Goal: Task Accomplishment & Management: Complete application form

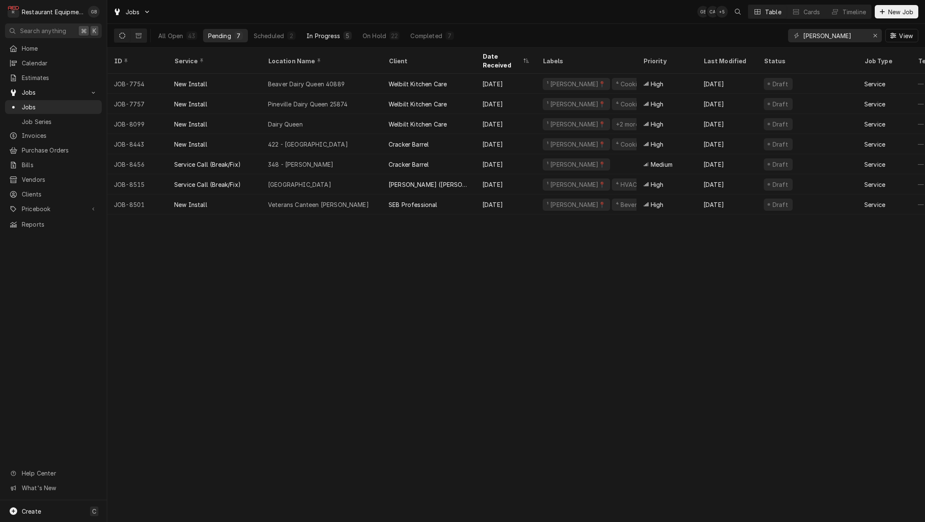
click at [326, 34] on div "In Progress" at bounding box center [322, 35] width 33 height 9
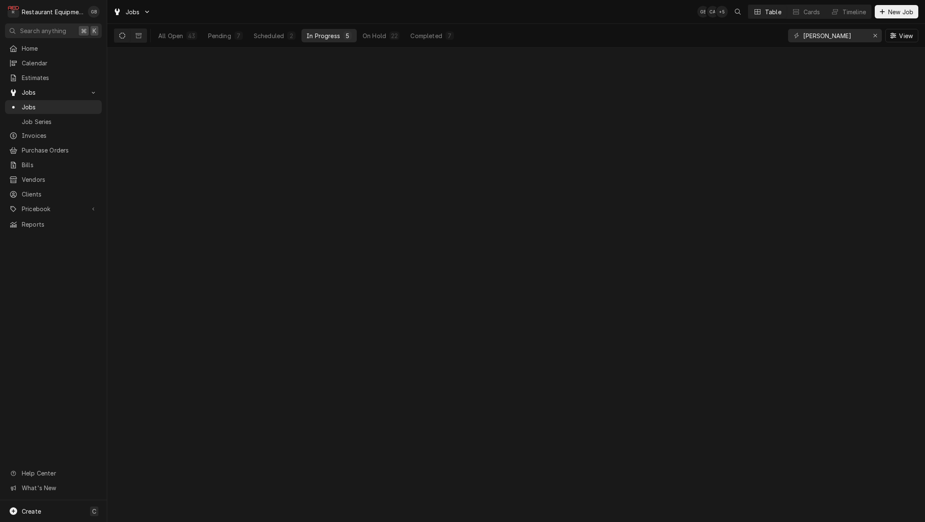
click at [326, 34] on div "In Progress" at bounding box center [322, 35] width 33 height 9
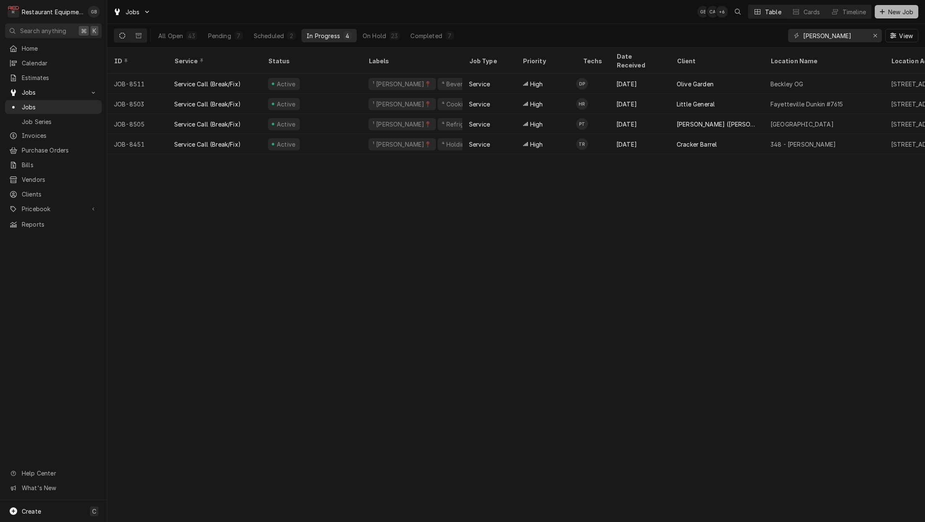
click at [906, 11] on span "New Job" at bounding box center [900, 12] width 28 height 9
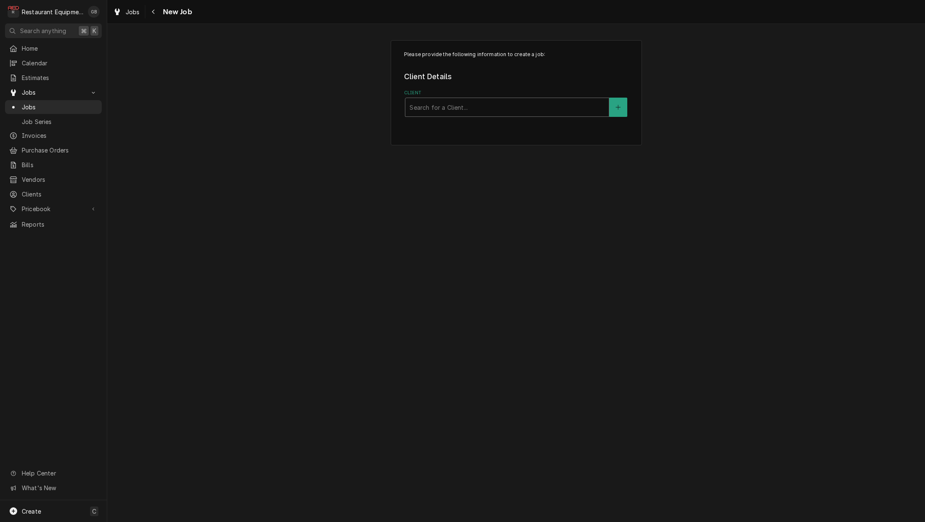
click at [472, 110] on div "Client" at bounding box center [506, 107] width 195 height 15
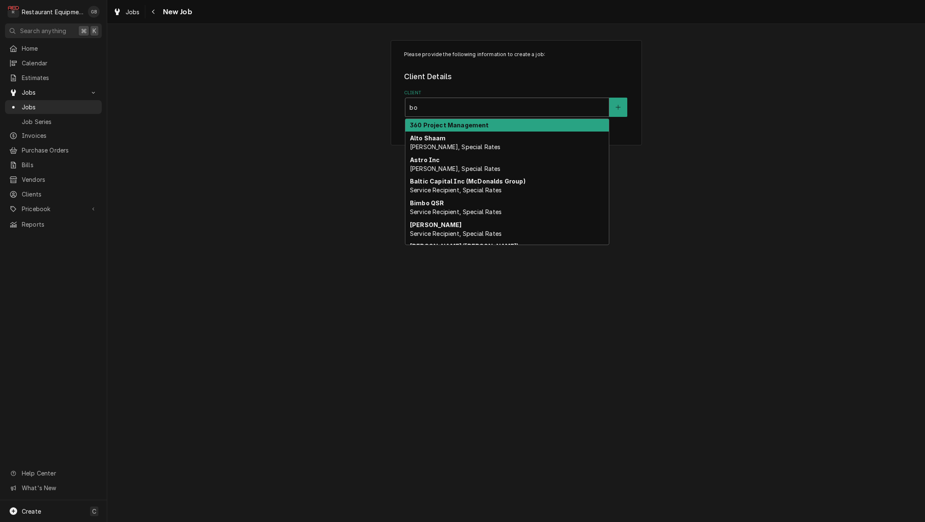
type input "bob"
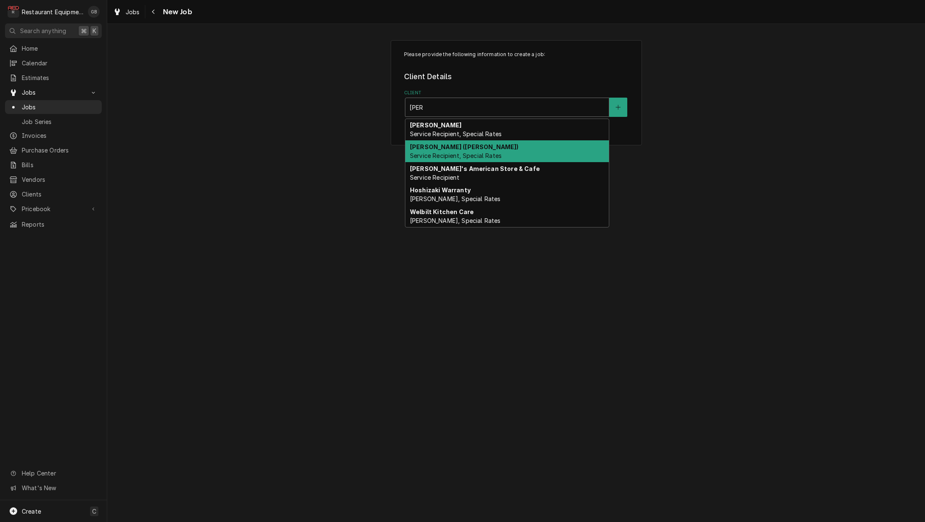
click at [480, 156] on span "Service Recipient, Special Rates" at bounding box center [456, 155] width 92 height 7
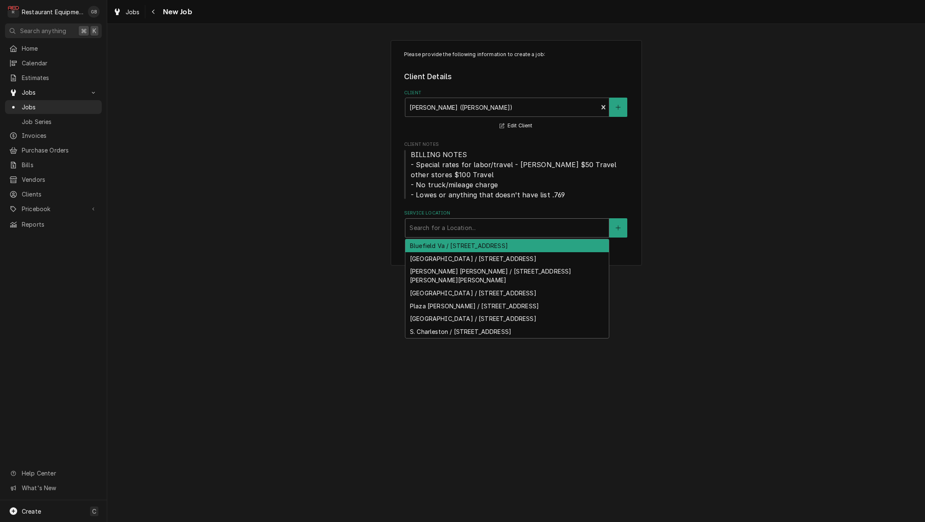
drag, startPoint x: 457, startPoint y: 233, endPoint x: 458, endPoint y: 242, distance: 8.5
click at [455, 234] on div "Search for a Location..." at bounding box center [506, 228] width 203 height 18
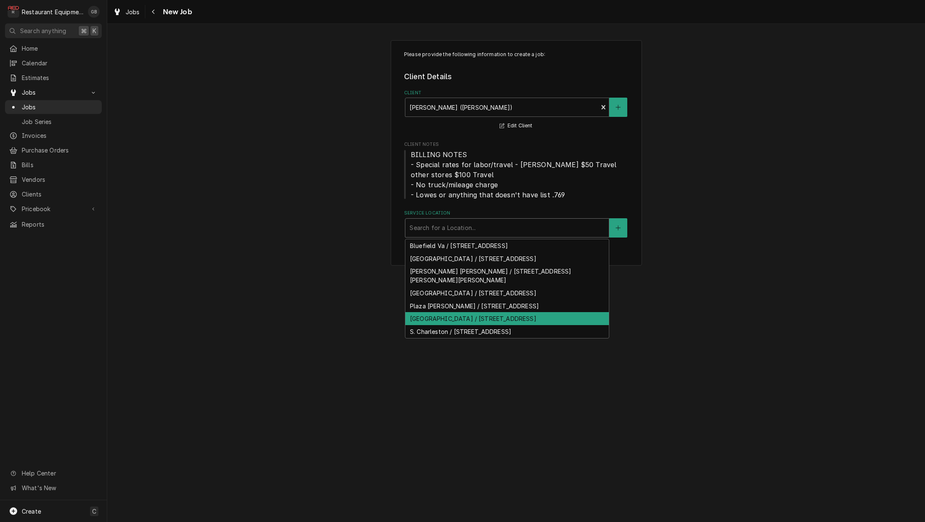
click at [457, 312] on div "Princeton / 171 Meadowfield Ln, Princeton, WV 24740" at bounding box center [506, 318] width 203 height 13
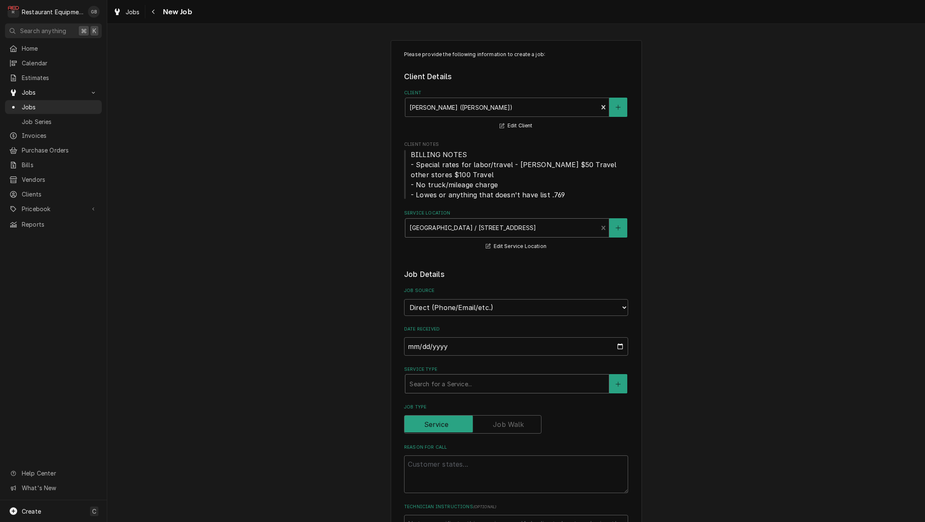
click at [453, 379] on div "Search for a Service..." at bounding box center [506, 383] width 195 height 9
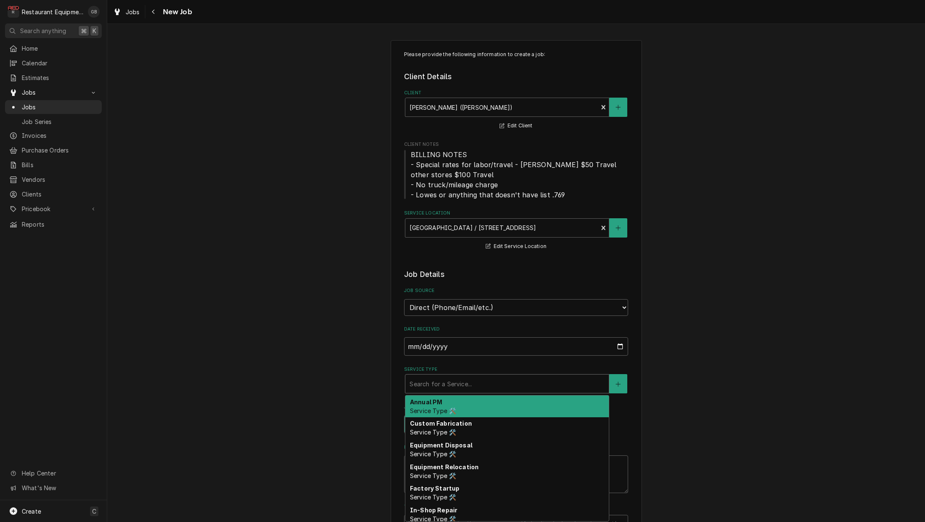
type textarea "x"
type input "b"
type textarea "x"
type input "br"
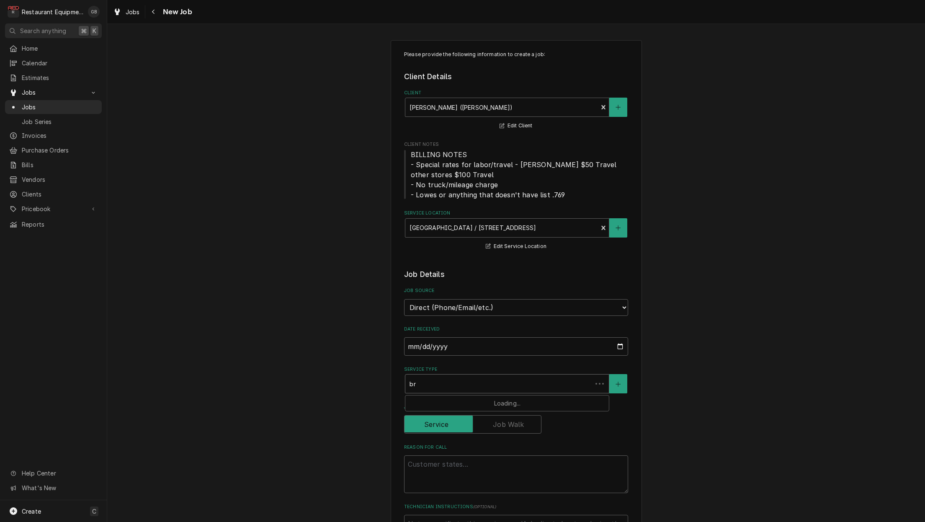
type textarea "x"
type input "bre"
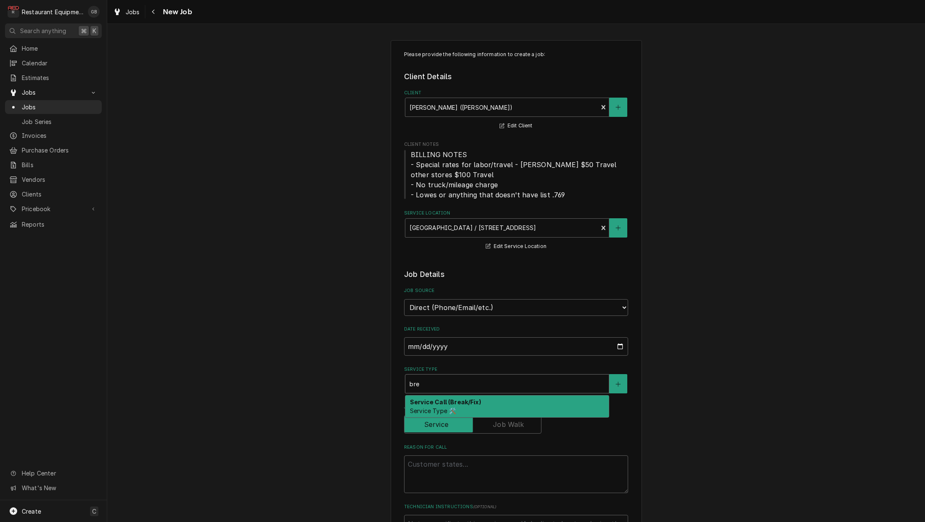
click at [426, 407] on span "Service Type 🛠️" at bounding box center [433, 410] width 46 height 7
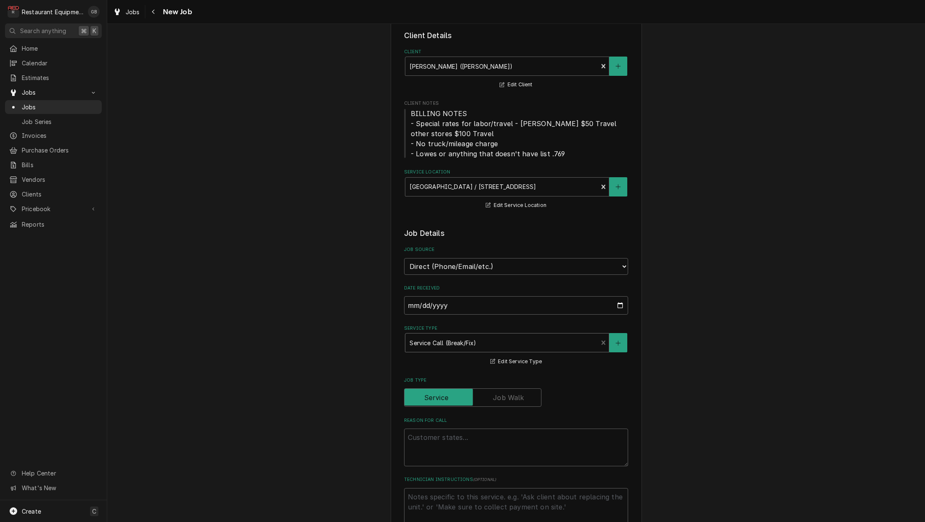
scroll to position [42, 0]
type textarea "x"
type textarea "s"
type textarea "x"
type textarea "sa"
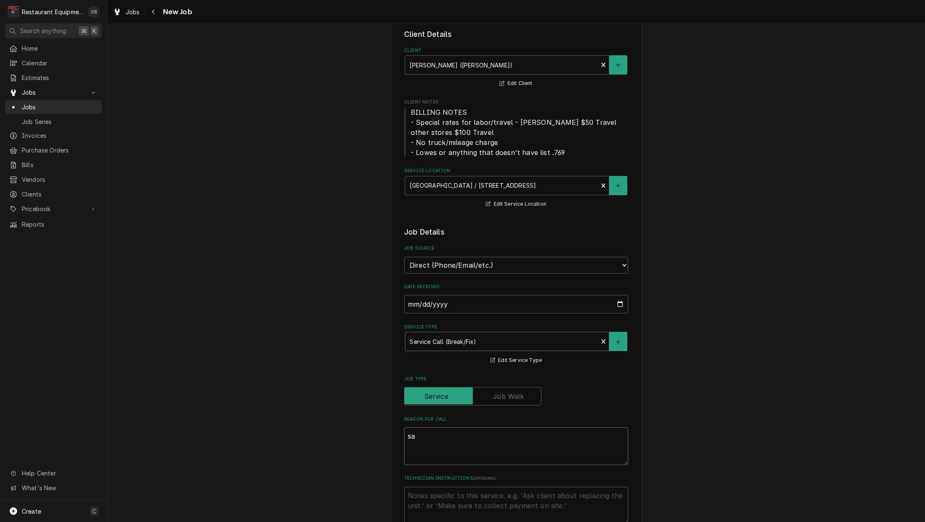
type textarea "x"
type textarea "sal"
type textarea "x"
type textarea "sala"
type textarea "x"
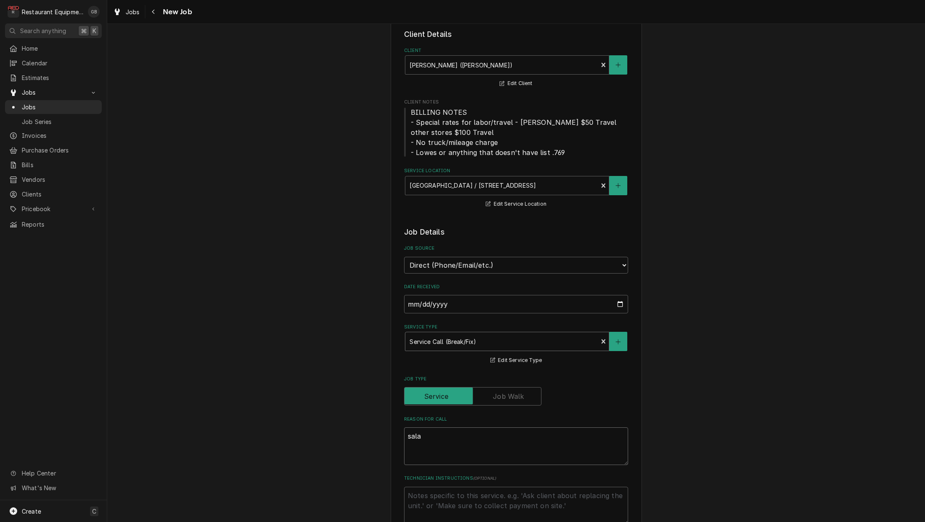
type textarea "salad"
type textarea "x"
type textarea "salad"
type textarea "x"
type textarea "salad c"
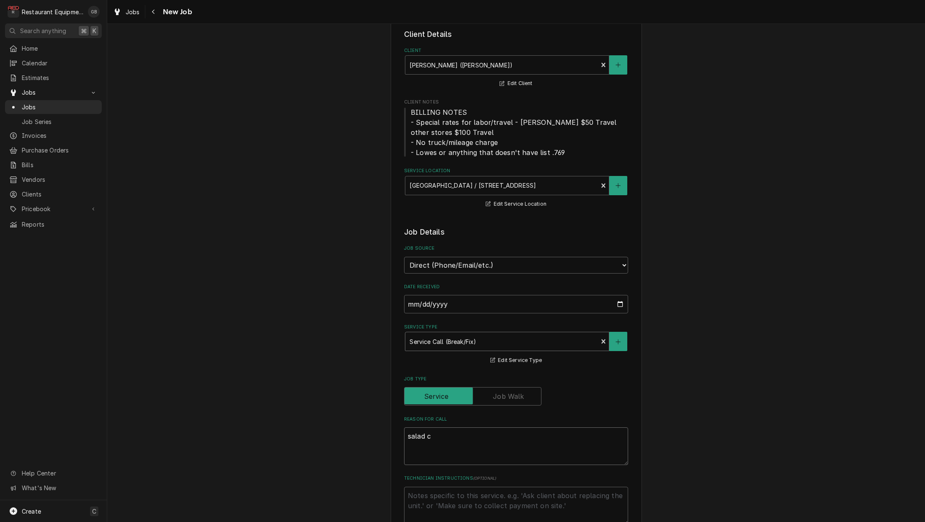
type textarea "x"
type textarea "salad co"
type textarea "x"
type textarea "salad coo"
type textarea "x"
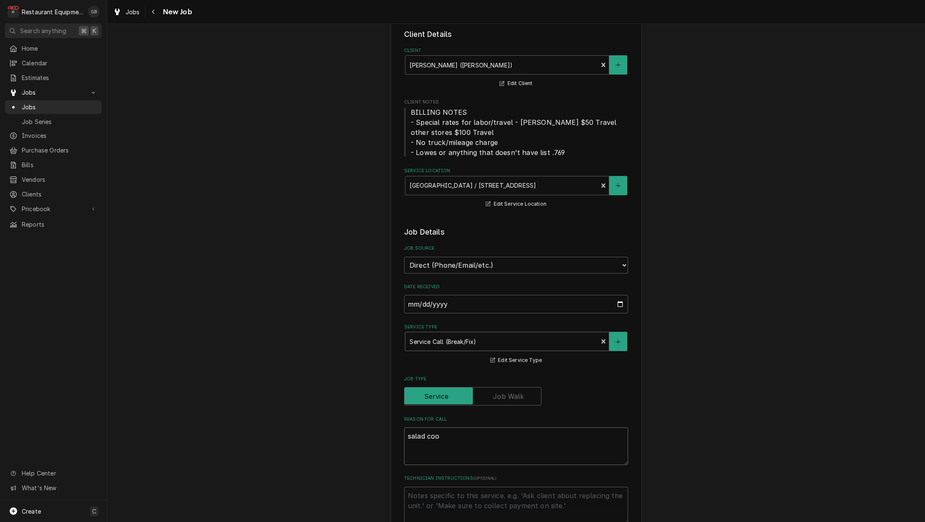
type textarea "salad cool"
type textarea "x"
type textarea "salad coole"
type textarea "x"
type textarea "salad cooler"
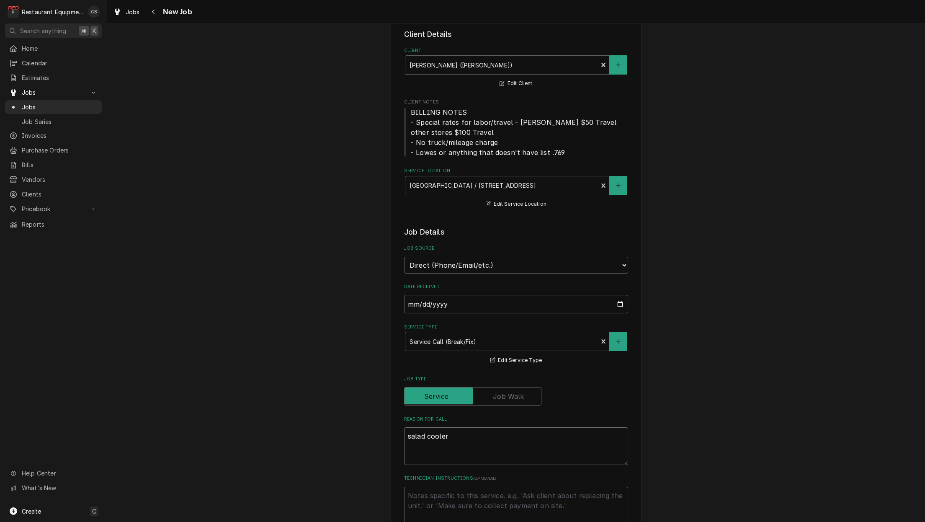
type textarea "x"
type textarea "salad cooler"
type textarea "x"
type textarea "salad cooler n"
type textarea "x"
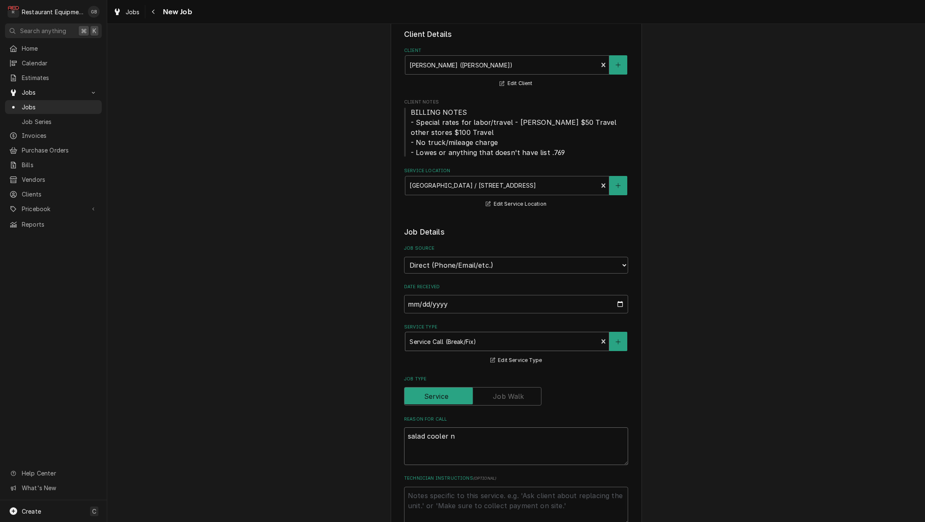
type textarea "salad cooler ne"
type textarea "x"
type textarea "salad cooler nee"
type textarea "x"
type textarea "salad cooler need"
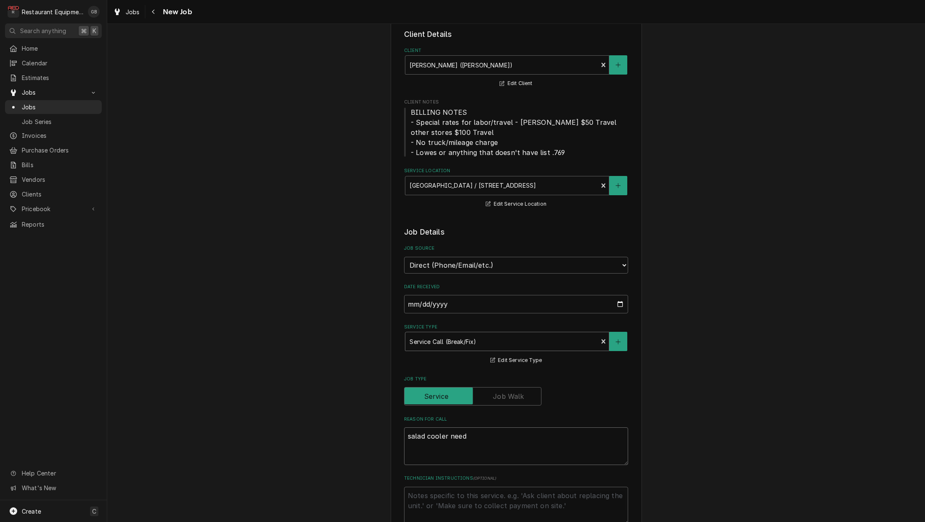
type textarea "x"
type textarea "salad cooler needs"
type textarea "x"
type textarea "salad cooler needs"
type textarea "x"
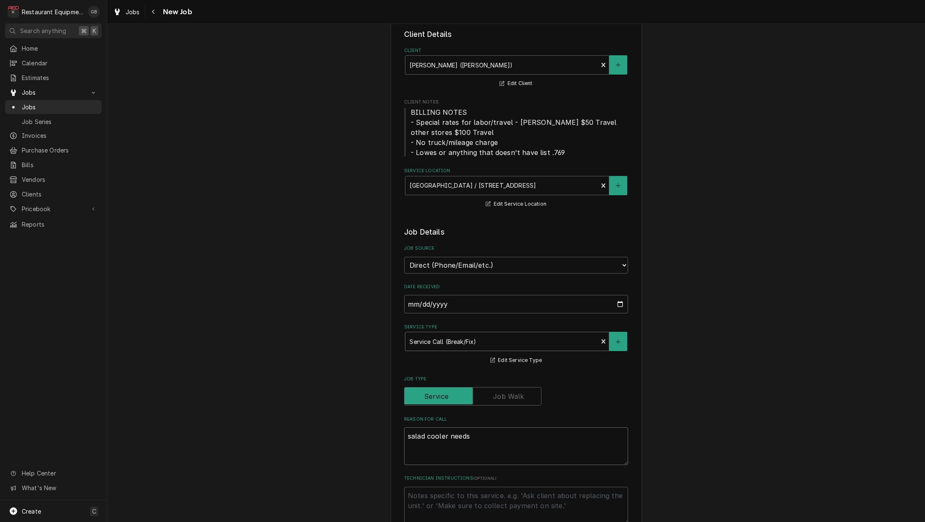
type textarea "salad cooler needs l"
type textarea "x"
type textarea "salad cooler needs lo"
type textarea "x"
type textarea "salad cooler needs loo"
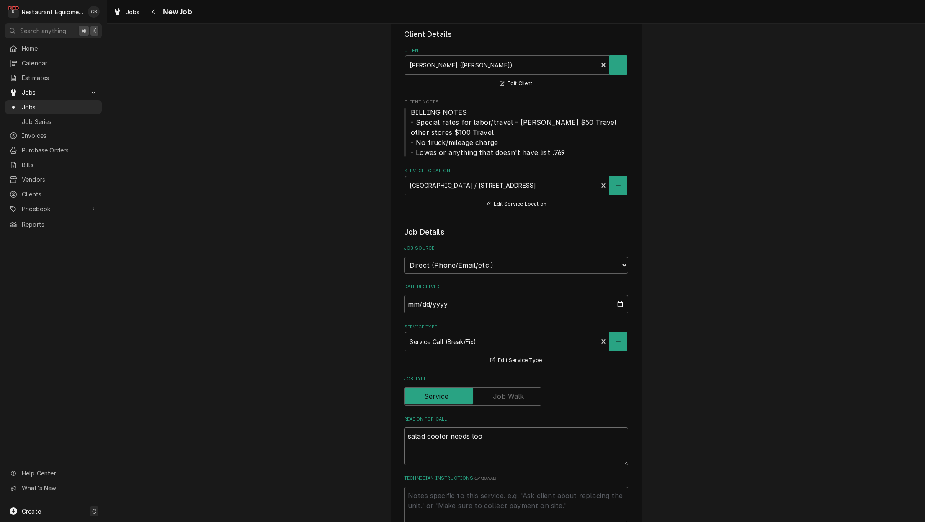
type textarea "x"
type textarea "salad cooler needs look"
type textarea "x"
type textarea "salad cooler needs looke"
type textarea "x"
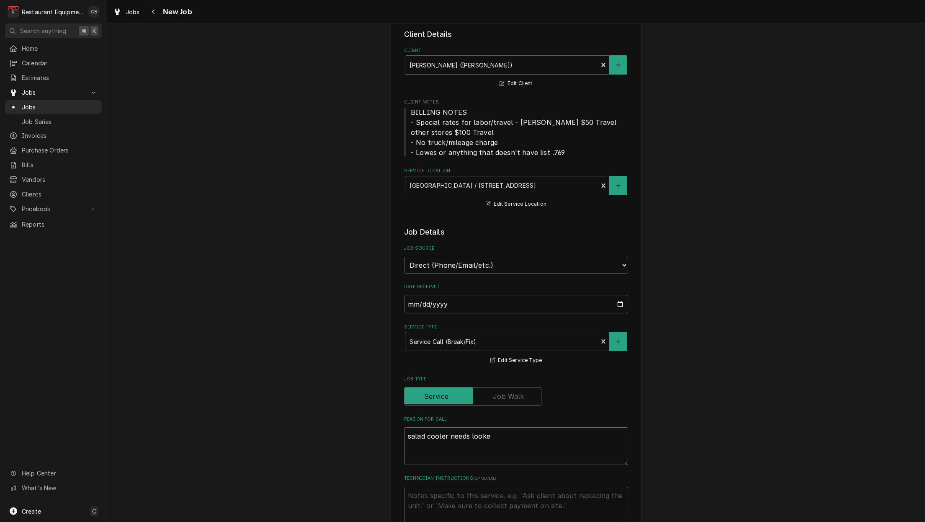
type textarea "salad cooler needs looked"
type textarea "x"
type textarea "salad cooler needs looked"
type textarea "x"
type textarea "salad cooler needs looked a"
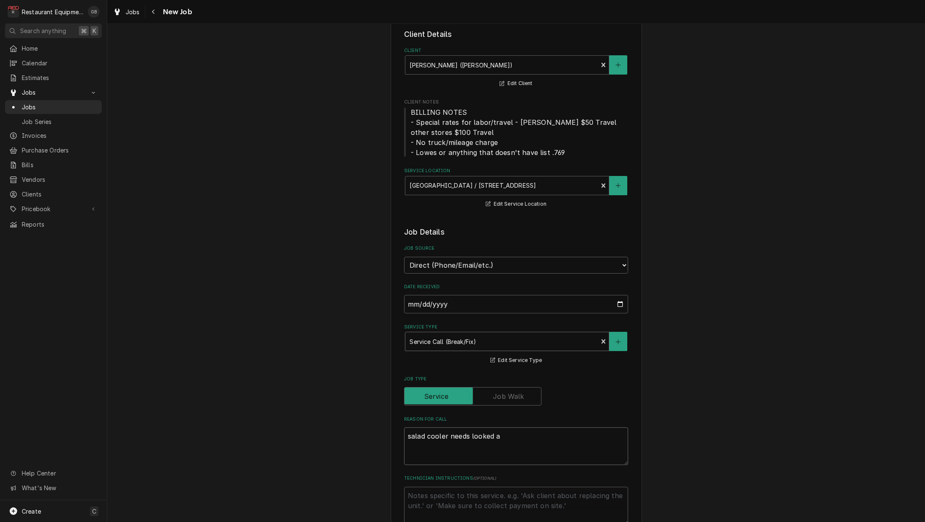
type textarea "x"
type textarea "salad cooler needs looked at"
type textarea "x"
type textarea "salad cooler needs looked at"
type textarea "x"
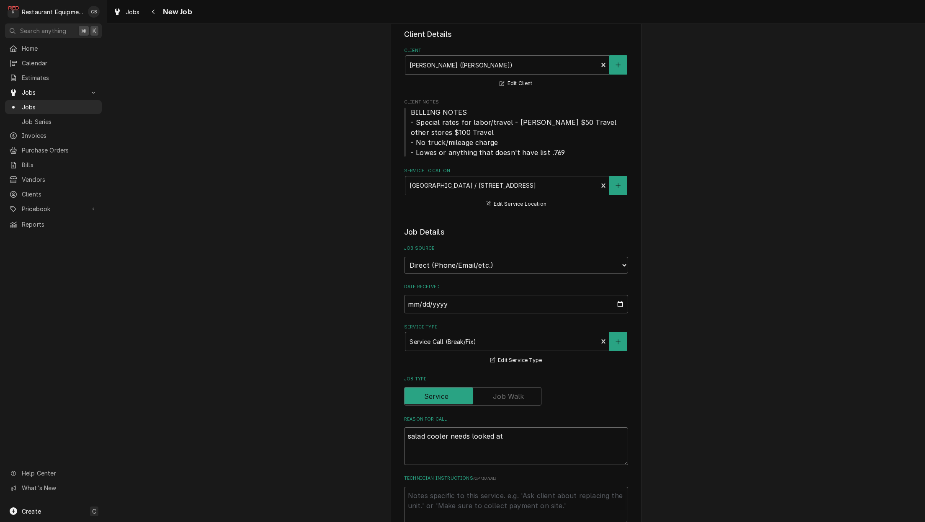
type textarea "salad cooler needs looked at w"
type textarea "x"
type textarea "salad cooler needs looked at wh"
type textarea "x"
type textarea "salad cooler needs looked at whi"
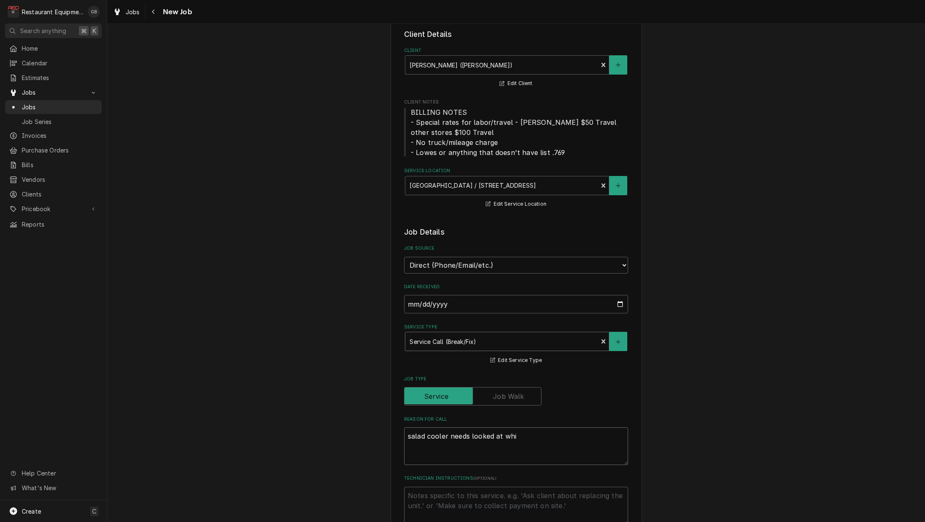
type textarea "x"
type textarea "salad cooler needs looked at whil"
type textarea "x"
type textarea "salad cooler needs looked at while"
type textarea "x"
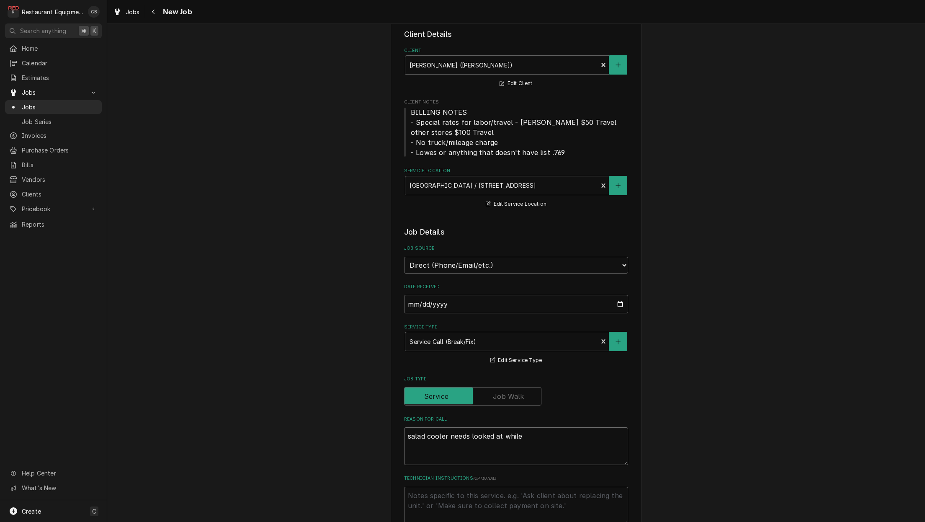
type textarea "salad cooler needs looked at while"
type textarea "x"
type textarea "salad cooler needs looked at while o"
type textarea "x"
type textarea "salad cooler needs looked at while on"
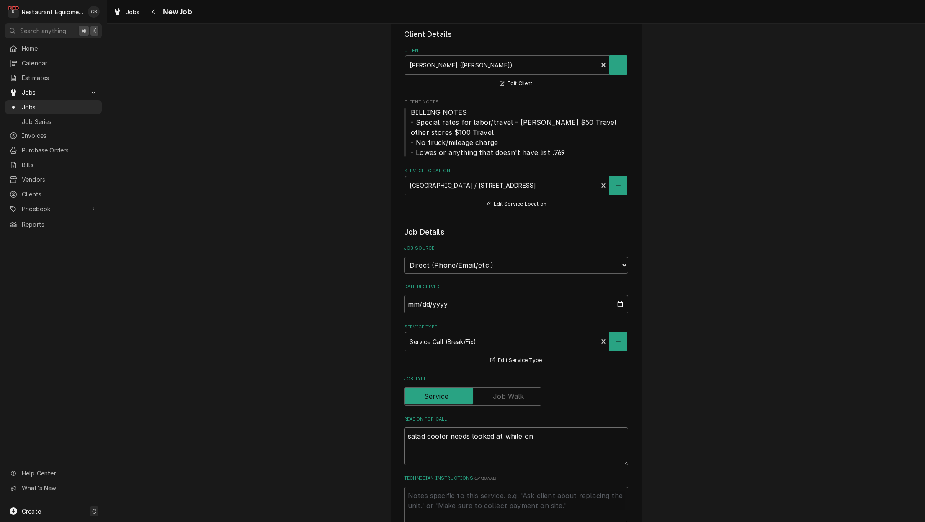
type textarea "x"
type textarea "salad cooler needs looked at while on"
type textarea "x"
type textarea "salad cooler needs looked at while on s"
type textarea "x"
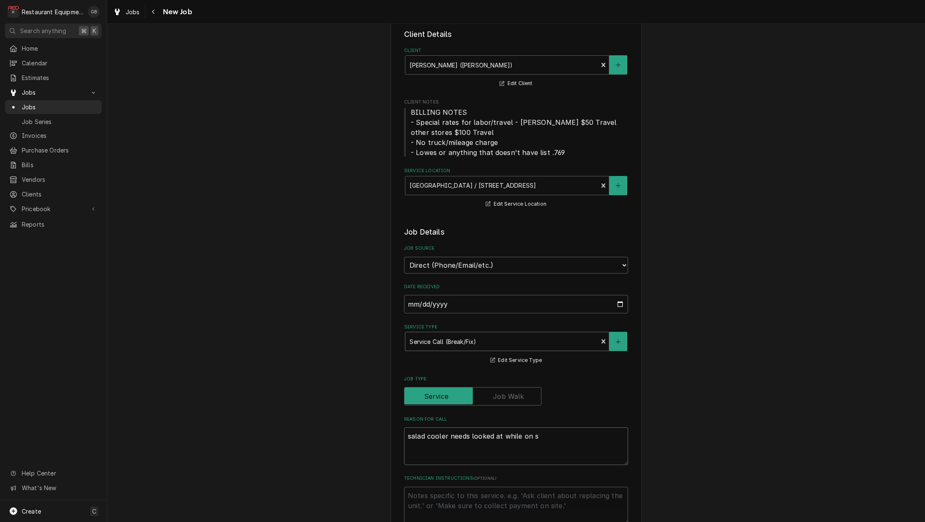
type textarea "salad cooler needs looked at while on si"
type textarea "x"
type textarea "salad cooler needs looked at while on sit"
type textarea "x"
type textarea "salad cooler needs looked at while on site"
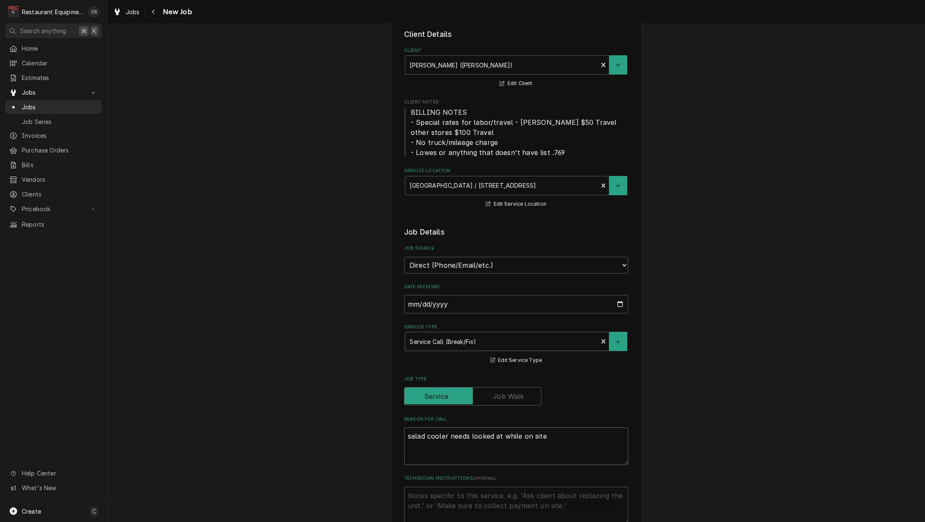
type textarea "x"
type textarea "salad cooler needs looked at while on site."
type textarea "x"
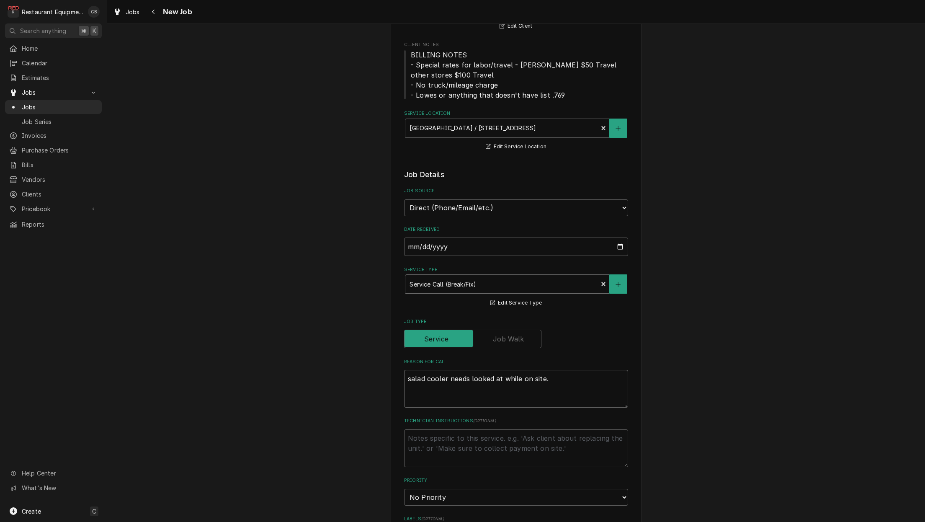
scroll to position [100, 0]
type textarea "salad cooler needs looked at while on site."
drag, startPoint x: 433, startPoint y: 427, endPoint x: 438, endPoint y: 427, distance: 5.0
click at [438, 428] on textarea "Technician Instructions ( optional )" at bounding box center [516, 447] width 224 height 38
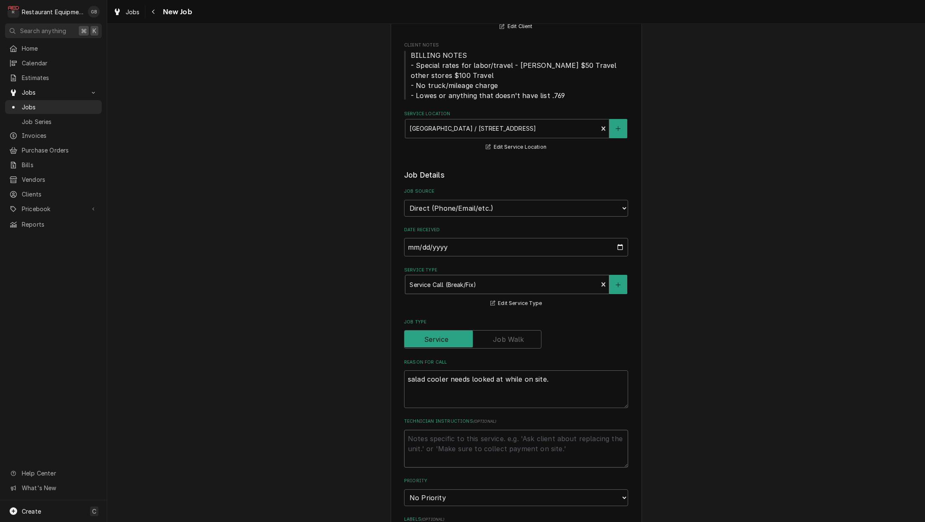
type textarea "x"
type textarea "t"
type textarea "x"
type textarea "tr"
type textarea "x"
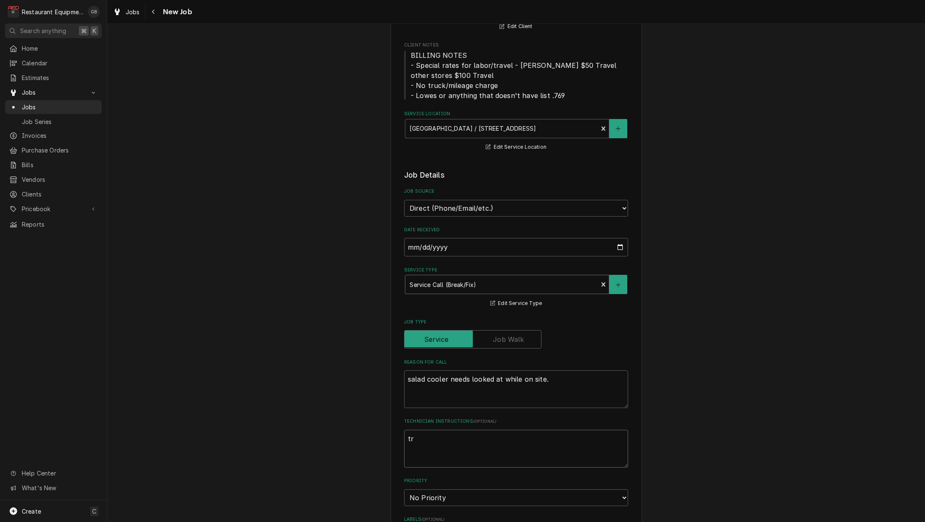
type textarea "tro"
type textarea "x"
type textarea "trou"
type textarea "x"
type textarea "troub"
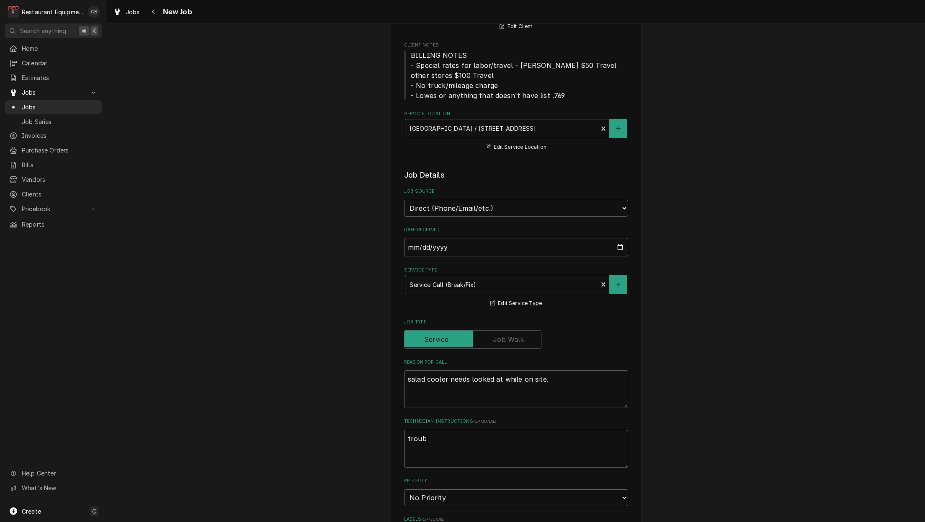
type textarea "x"
type textarea "troubl"
type textarea "x"
type textarea "trouble"
type textarea "x"
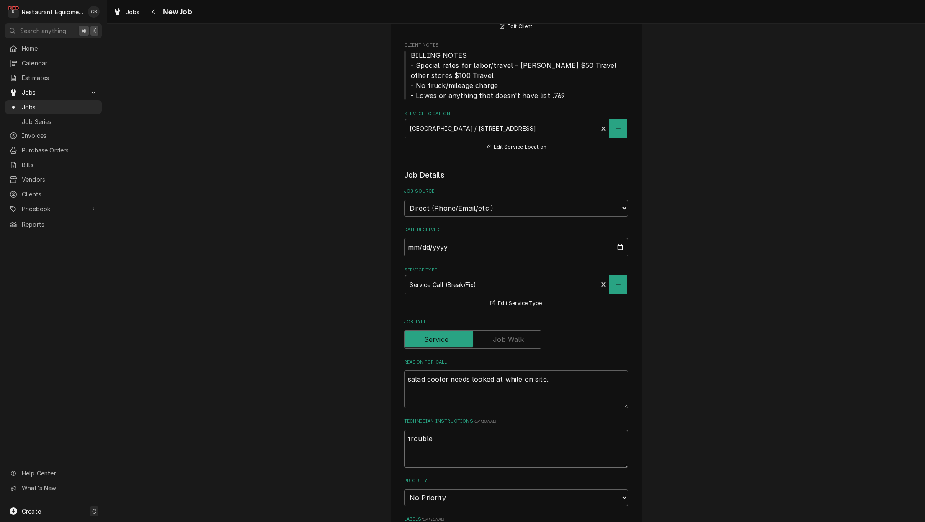
type textarea "troubles"
type textarea "x"
type textarea "troublesh"
type textarea "x"
type textarea "troublesho"
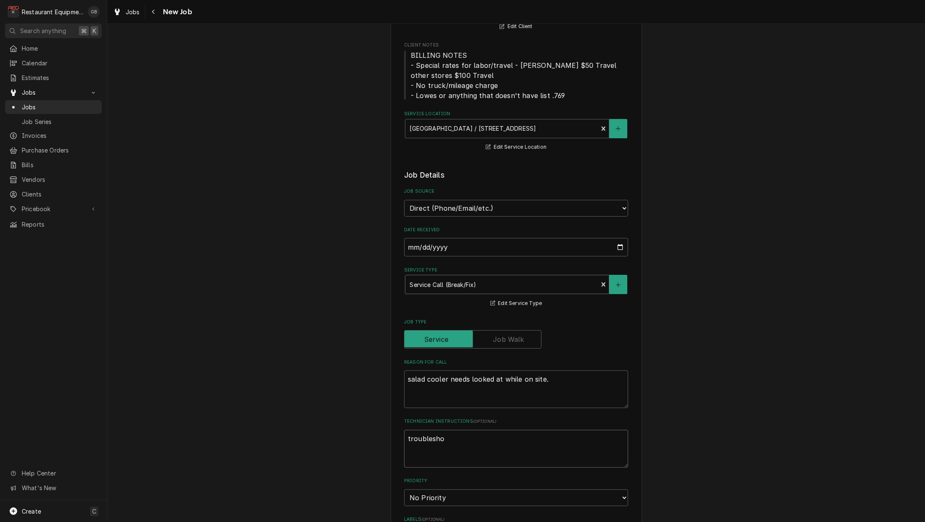
type textarea "x"
type textarea "troubleshoo"
type textarea "x"
type textarea "troubleshoot"
type textarea "x"
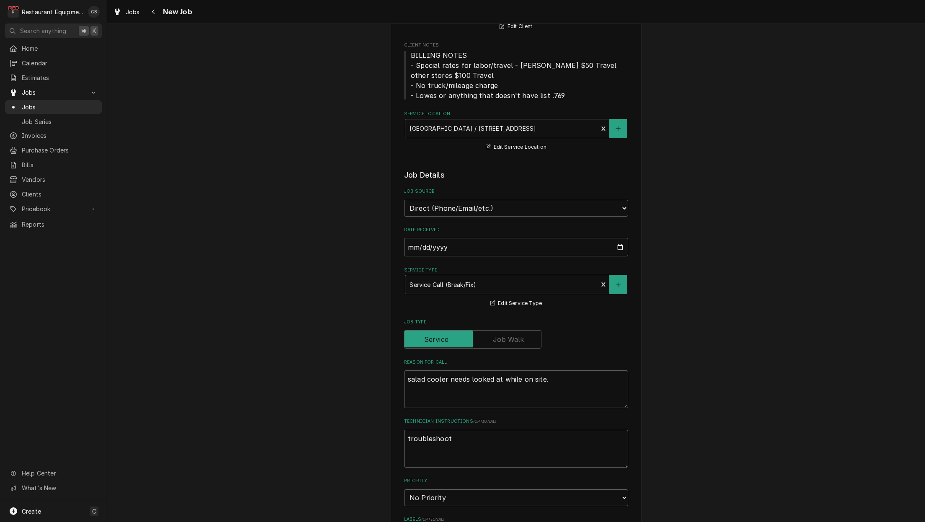
type textarea "troubleshoot"
type textarea "x"
type textarea "troubleshoot t"
type textarea "x"
type textarea "troubleshoot th"
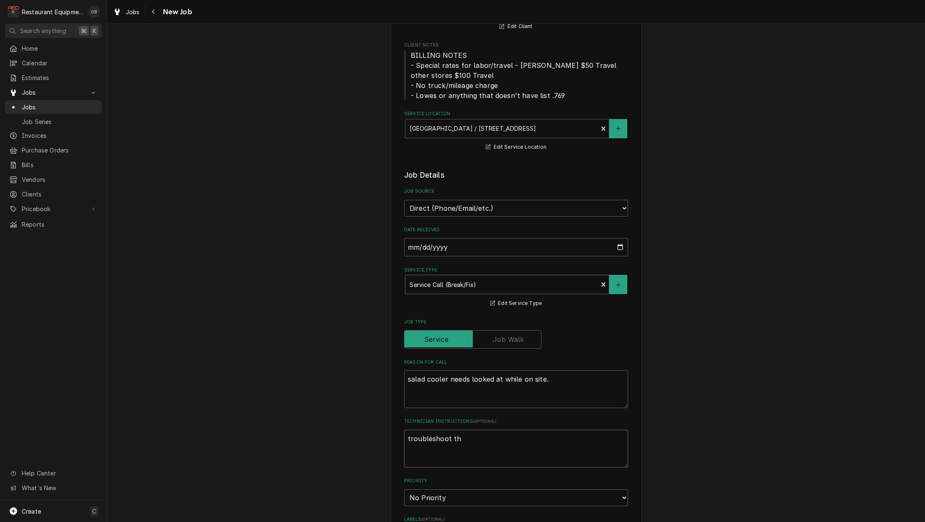
type textarea "x"
type textarea "troubleshoot the"
type textarea "x"
type textarea "troubleshoot the"
type textarea "x"
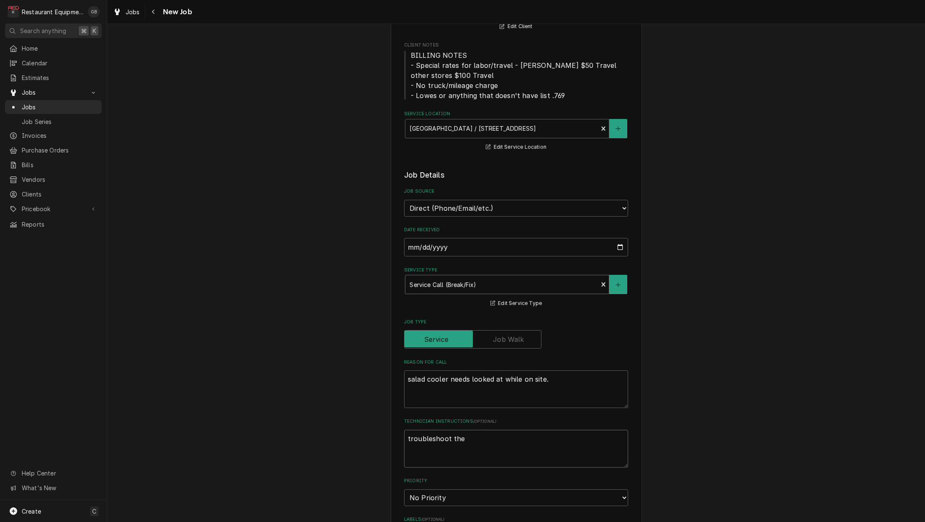
type textarea "troubleshoot the u"
type textarea "x"
type textarea "troubleshoot the ui"
type textarea "x"
type textarea "troubleshoot the uin"
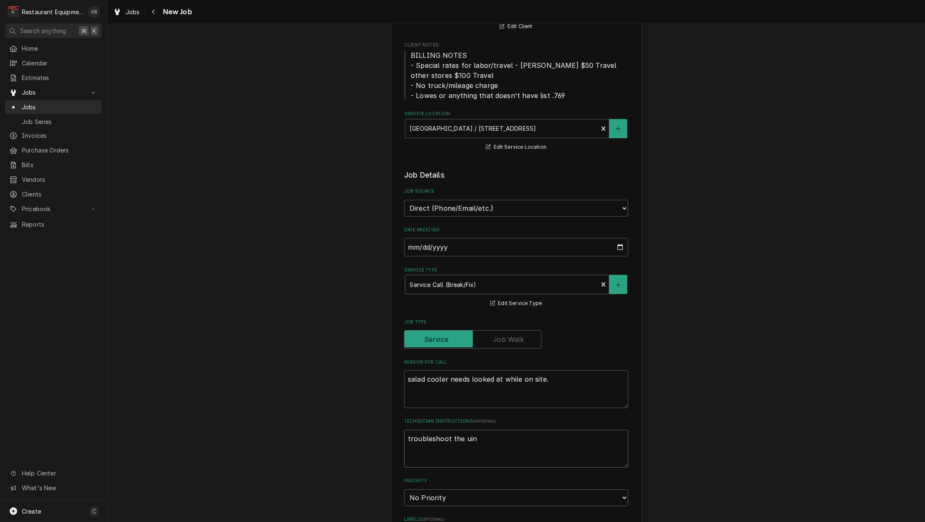
type textarea "x"
type textarea "troubleshoot the uini"
type textarea "x"
type textarea "troubleshoot the uinit"
type textarea "x"
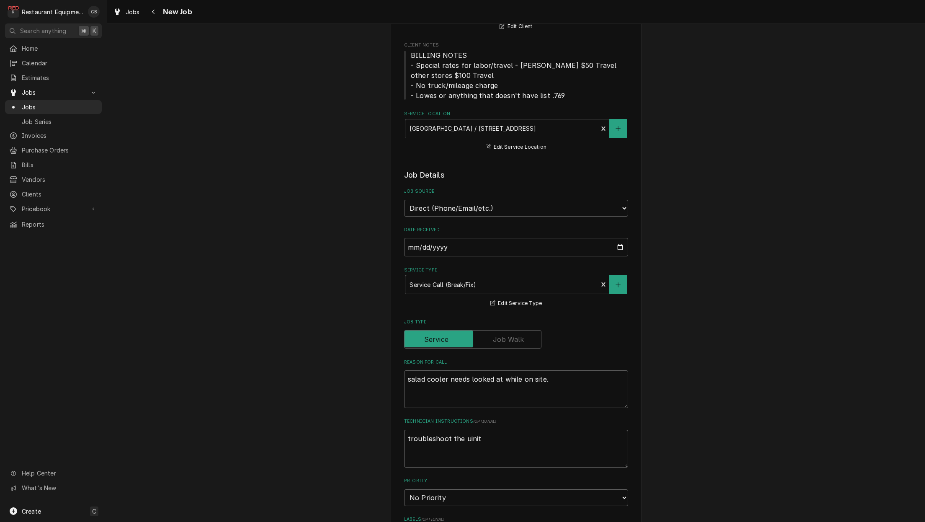
type textarea "troubleshoot the unit"
type textarea "x"
type textarea "troubleshoot the unit a"
type textarea "x"
type textarea "troubleshoot the unit an"
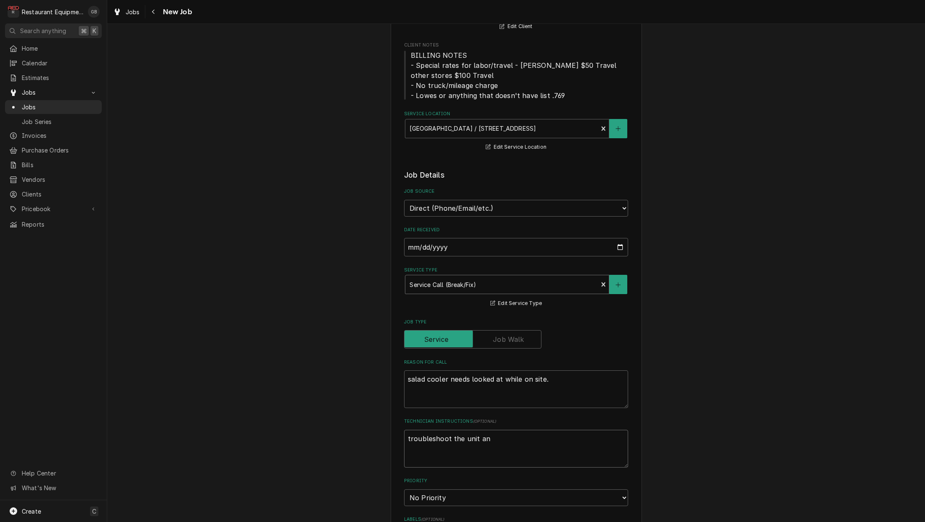
type textarea "x"
type textarea "troubleshoot the unit and"
type textarea "x"
type textarea "troubleshoot the unit and"
type textarea "x"
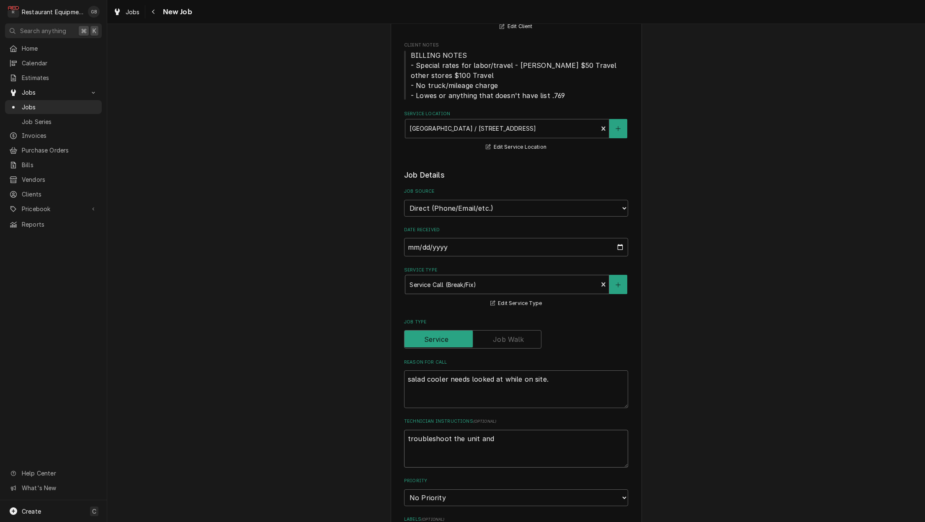
type textarea "troubleshoot the unit and d"
type textarea "x"
type textarea "troubleshoot the unit and de"
type textarea "x"
type textarea "troubleshoot the unit and det"
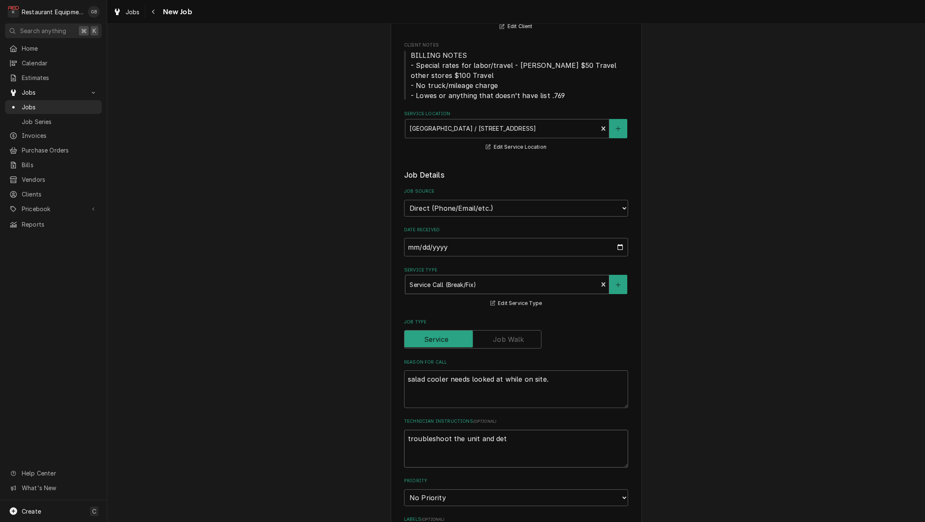
type textarea "x"
type textarea "troubleshoot the unit and dete"
type textarea "x"
type textarea "troubleshoot the unit and deter"
type textarea "x"
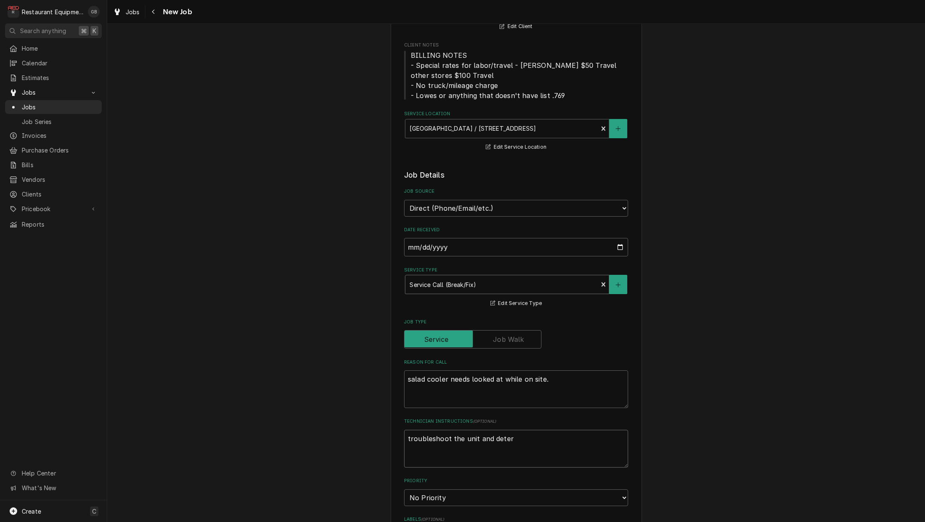
type textarea "troubleshoot the unit and determ"
type textarea "x"
type textarea "troubleshoot the unit and determi"
type textarea "x"
type textarea "troubleshoot the unit and determin"
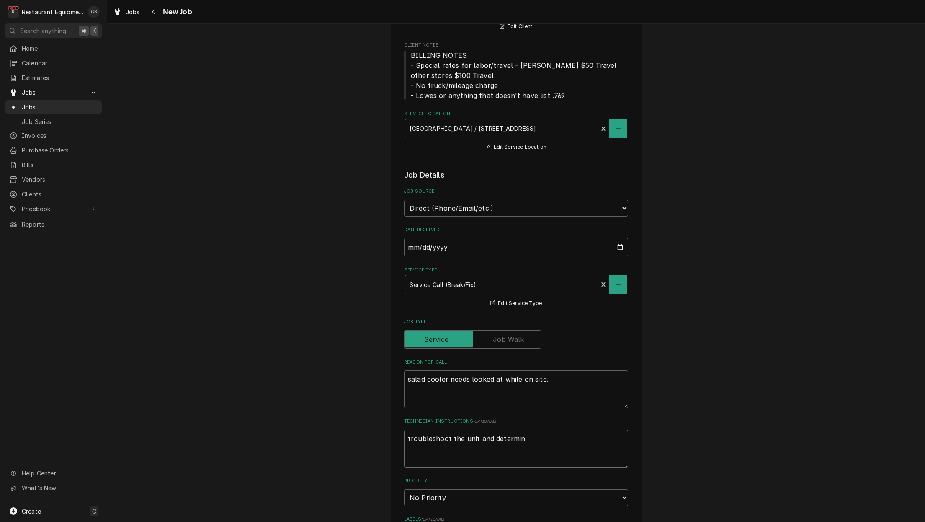
type textarea "x"
type textarea "troubleshoot the unit and determine"
type textarea "x"
type textarea "troubleshoot the unit and determine"
type textarea "x"
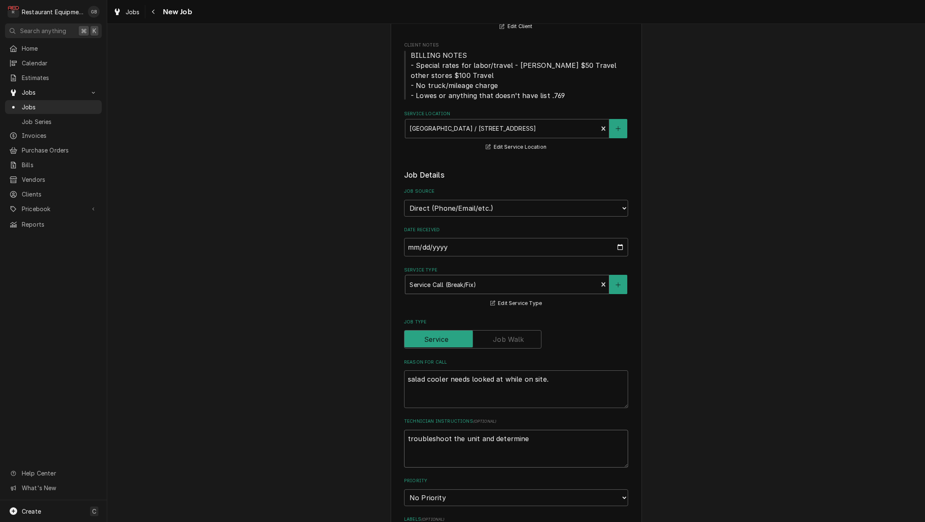
type textarea "troubleshoot the unit and determine t"
type textarea "x"
type textarea "troubleshoot the unit and determine th"
type textarea "x"
type textarea "troubleshoot the unit and determine the"
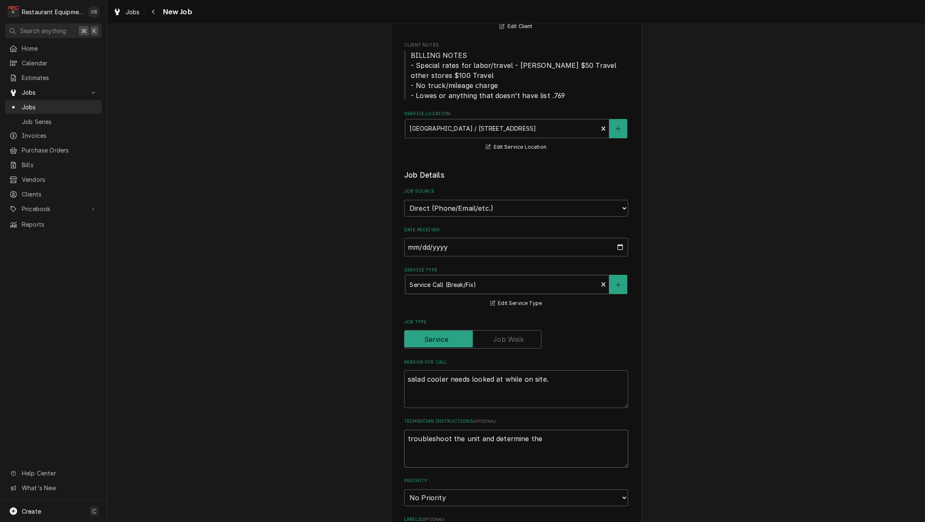
type textarea "x"
type textarea "troubleshoot the unit and determine the"
type textarea "x"
type textarea "troubleshoot the unit and determine the r"
type textarea "x"
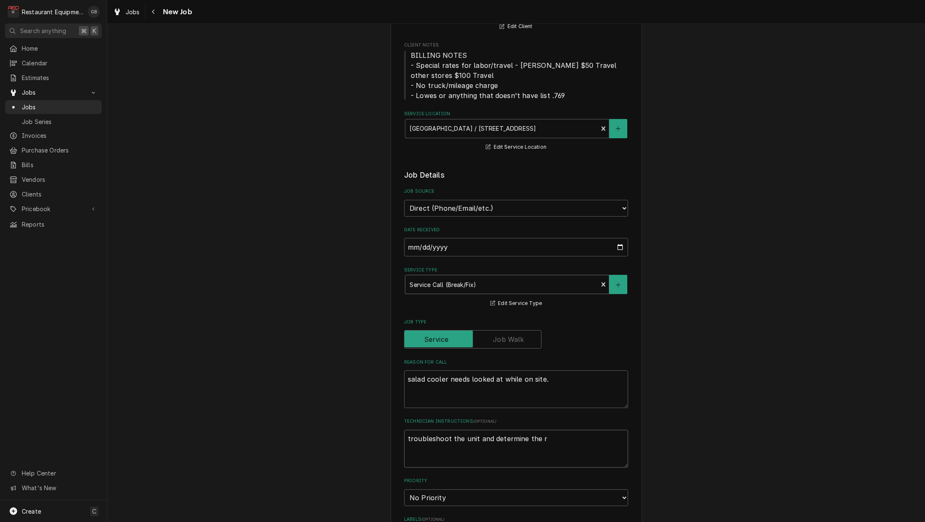
type textarea "troubleshoot the unit and determine the ro"
type textarea "x"
type textarea "troubleshoot the unit and determine the roo"
type textarea "x"
type textarea "troubleshoot the unit and determine the root"
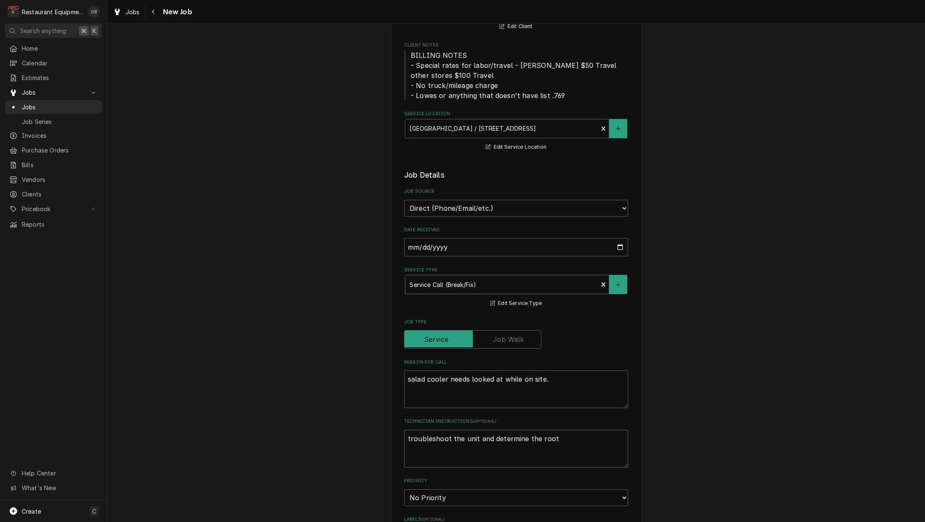
type textarea "x"
type textarea "troubleshoot the unit and determine the root"
type textarea "x"
type textarea "troubleshoot the unit and determine the root c"
type textarea "x"
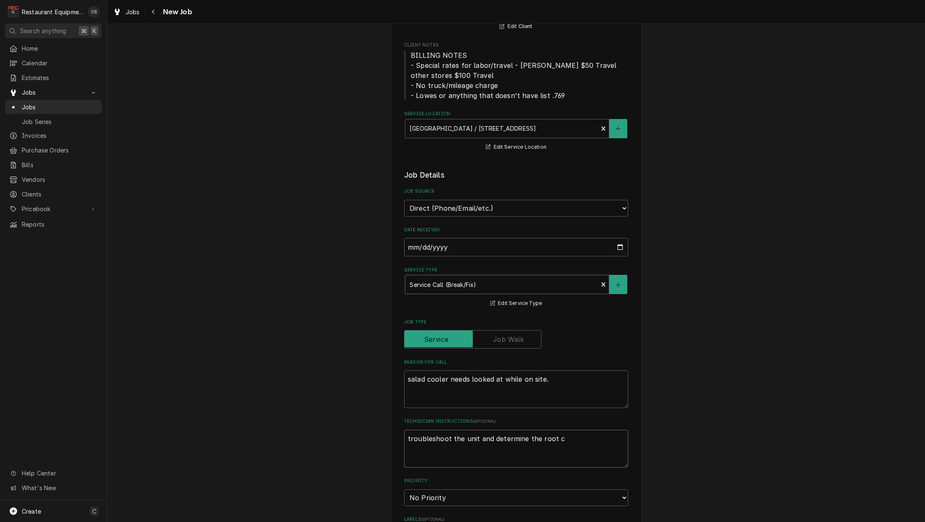
type textarea "troubleshoot the unit and determine the root ca"
type textarea "x"
type textarea "troubleshoot the unit and determine the root cau"
type textarea "x"
type textarea "troubleshoot the unit and determine the root caus"
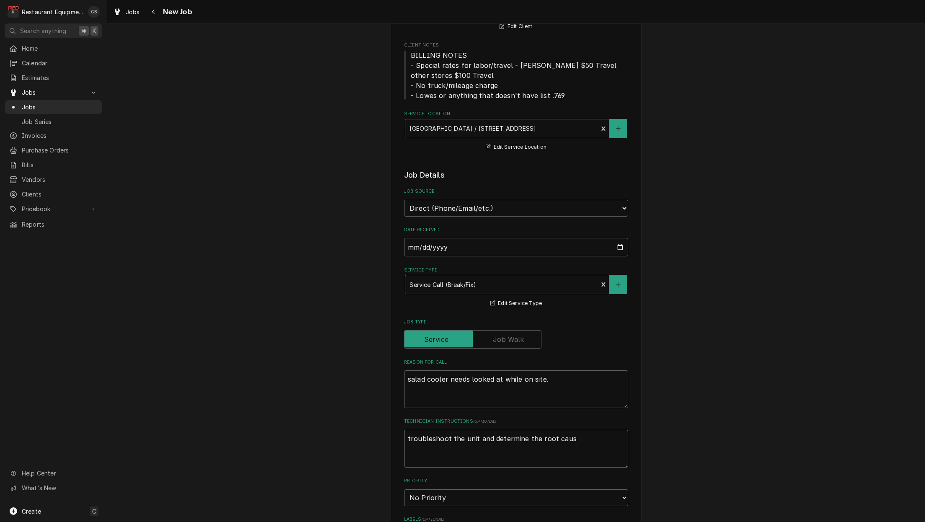
type textarea "x"
type textarea "troubleshoot the unit and determine the root cause"
type textarea "x"
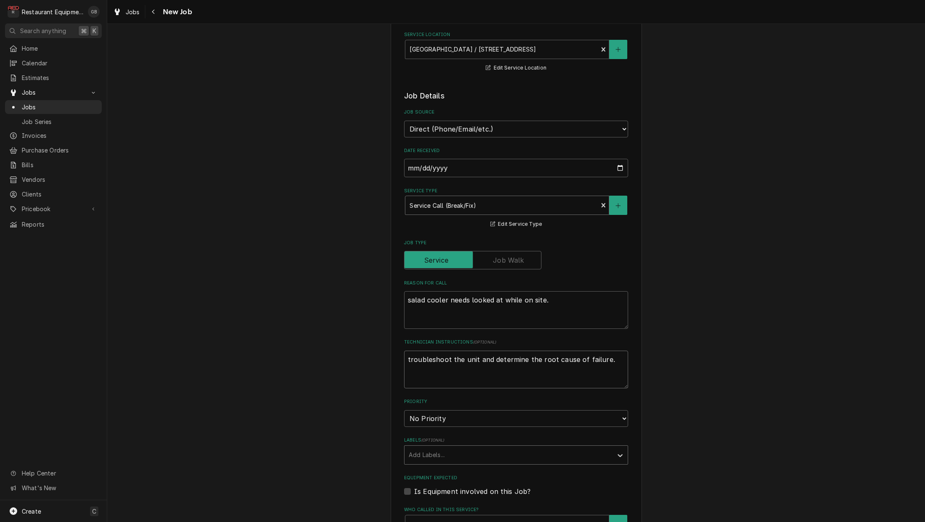
scroll to position [179, 0]
click at [615, 409] on fieldset "Job Details Job Source Direct (Phone/Email/etc.) Service Channel Corrigo Ecotra…" at bounding box center [516, 459] width 224 height 738
click at [576, 446] on div "Labels" at bounding box center [509, 453] width 200 height 15
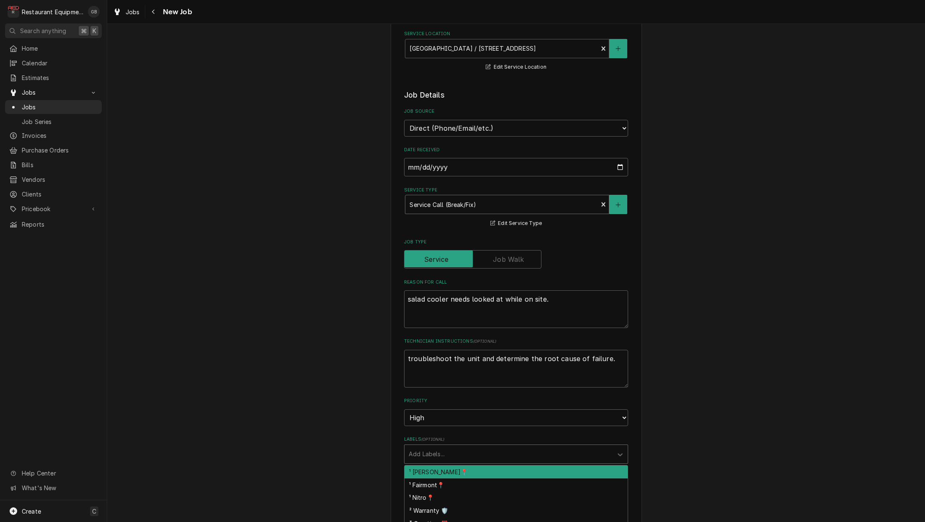
click at [445, 465] on div "¹ [PERSON_NAME]📍" at bounding box center [515, 471] width 223 height 13
click at [626, 446] on div "Labels" at bounding box center [620, 454] width 15 height 16
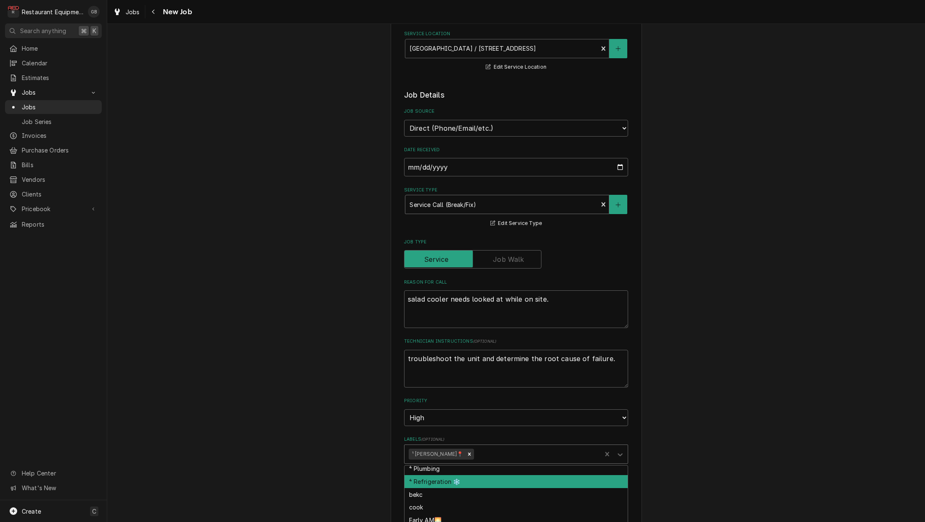
click at [425, 475] on div "⁴ Refrigeration ❄️" at bounding box center [515, 481] width 223 height 13
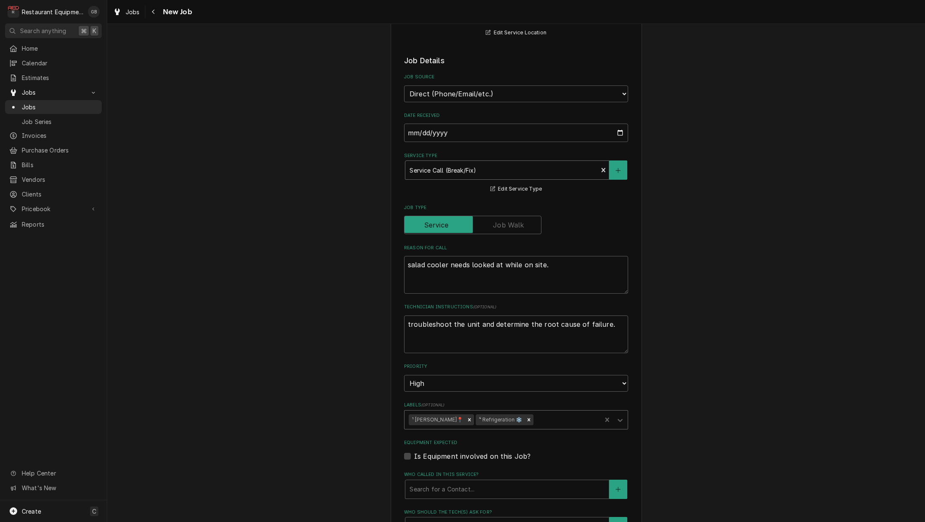
scroll to position [216, 0]
click at [438, 479] on div "Who called in this service?" at bounding box center [506, 486] width 195 height 15
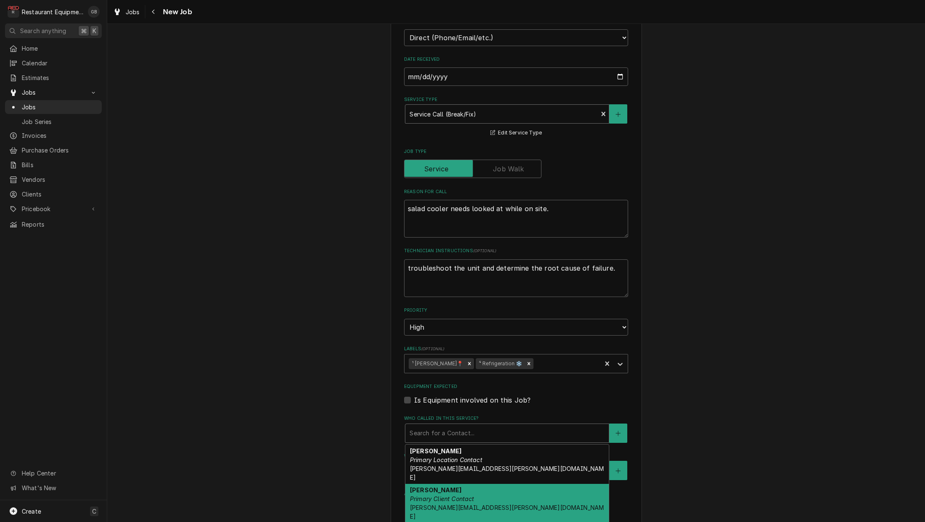
scroll to position [287, 0]
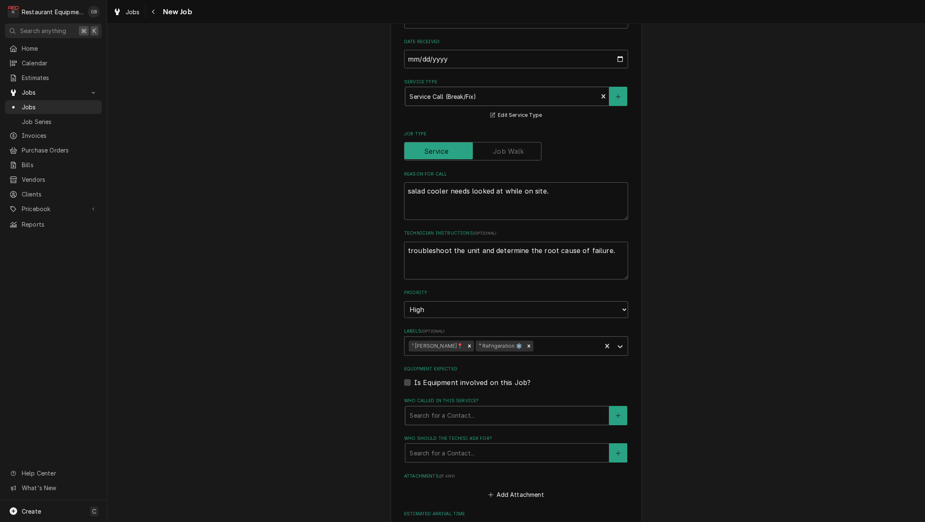
click at [448, 411] on div "Search for a Contact..." at bounding box center [506, 415] width 195 height 9
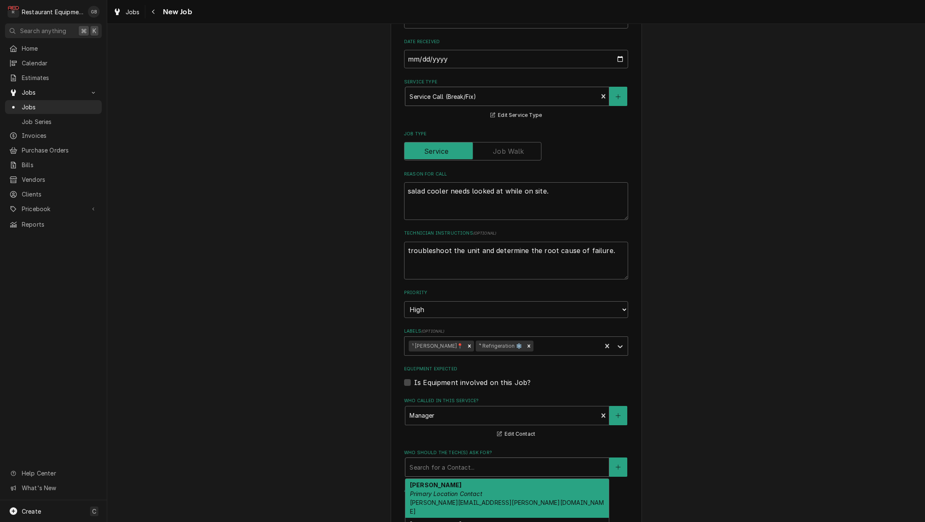
click at [473, 463] on div "Search for a Contact..." at bounding box center [506, 467] width 195 height 9
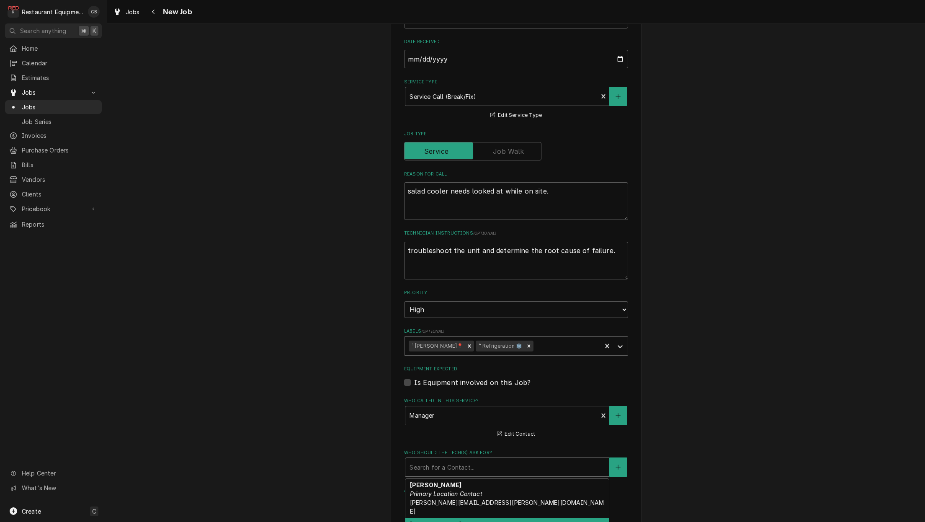
scroll to position [53, 0]
drag, startPoint x: 454, startPoint y: 506, endPoint x: 450, endPoint y: 501, distance: 6.0
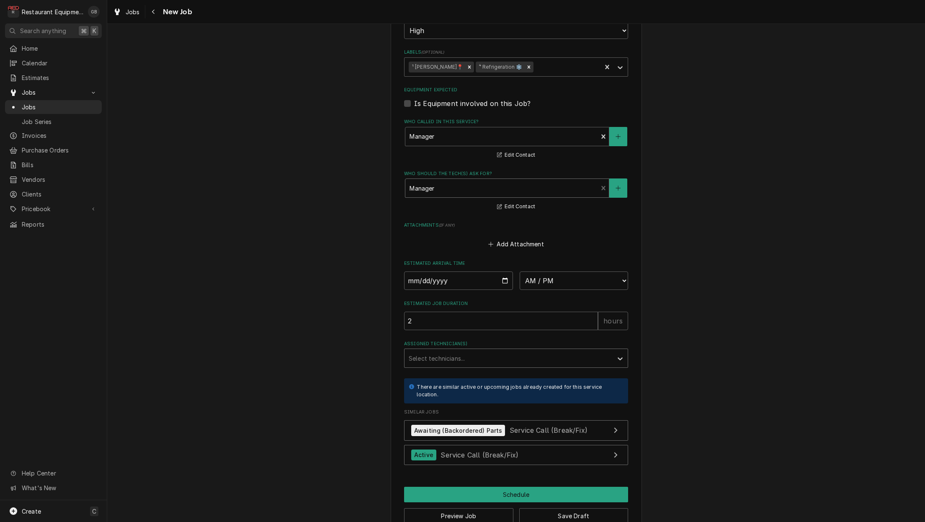
scroll to position [566, 0]
click at [419, 272] on input "Date" at bounding box center [458, 281] width 109 height 18
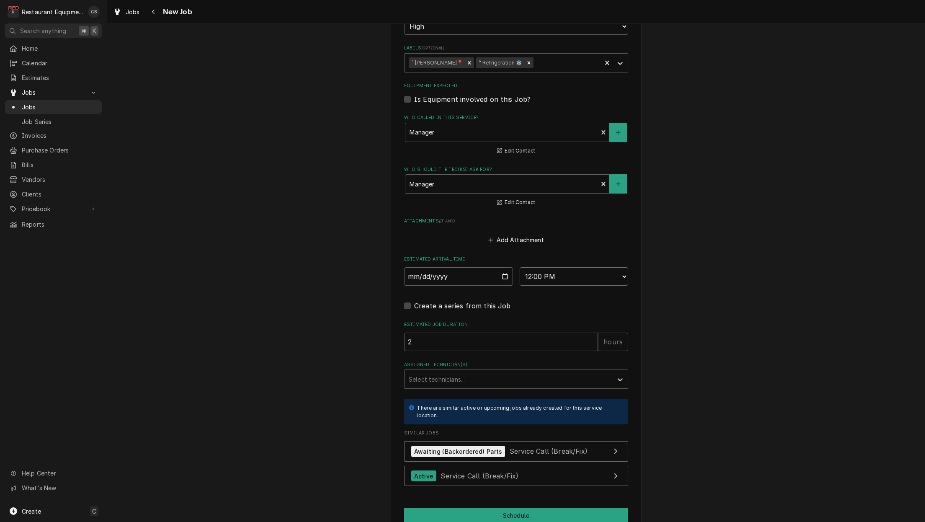
scroll to position [570, 0]
click at [502, 373] on fieldset "Job Details Job Source Direct (Phone/Email/etc.) Service Channel Corrigo Ecotra…" at bounding box center [516, 94] width 224 height 791
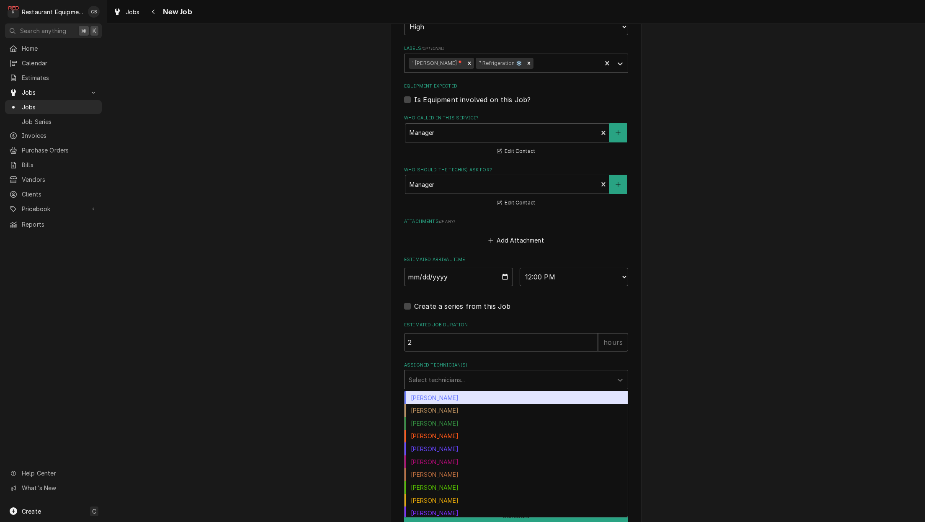
click at [502, 370] on div "Select technicians..." at bounding box center [508, 379] width 208 height 18
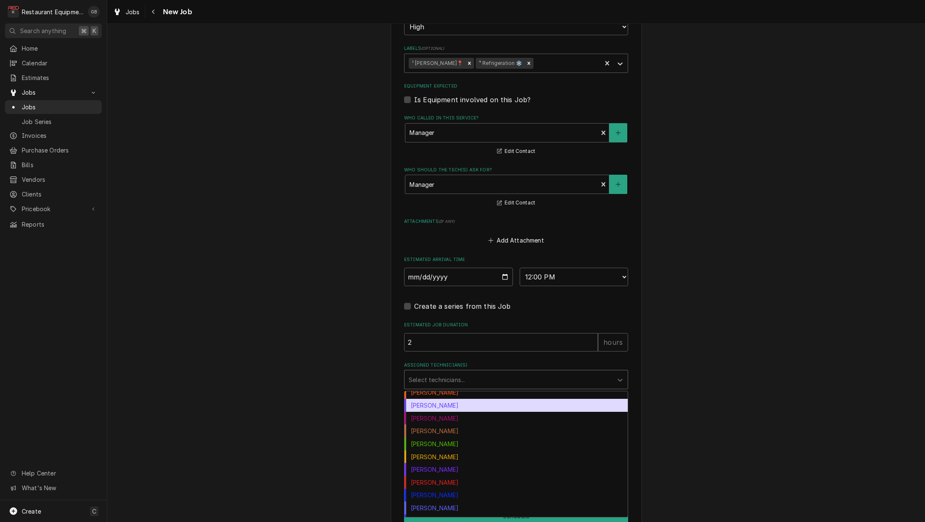
scroll to position [80, 0]
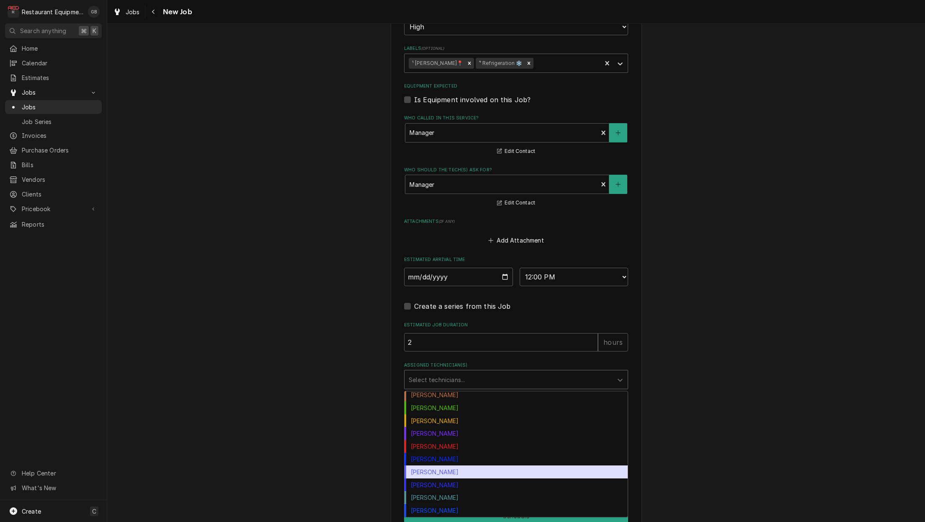
click at [435, 465] on div "Paxton Turner" at bounding box center [515, 471] width 223 height 13
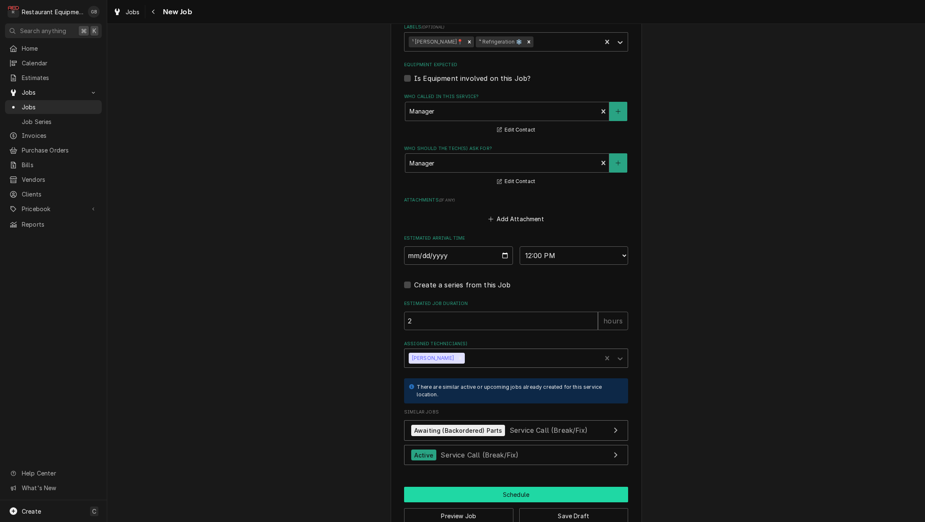
scroll to position [0, 0]
click at [505, 486] on button "Schedule" at bounding box center [516, 493] width 224 height 15
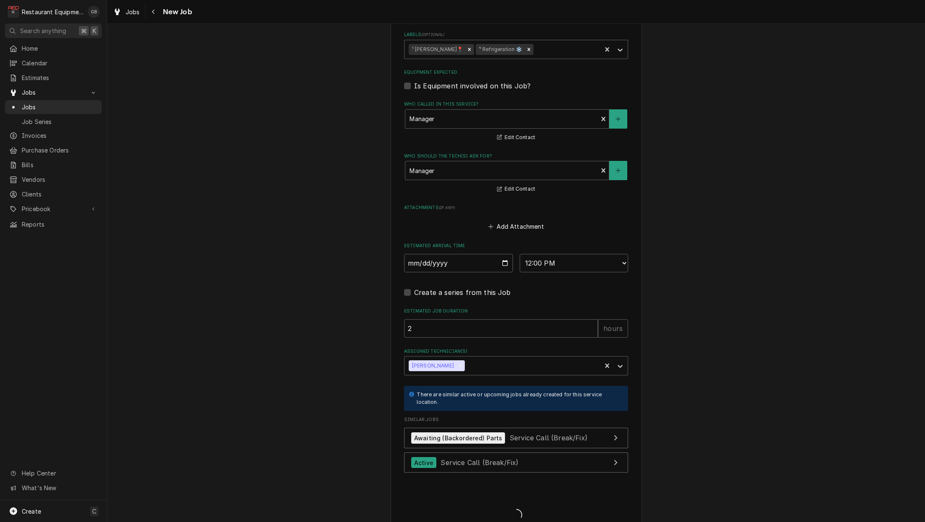
scroll to position [0, 0]
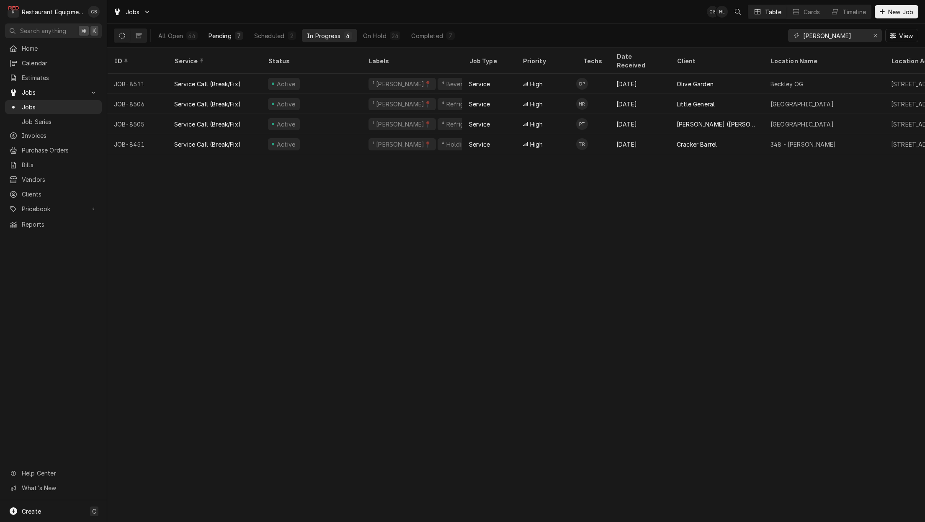
click at [234, 35] on button "Pending 7" at bounding box center [225, 35] width 45 height 13
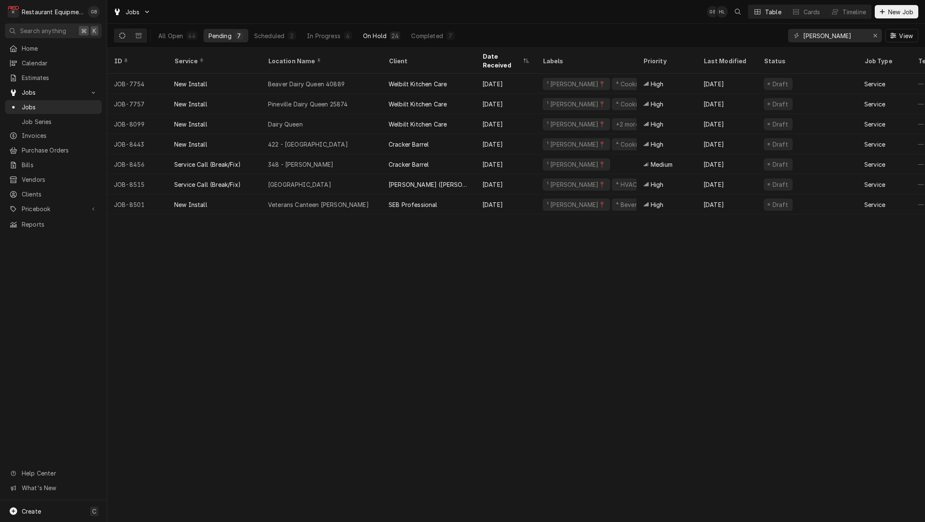
click at [403, 31] on button "On Hold 24" at bounding box center [381, 35] width 47 height 13
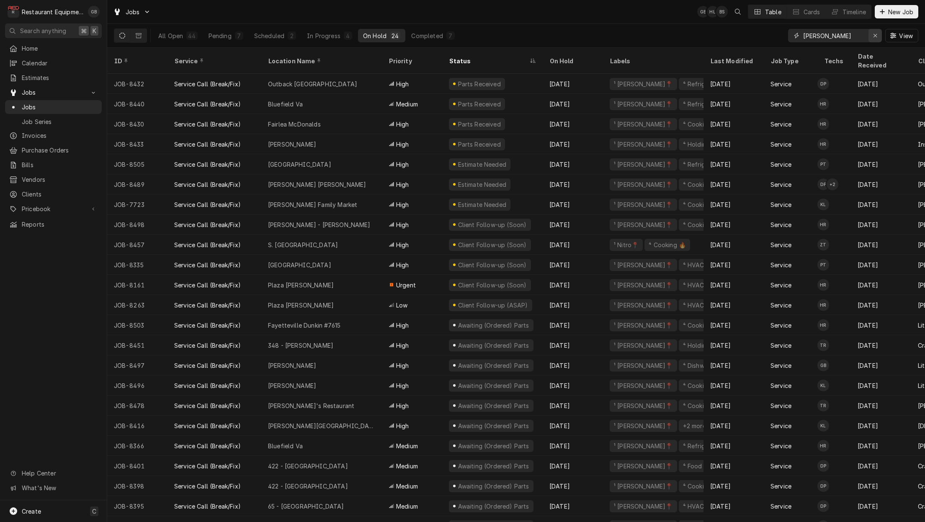
click at [877, 39] on div "Erase input" at bounding box center [875, 35] width 8 height 8
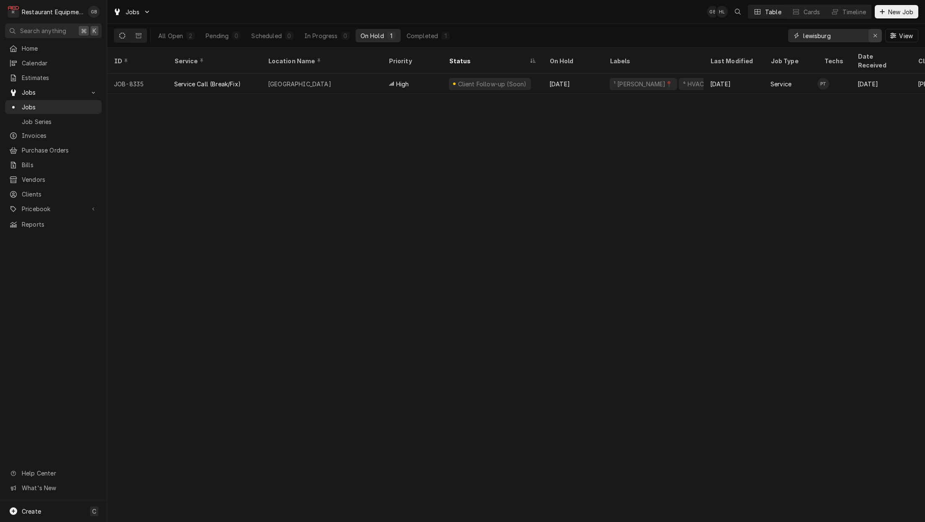
type input "lewisburg"
click at [870, 33] on button "Erase input" at bounding box center [874, 35] width 13 height 13
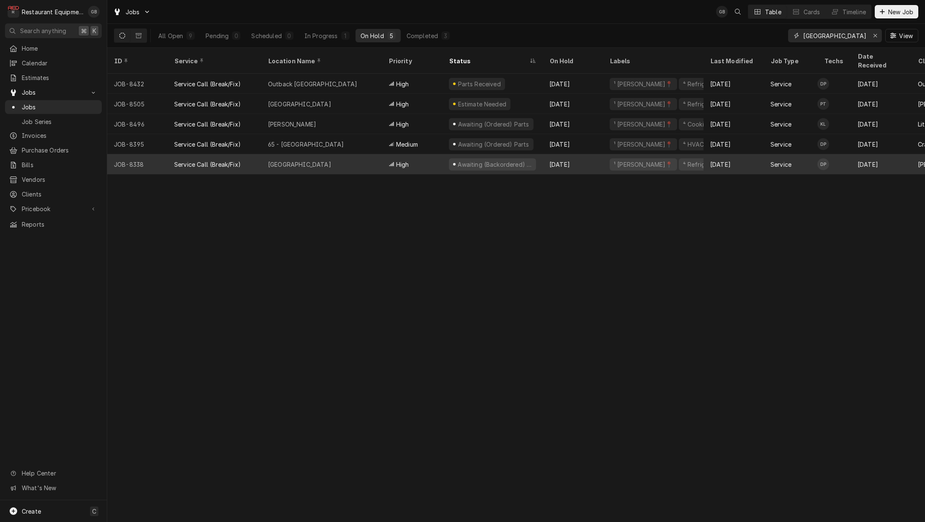
scroll to position [0, 0]
type input "Princeton"
click at [409, 160] on span "High" at bounding box center [402, 164] width 13 height 9
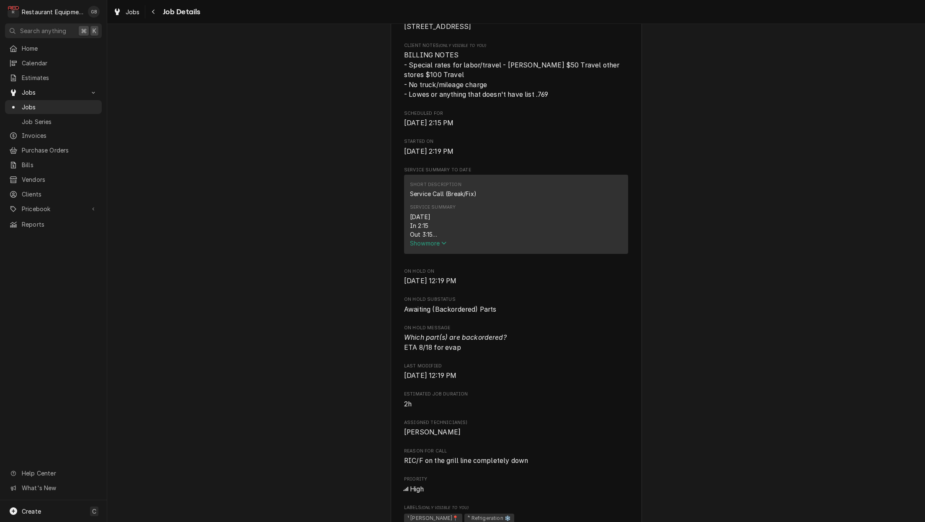
scroll to position [223, 0]
click at [437, 245] on span "Show more" at bounding box center [428, 242] width 37 height 7
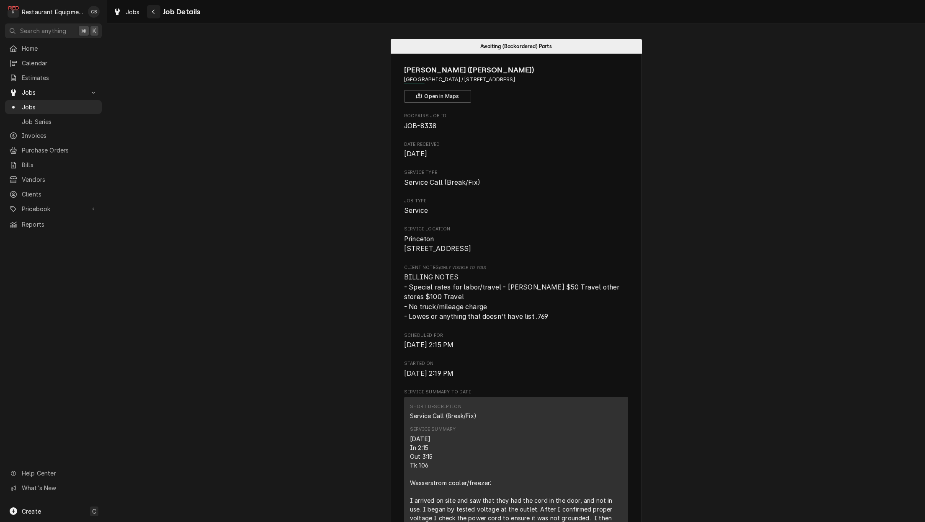
scroll to position [0, 0]
click at [157, 12] on div "Navigate back" at bounding box center [153, 12] width 8 height 8
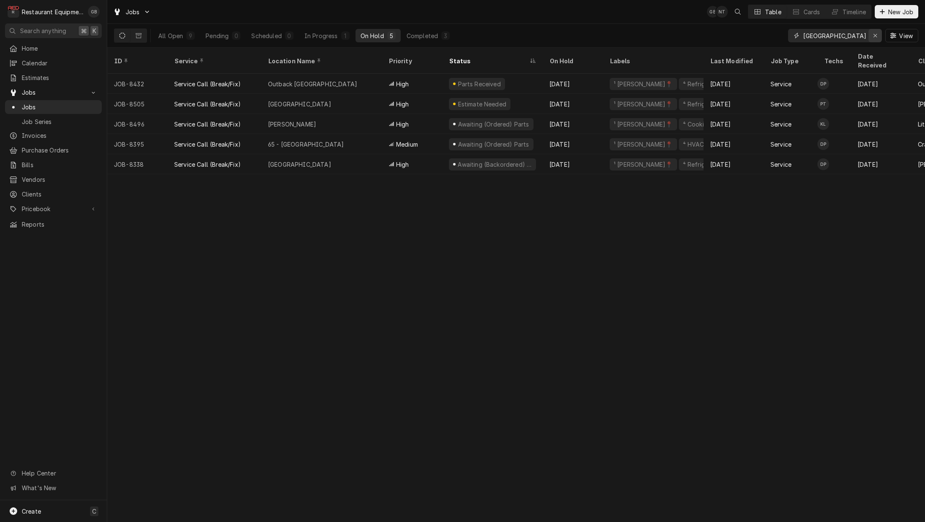
click at [875, 36] on icon "Erase input" at bounding box center [875, 36] width 5 height 6
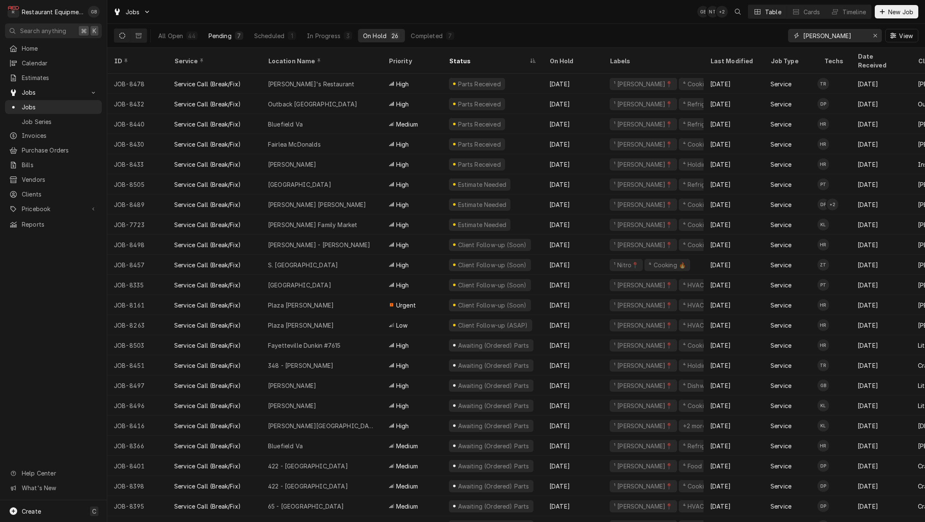
type input "[PERSON_NAME]"
click at [239, 35] on div "7" at bounding box center [239, 35] width 5 height 9
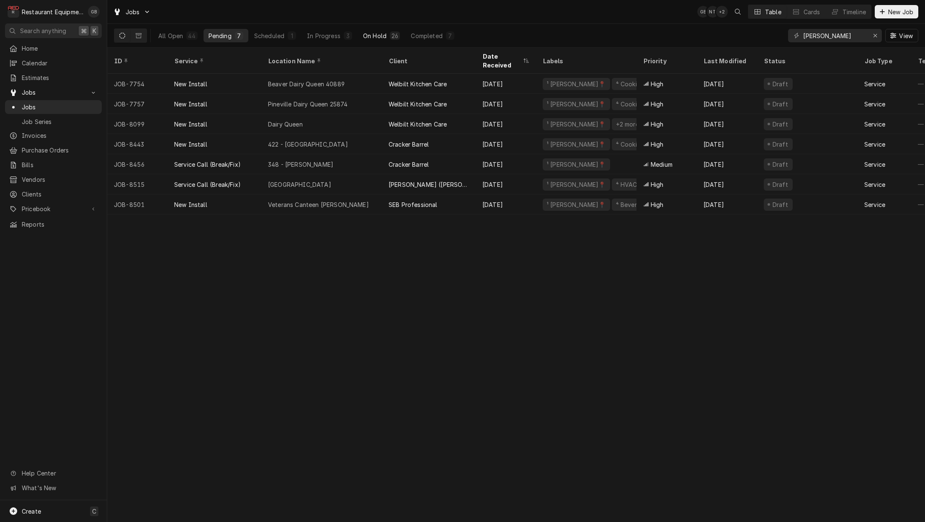
click at [380, 38] on div "On Hold" at bounding box center [374, 35] width 23 height 9
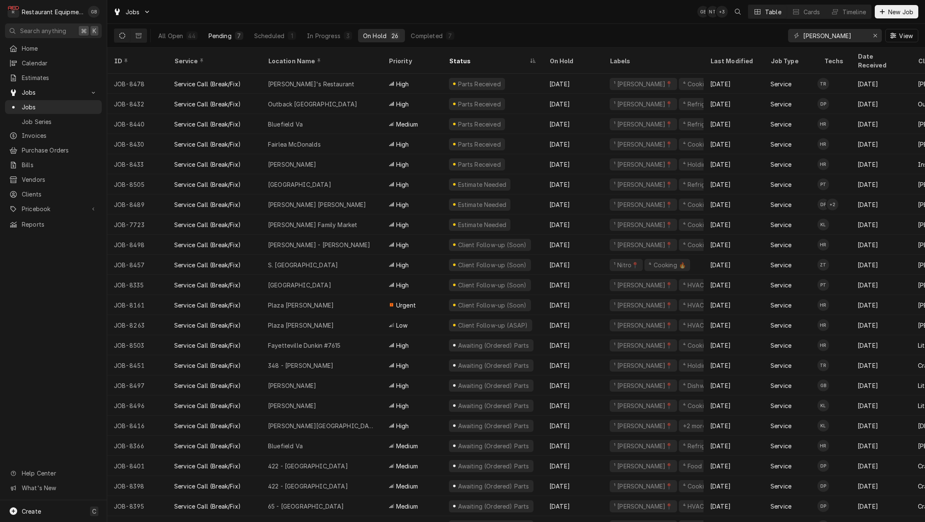
click at [230, 36] on div "Pending" at bounding box center [219, 35] width 23 height 9
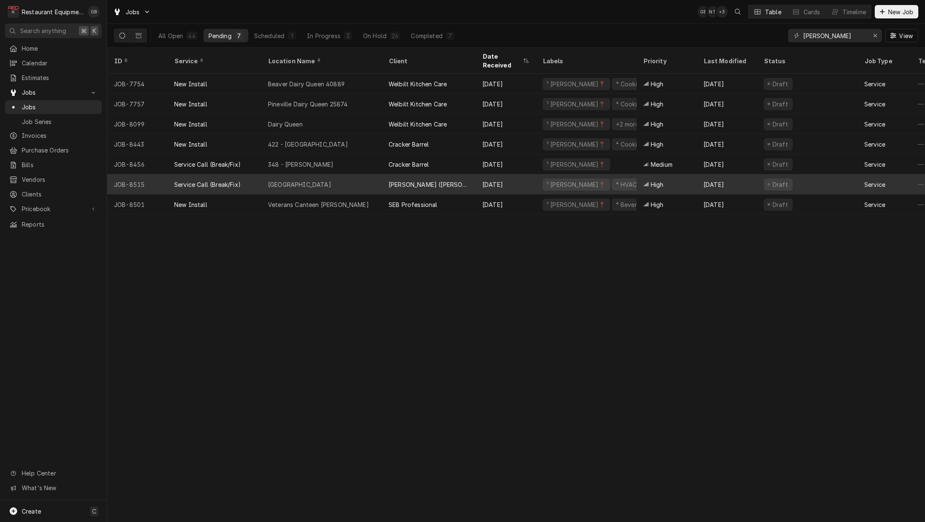
click at [385, 174] on div "[PERSON_NAME] ([PERSON_NAME])" at bounding box center [429, 184] width 94 height 20
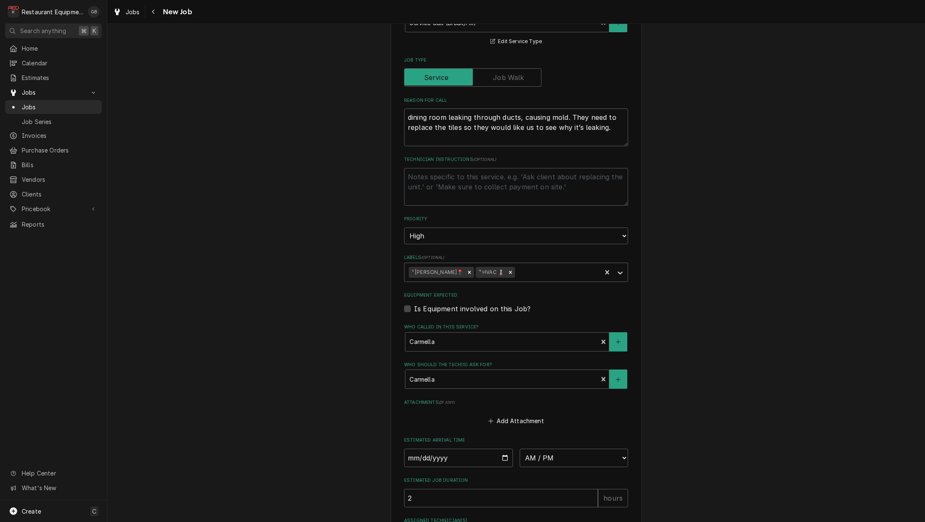
scroll to position [361, 0]
click at [419, 185] on textarea "Technician Instructions ( optional )" at bounding box center [516, 186] width 224 height 38
type textarea "x"
type textarea "t"
type textarea "x"
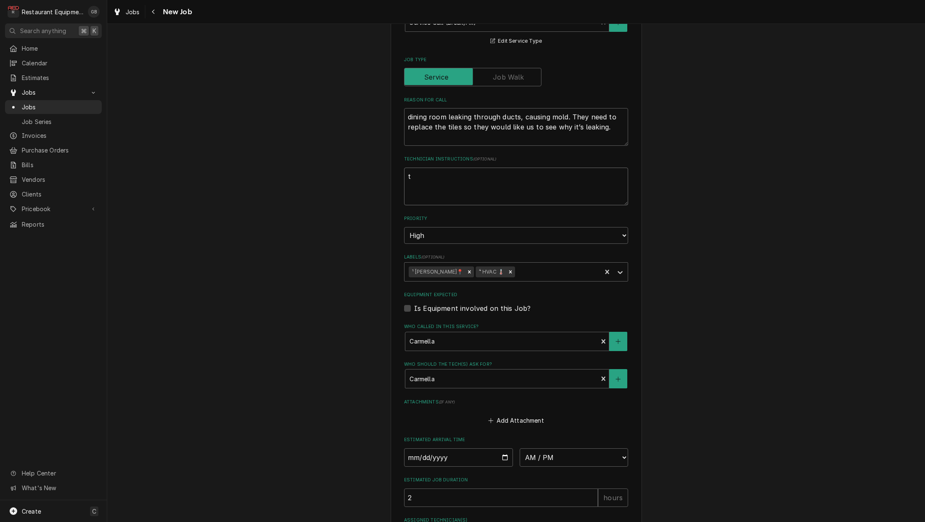
type textarea "tr"
type textarea "x"
type textarea "tr"
type textarea "x"
type textarea "tr"
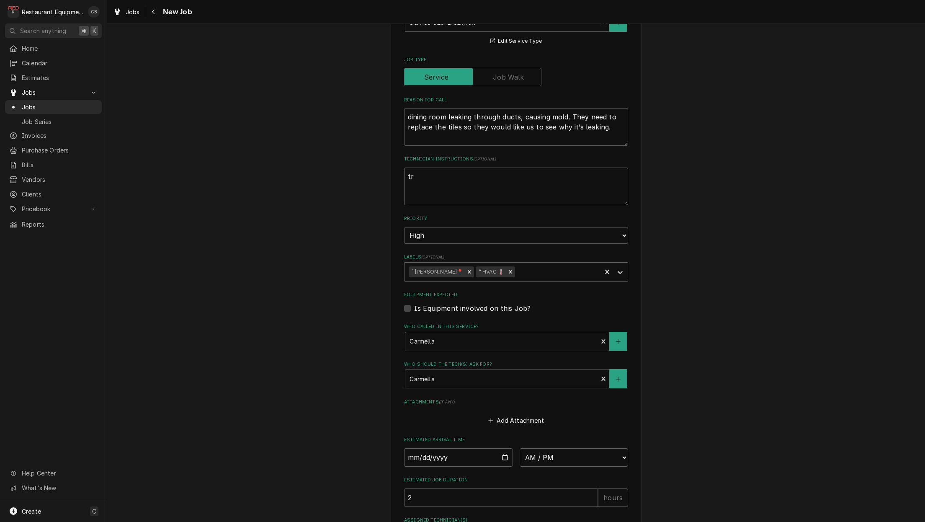
type textarea "x"
type textarea "tro"
type textarea "x"
type textarea "trou"
type textarea "x"
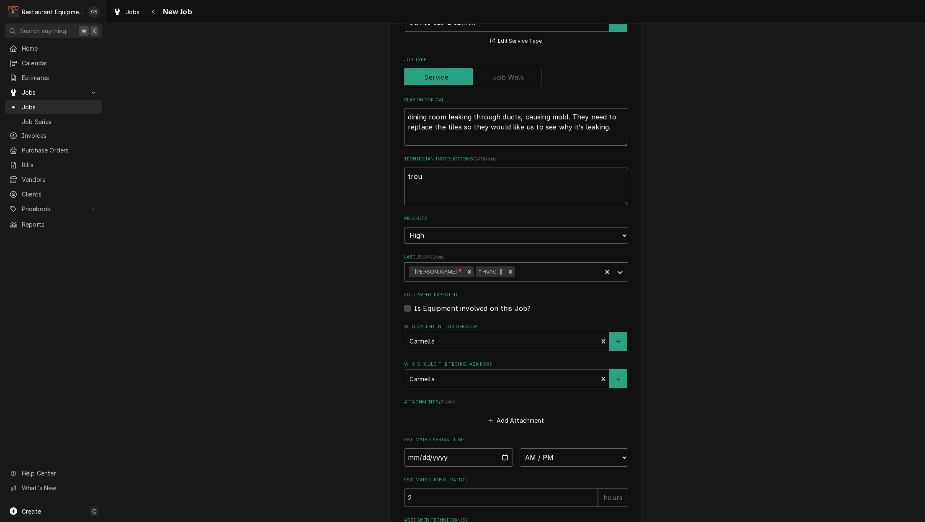
type textarea "troub"
type textarea "x"
type textarea "troubl"
type textarea "x"
type textarea "trouble"
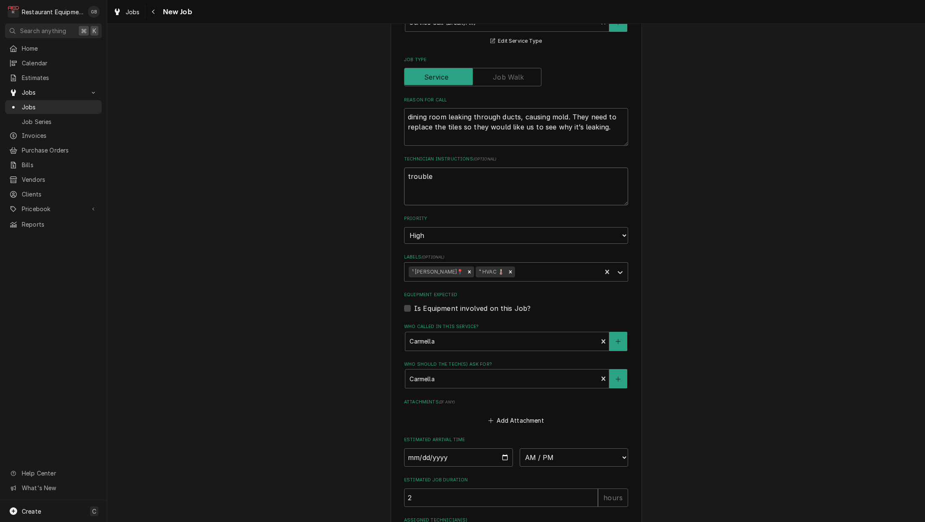
type textarea "x"
type textarea "troubles"
type textarea "x"
type textarea "troublesh"
type textarea "x"
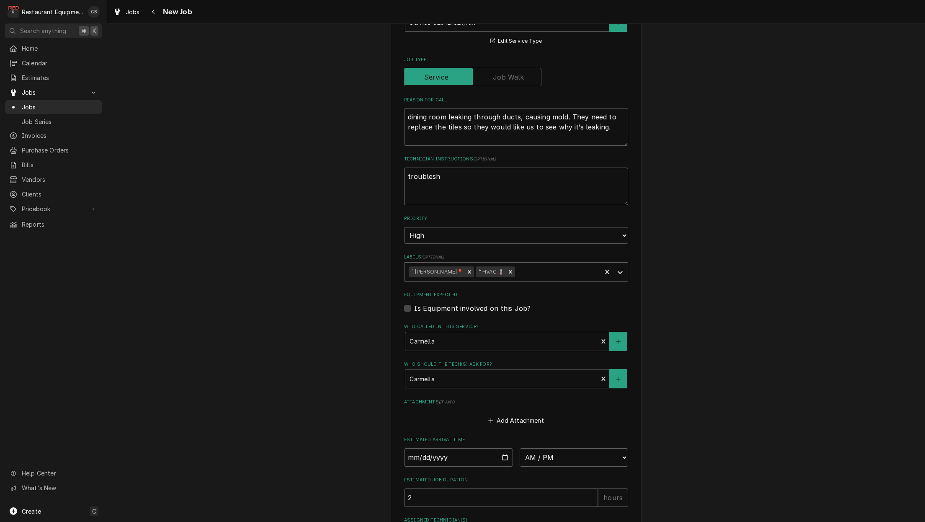
type textarea "troublesho"
type textarea "x"
type textarea "troubleshoo"
type textarea "x"
type textarea "troubleshooo"
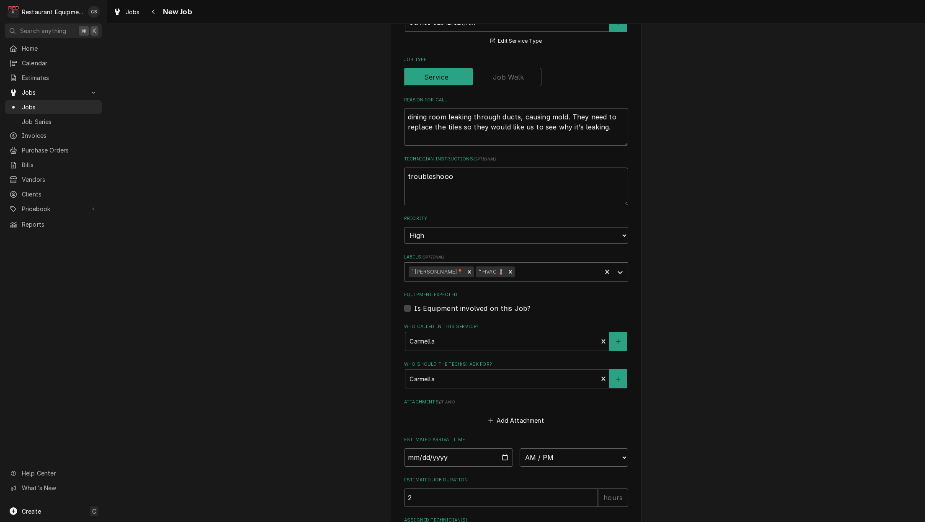
type textarea "x"
type textarea "troubleshoo"
type textarea "x"
type textarea "troubleshoot"
type textarea "x"
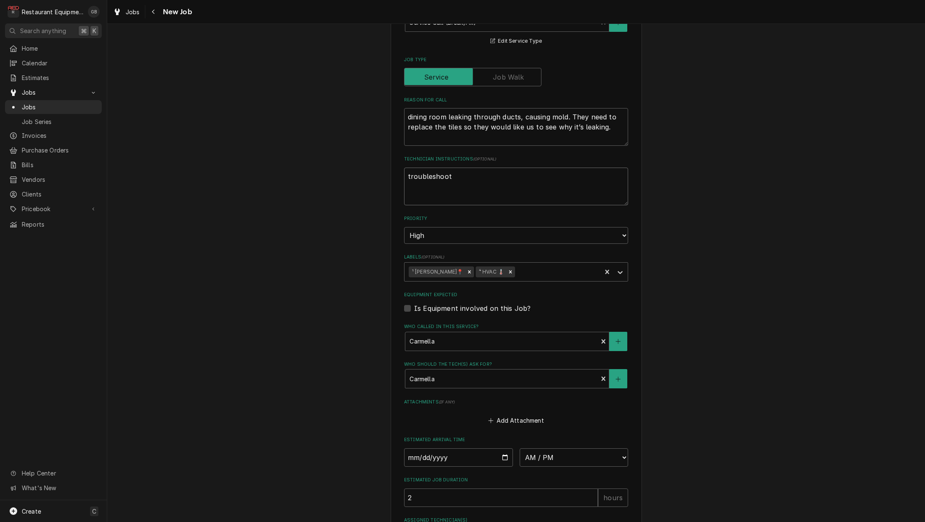
type textarea "troubleshoot"
type textarea "x"
type textarea "troubleshoot t"
type textarea "x"
type textarea "troubleshoot th"
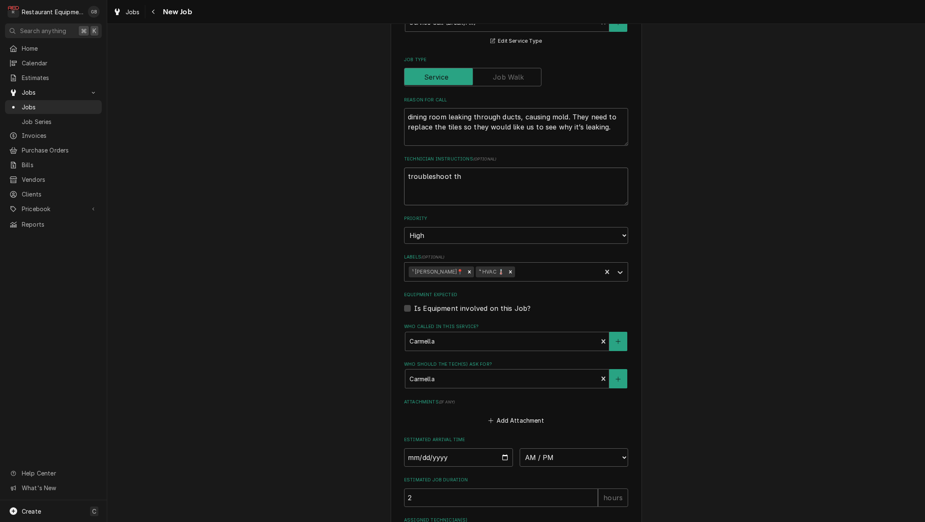
type textarea "x"
type textarea "troubleshoot the"
type textarea "x"
type textarea "troubleshoot the"
type textarea "x"
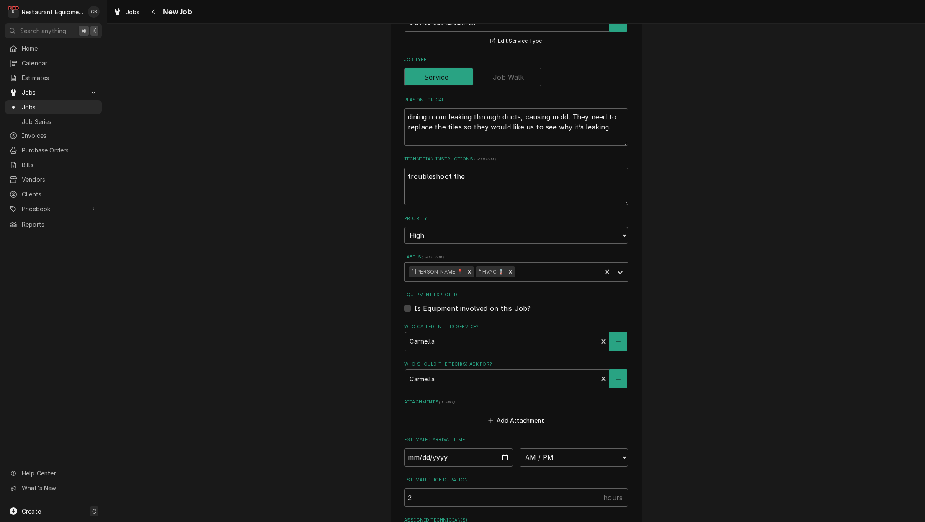
type textarea "troubleshoot the h"
type textarea "x"
type textarea "troubleshoot the hv"
type textarea "x"
type textarea "troubleshoot the hva"
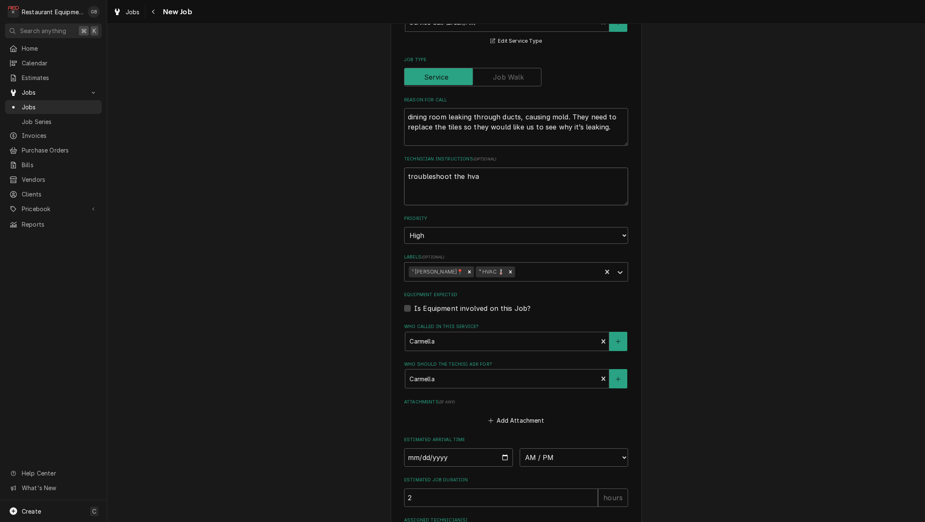
type textarea "x"
type textarea "troubleshoot the hvac"
type textarea "x"
type textarea "troubleshoot the HVAC"
type textarea "x"
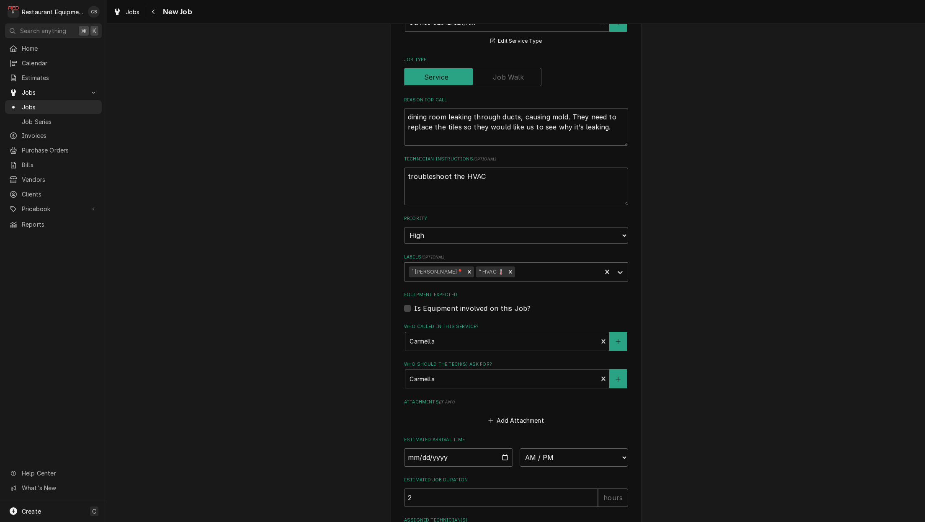
type textarea "troubleshoot the HVAC a"
type textarea "x"
type textarea "troubleshoot the HVAC an"
type textarea "x"
type textarea "troubleshoot the HVAC and"
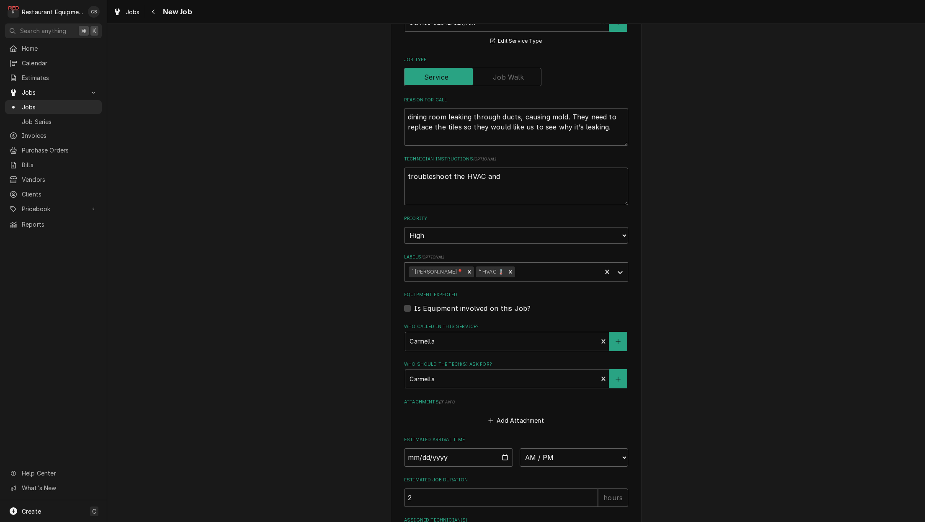
type textarea "x"
type textarea "troubleshoot the HVAC and"
type textarea "x"
type textarea "troubleshoot the HVAC and f"
type textarea "x"
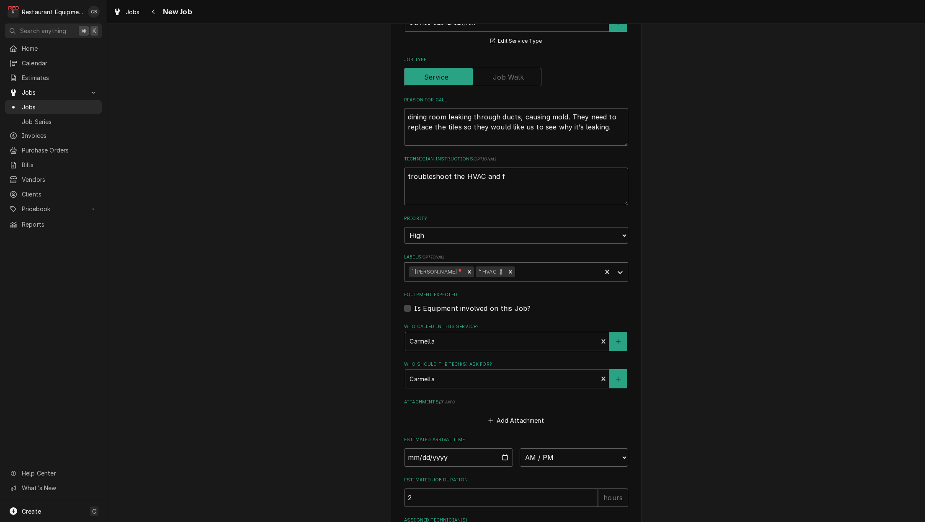
type textarea "troubleshoot the HVAC and fi"
type textarea "x"
type textarea "troubleshoot the HVAC and fin"
type textarea "x"
type textarea "troubleshoot the HVAC and find"
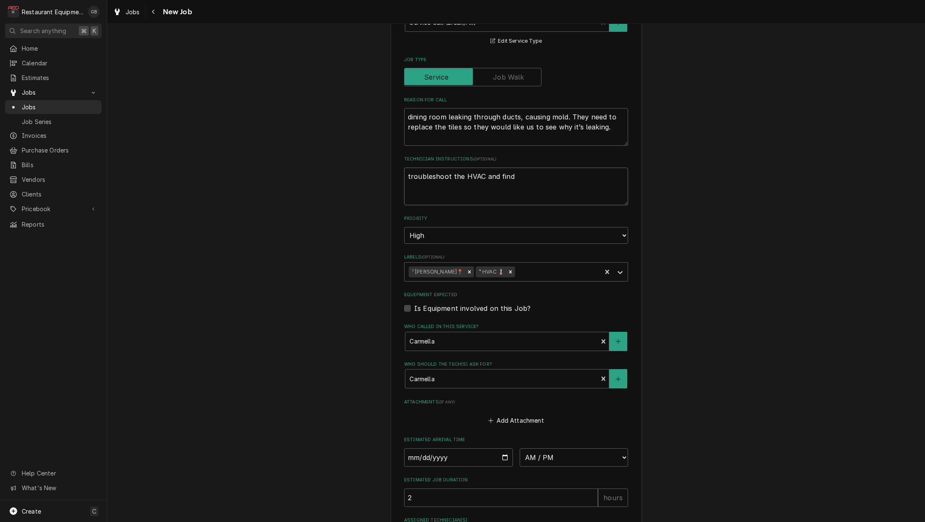
type textarea "x"
type textarea "troubleshoot the HVAC and find"
type textarea "x"
type textarea "troubleshoot the HVAC and find t"
type textarea "x"
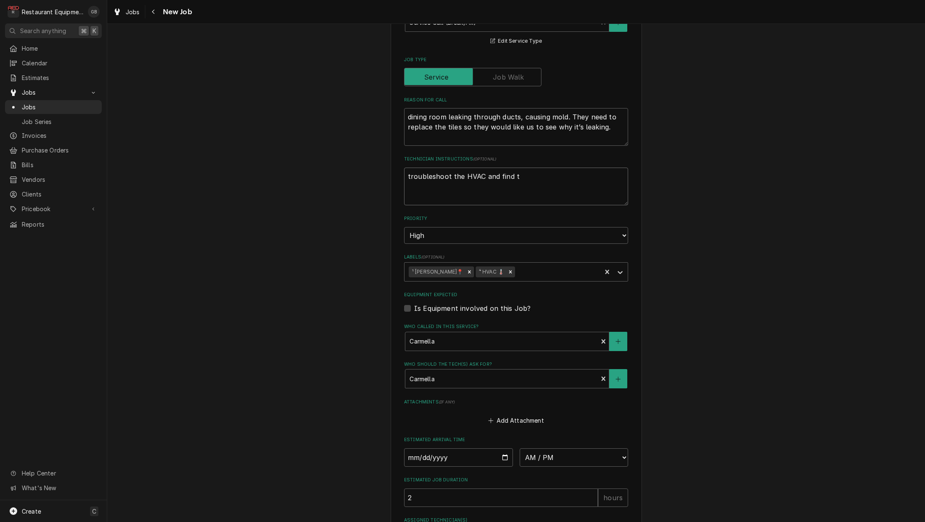
type textarea "troubleshoot the HVAC and find th"
type textarea "x"
type textarea "troubleshoot the HVAC and find the"
type textarea "x"
type textarea "troubleshoot the HVAC and find the"
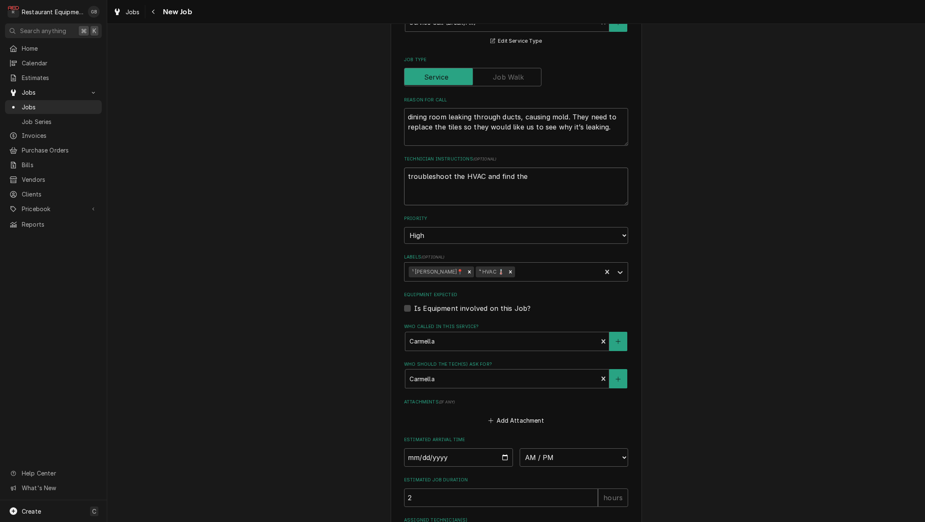
type textarea "x"
type textarea "troubleshoot the HVAC and find the r"
type textarea "x"
type textarea "troubleshoot the HVAC and find the ro"
type textarea "x"
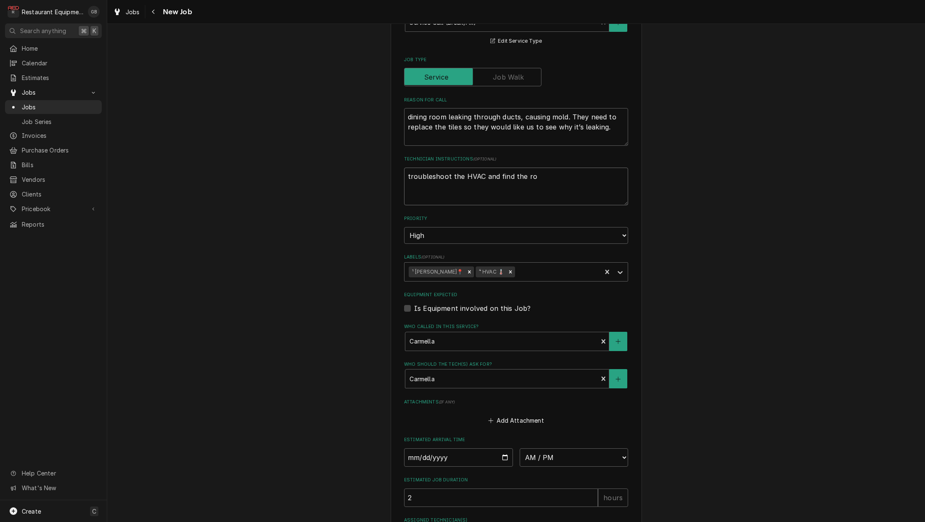
type textarea "troubleshoot the HVAC and find the roo"
type textarea "x"
type textarea "troubleshoot the HVAC and find the root"
type textarea "x"
type textarea "troubleshoot the HVAC and find the root"
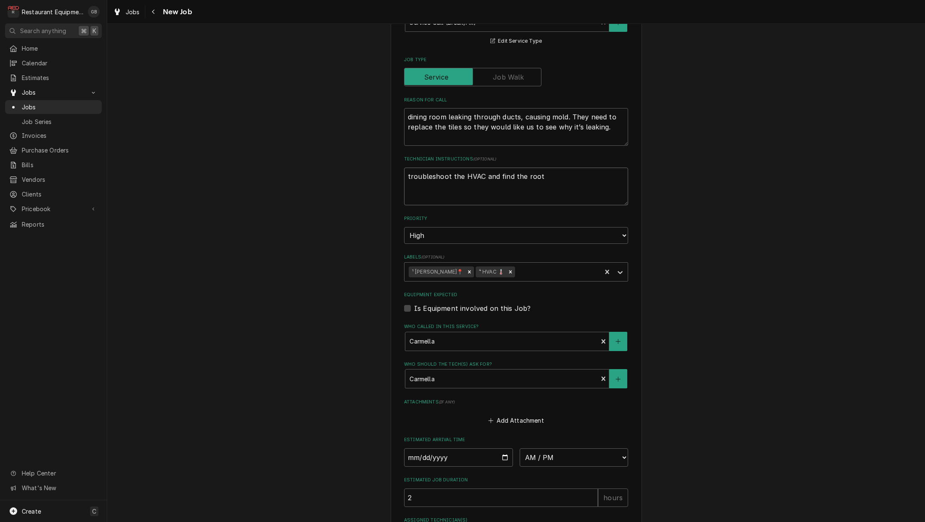
type textarea "x"
type textarea "troubleshoot the HVAC and find the root c"
type textarea "x"
type textarea "troubleshoot the HVAC and find the root ca"
type textarea "x"
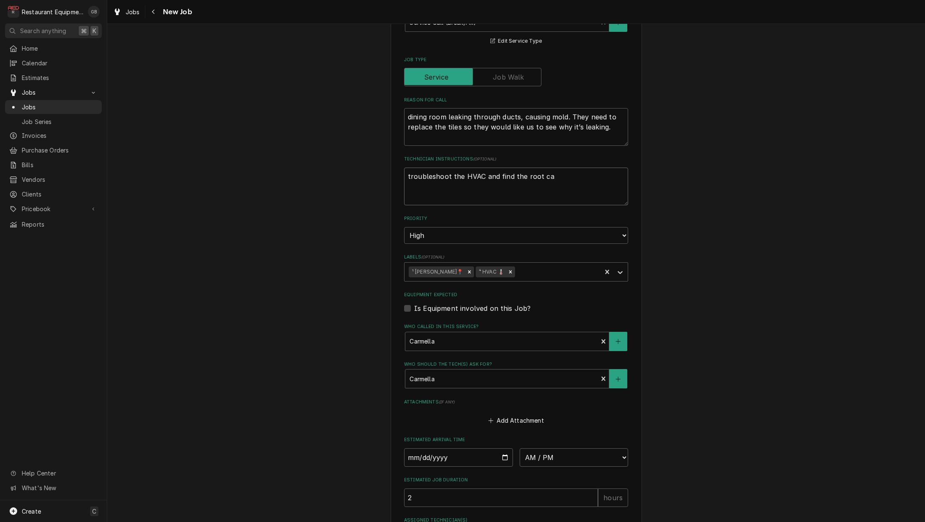
type textarea "troubleshoot the HVAC and find the root cau"
type textarea "x"
type textarea "troubleshoot the HVAC and find the root caus"
type textarea "x"
type textarea "troubleshoot the HVAC and find the root cause"
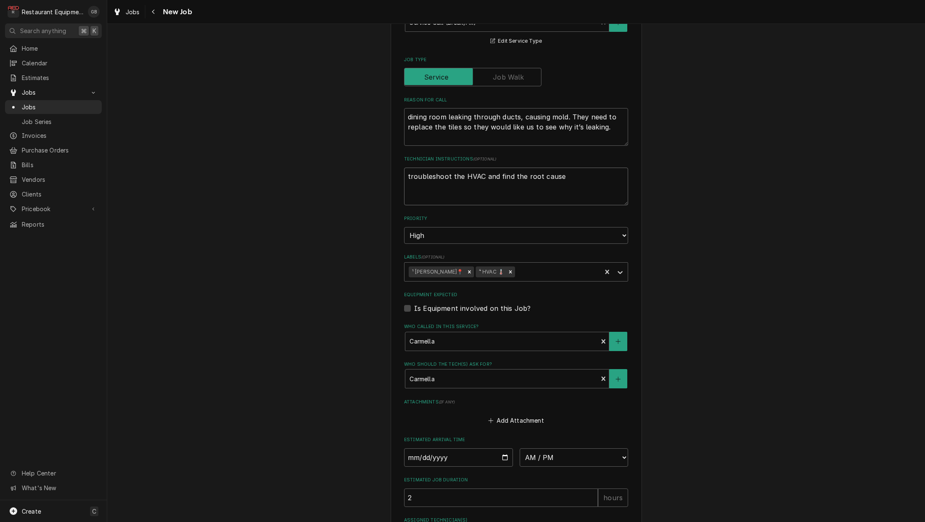
type textarea "x"
type textarea "troubleshoot the HVAC and find the root cause"
type textarea "x"
type textarea "troubleshoot the HVAC and find the root cause o"
type textarea "x"
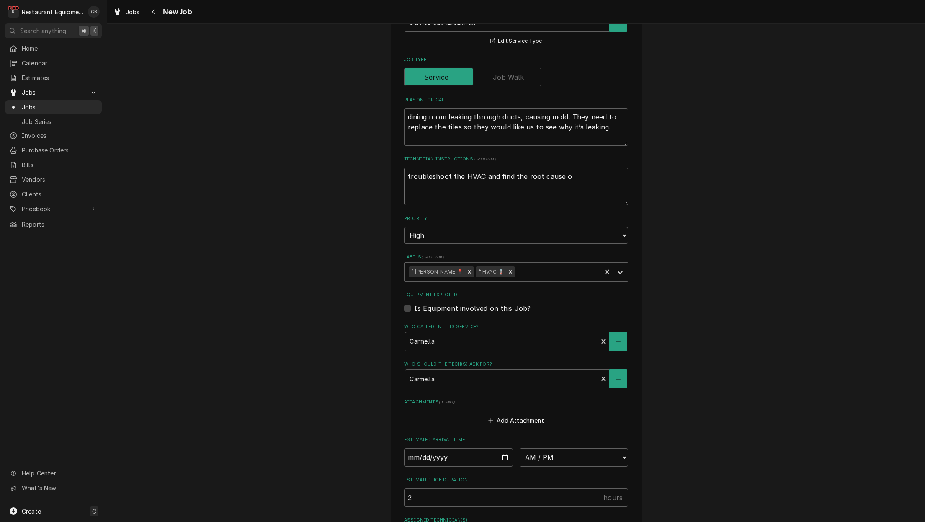
type textarea "troubleshoot the HVAC and find the root cause of"
type textarea "x"
type textarea "troubleshoot the HVAC and find the root cause of"
type textarea "x"
type textarea "troubleshoot the HVAC and find the root cause of t"
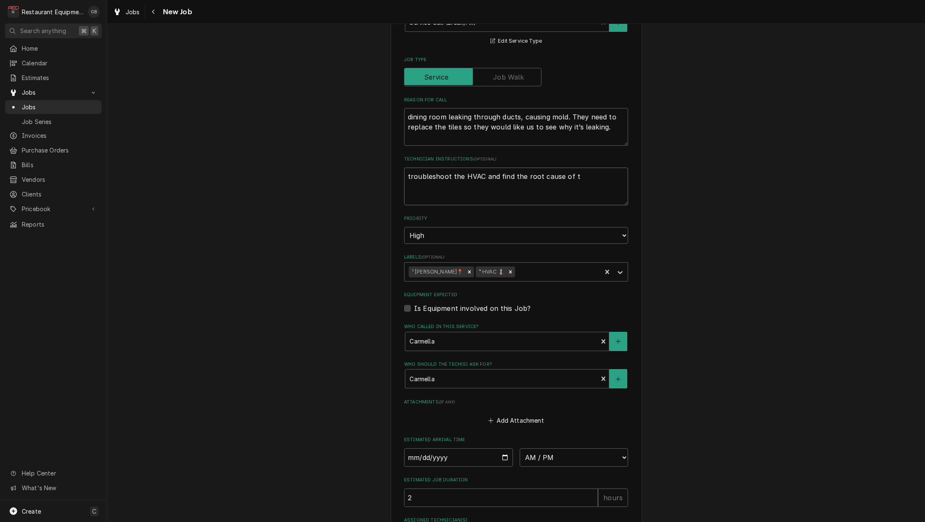
type textarea "x"
type textarea "troubleshoot the HVAC and find the root cause of th"
type textarea "x"
type textarea "troubleshoot the HVAC and find the root cause of the"
type textarea "x"
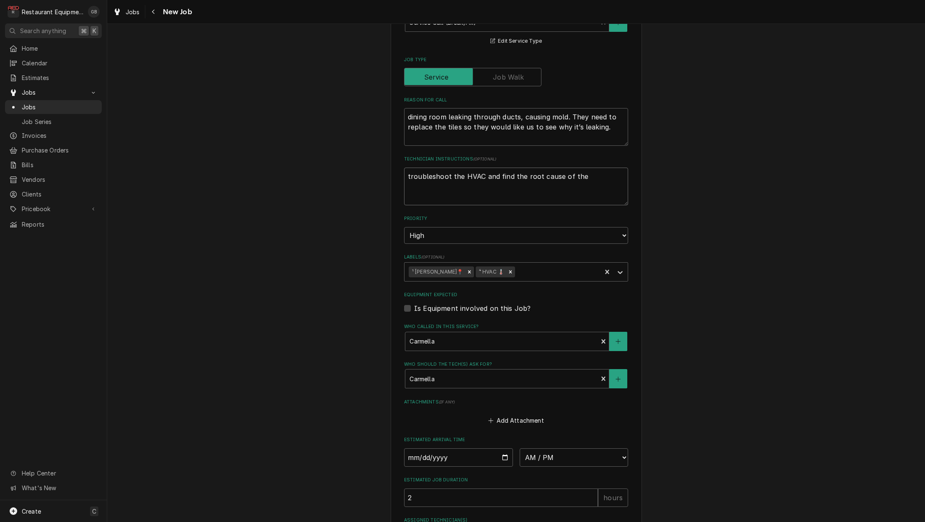
type textarea "troubleshoot the HVAC and find the root cause of the"
type textarea "x"
type textarea "troubleshoot the HVAC and find the root cause of the l"
type textarea "x"
type textarea "troubleshoot the HVAC and find the root cause of the le"
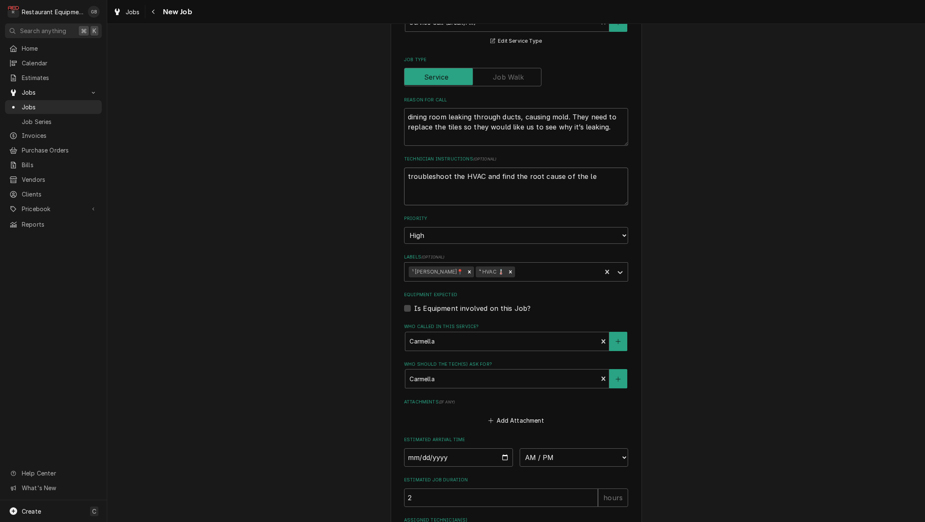
type textarea "x"
type textarea "troubleshoot the HVAC and find the root cause of the lea"
type textarea "x"
type textarea "troubleshoot the HVAC and find the root cause of the leak"
type textarea "x"
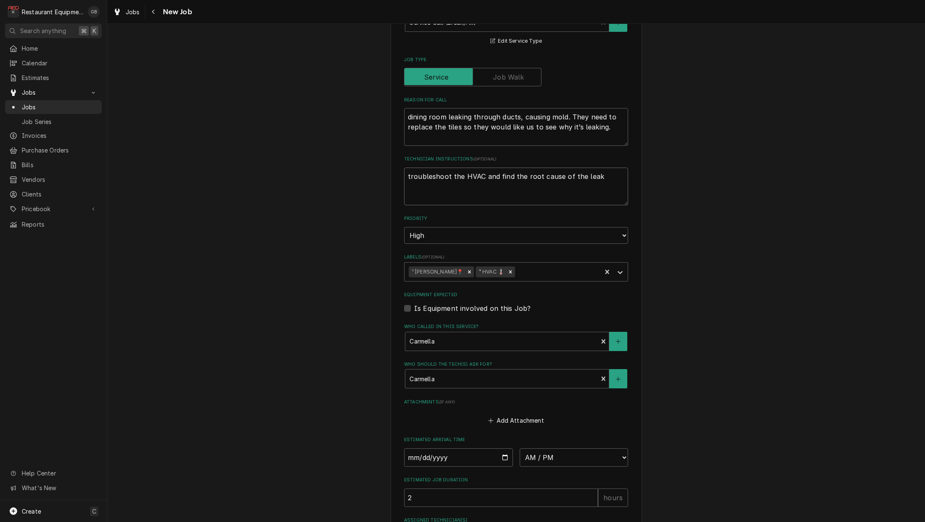
type textarea "troubleshoot the HVAC and find the root cause of the leak."
type textarea "x"
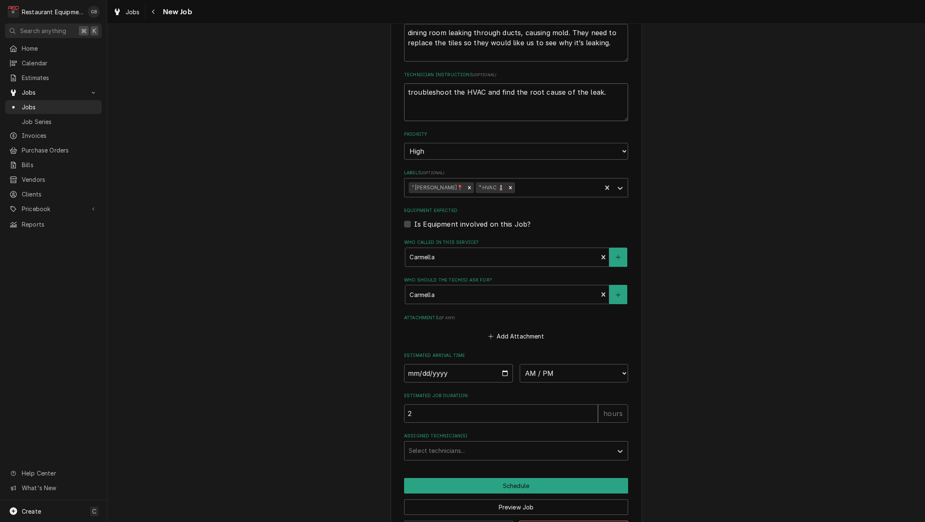
scroll to position [453, 0]
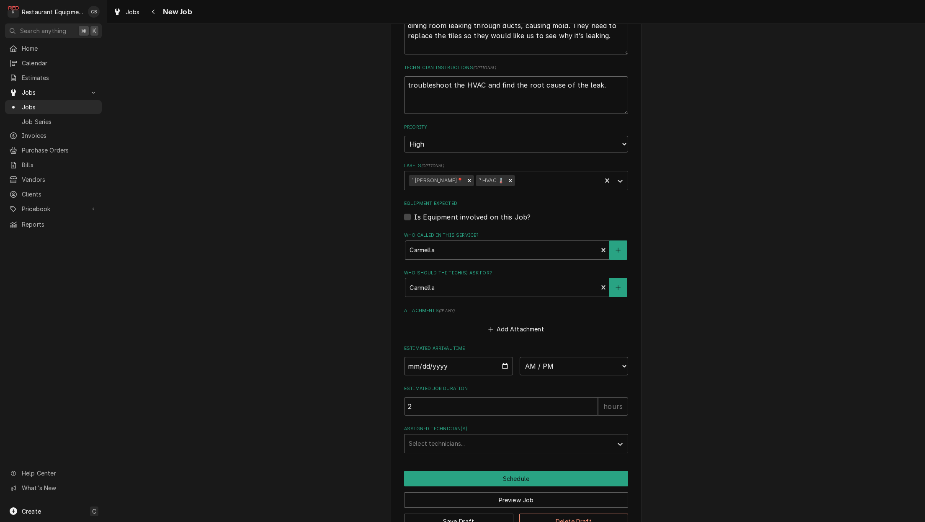
type textarea "troubleshoot the HVAC and find the root cause of the leak."
click at [424, 357] on input "Date" at bounding box center [458, 366] width 109 height 18
type input "2025-08-13"
type textarea "x"
select select "12:45:00"
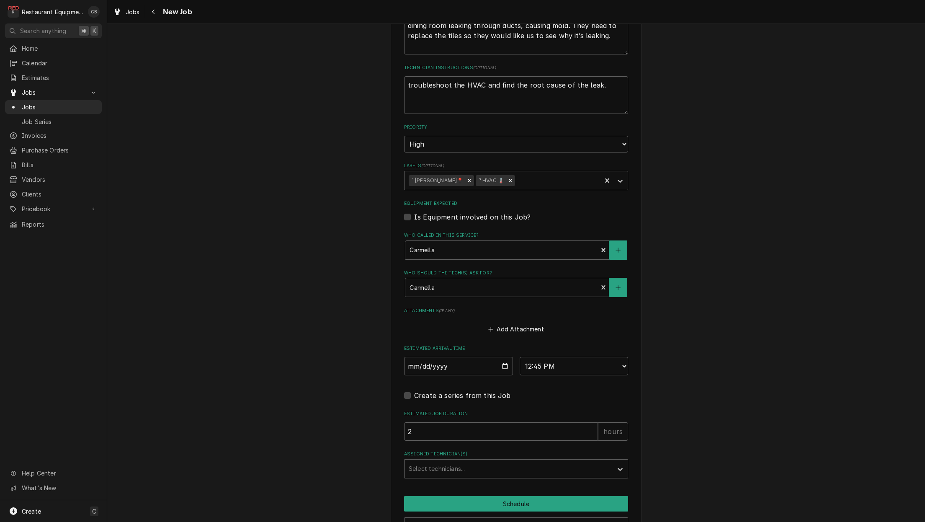
click at [453, 461] on div "Assigned Technician(s)" at bounding box center [509, 468] width 200 height 15
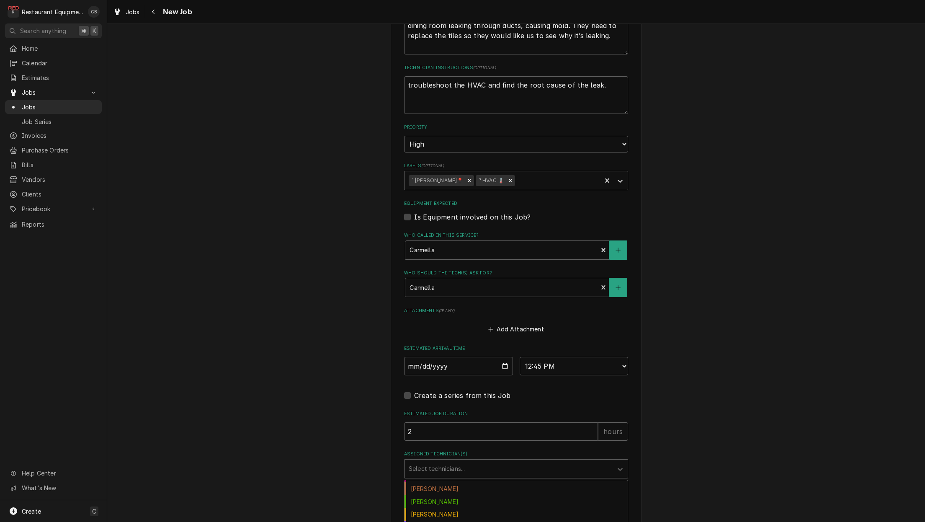
scroll to position [75, 0]
click at [450, 520] on div "Kaleb Lewis" at bounding box center [515, 526] width 223 height 13
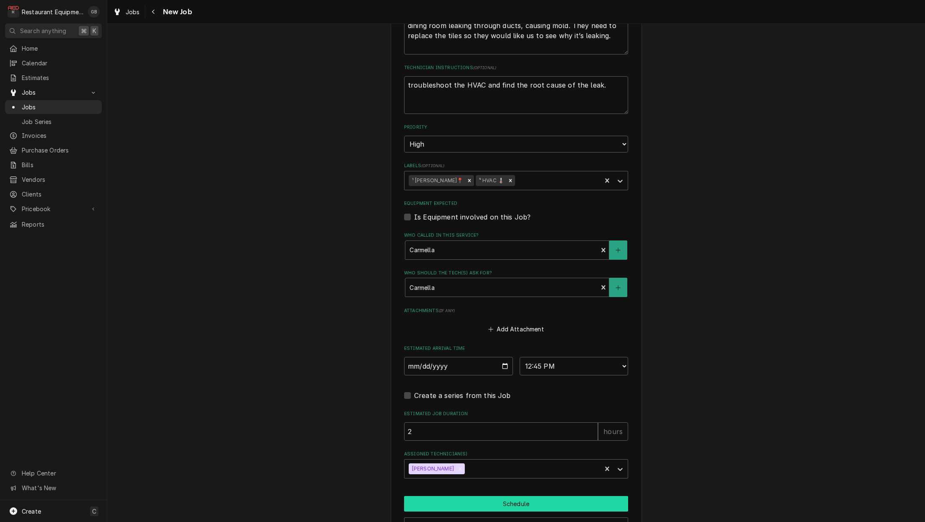
click at [512, 496] on button "Schedule" at bounding box center [516, 503] width 224 height 15
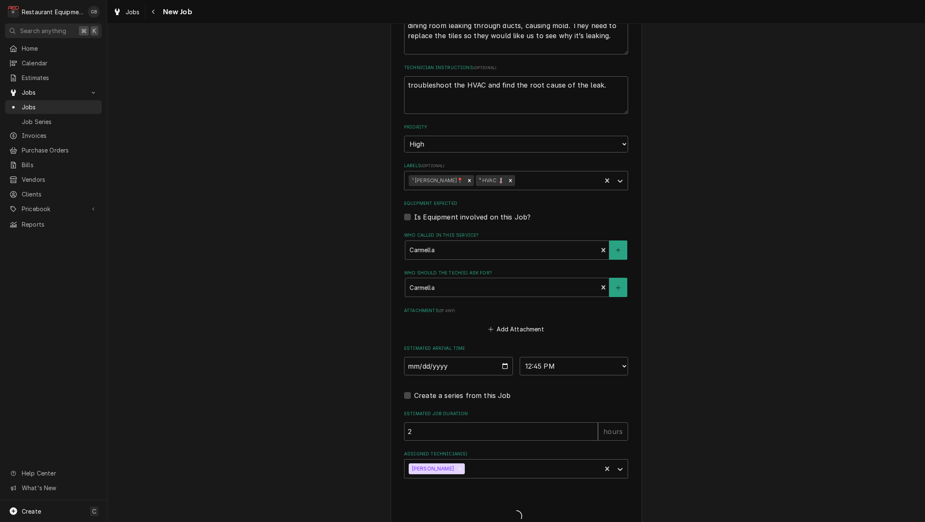
type textarea "x"
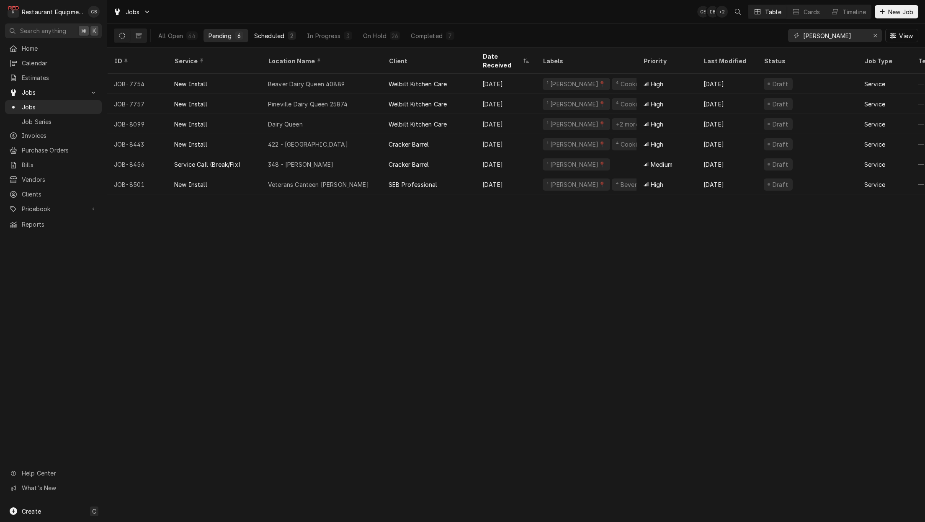
click at [281, 31] on button "Scheduled 2" at bounding box center [275, 35] width 52 height 13
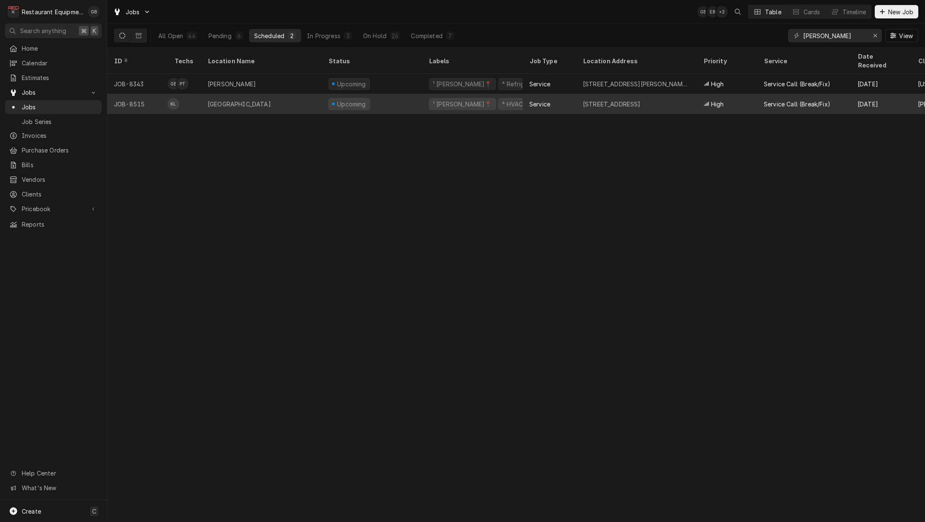
click at [278, 94] on div "[GEOGRAPHIC_DATA]" at bounding box center [261, 104] width 121 height 20
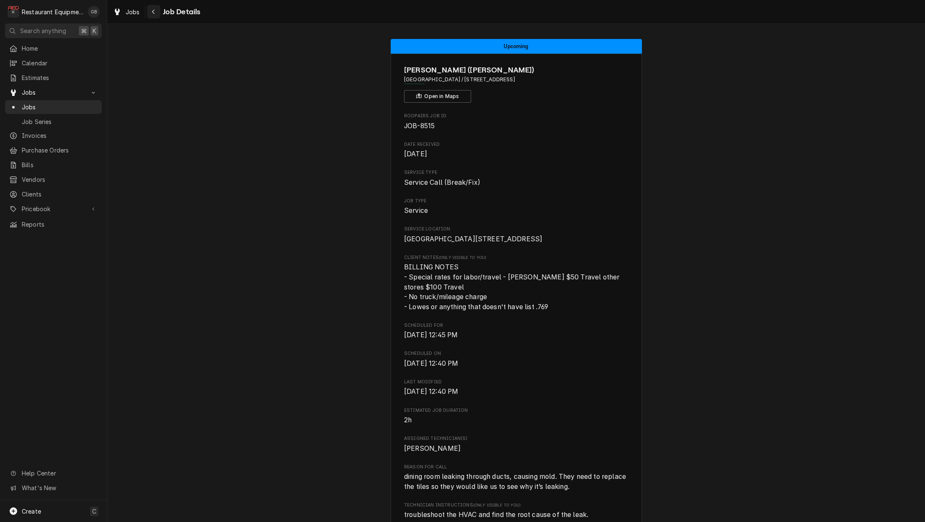
click at [157, 15] on div "Navigate back" at bounding box center [153, 12] width 8 height 8
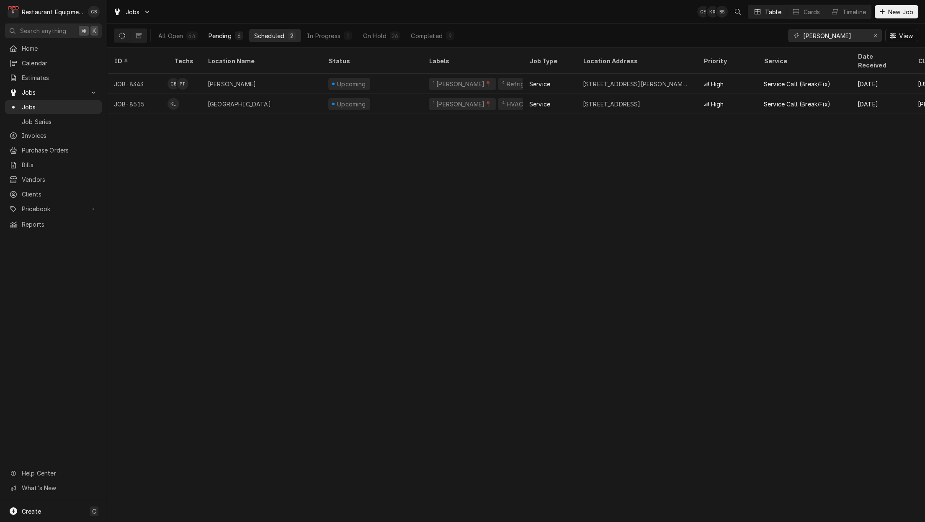
click at [235, 37] on div "6" at bounding box center [239, 35] width 8 height 8
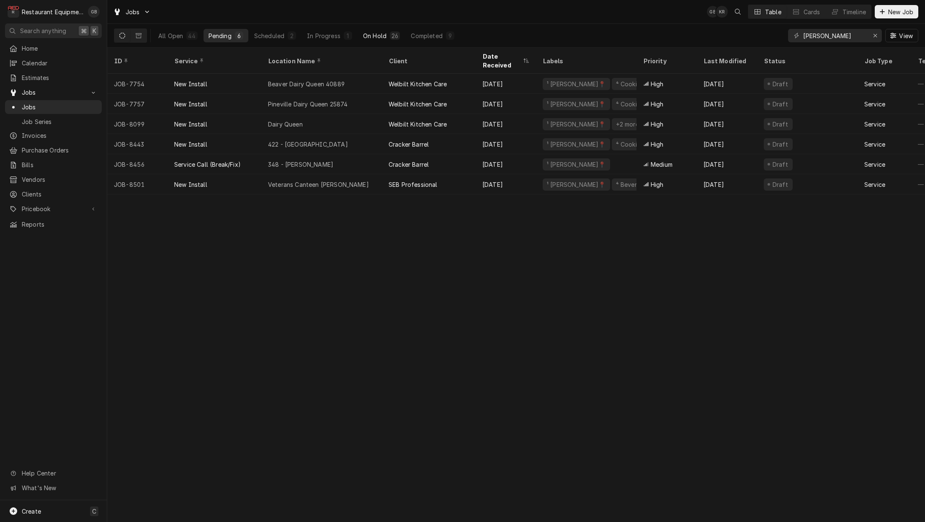
click at [383, 39] on div "On Hold" at bounding box center [374, 35] width 23 height 9
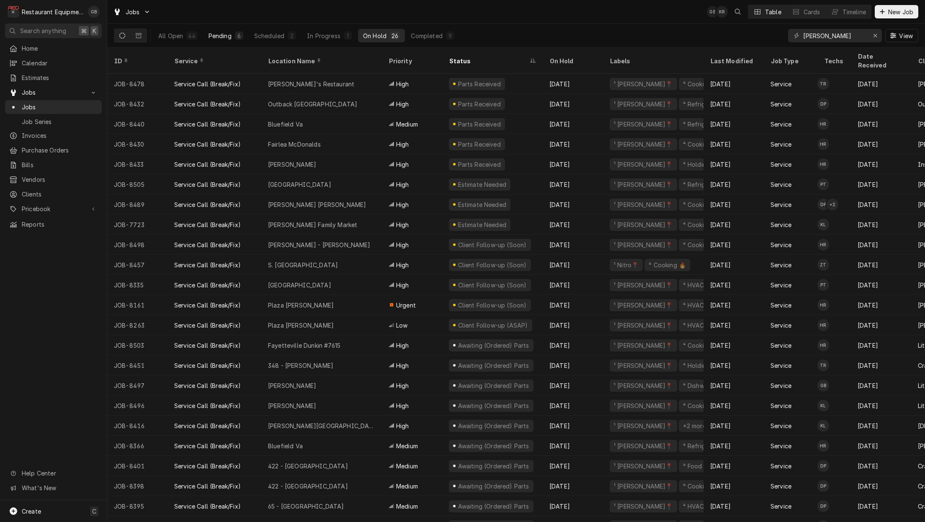
click at [239, 34] on div "6" at bounding box center [239, 35] width 5 height 9
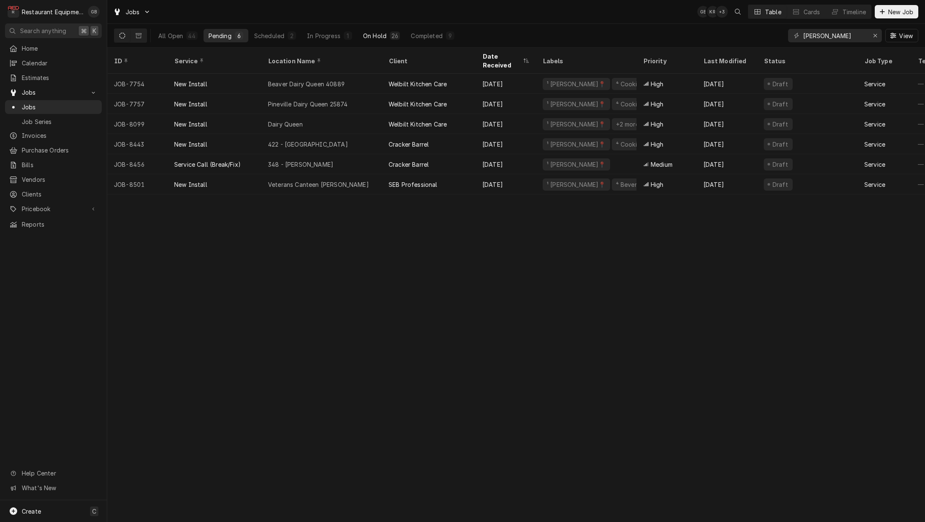
click at [386, 38] on button "On Hold 26" at bounding box center [381, 35] width 47 height 13
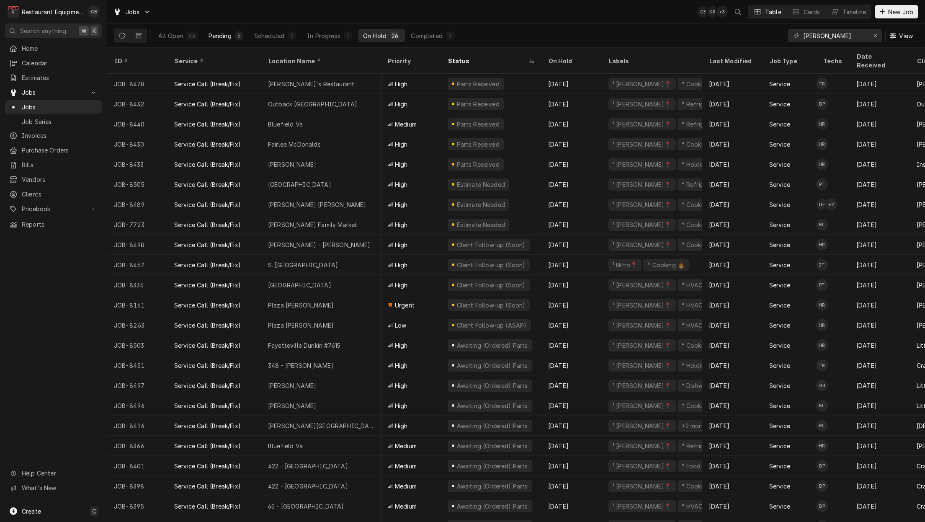
click at [216, 37] on div "Pending" at bounding box center [219, 35] width 23 height 9
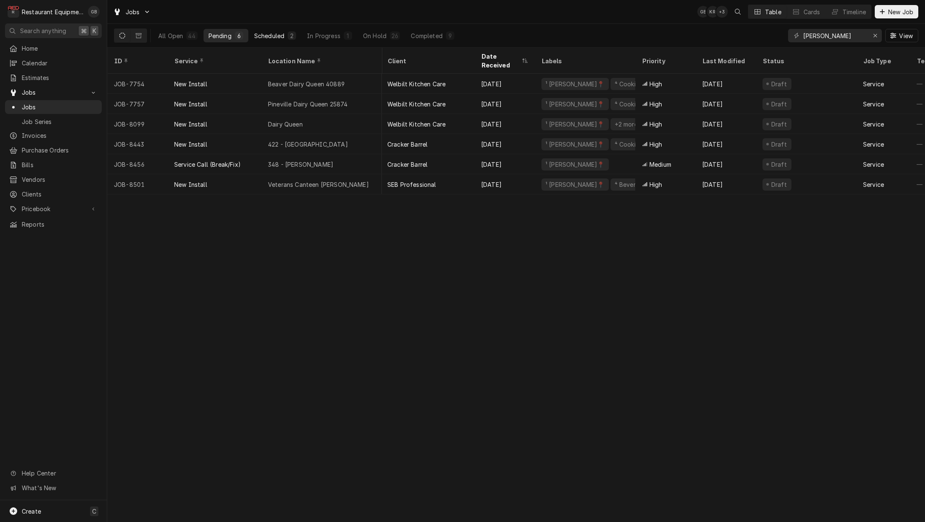
click at [271, 36] on div "Scheduled" at bounding box center [269, 35] width 30 height 9
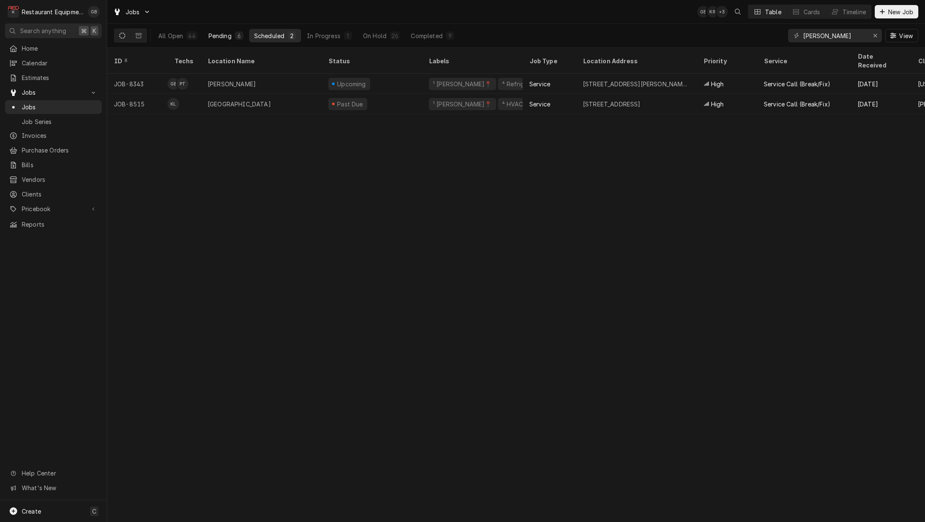
click at [226, 36] on div "Pending" at bounding box center [219, 35] width 23 height 9
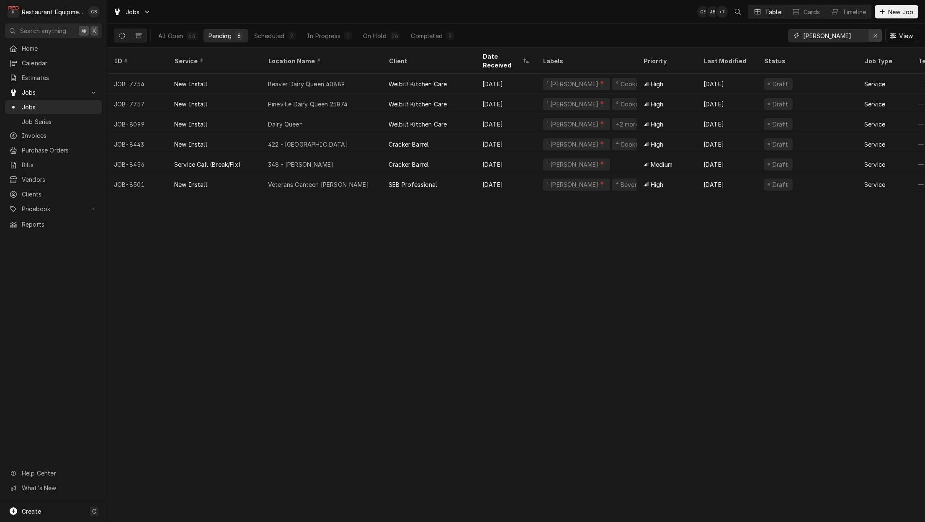
click at [873, 34] on icon "Erase input" at bounding box center [875, 36] width 5 height 6
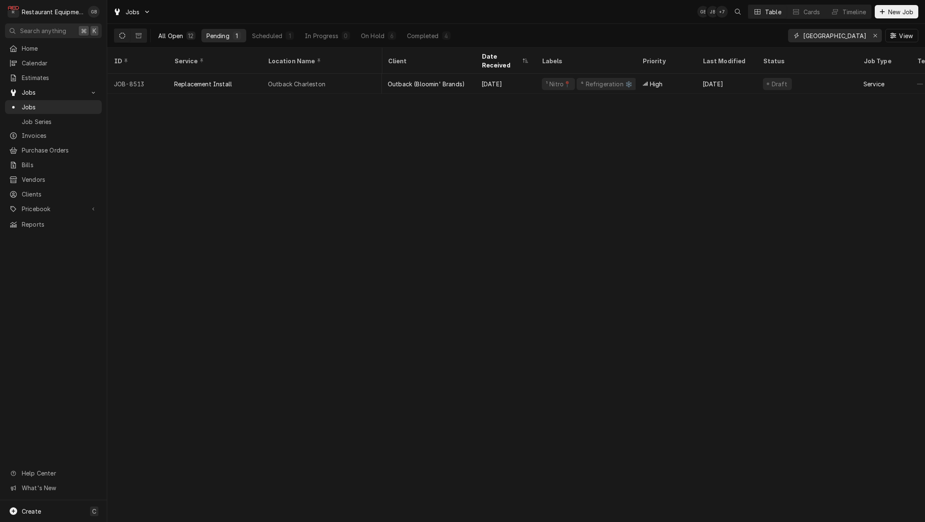
type input "charleston"
click at [190, 39] on div "12" at bounding box center [190, 35] width 9 height 8
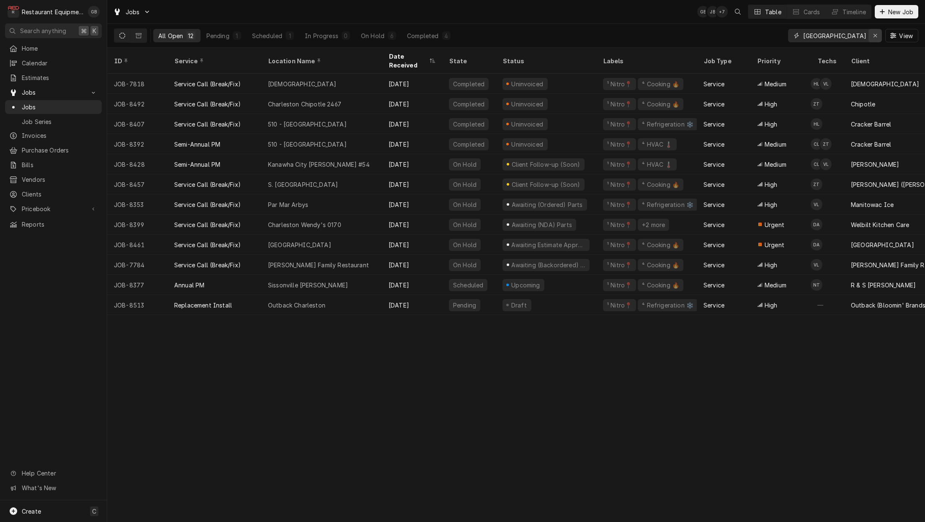
click at [875, 33] on icon "Erase input" at bounding box center [875, 36] width 5 height 6
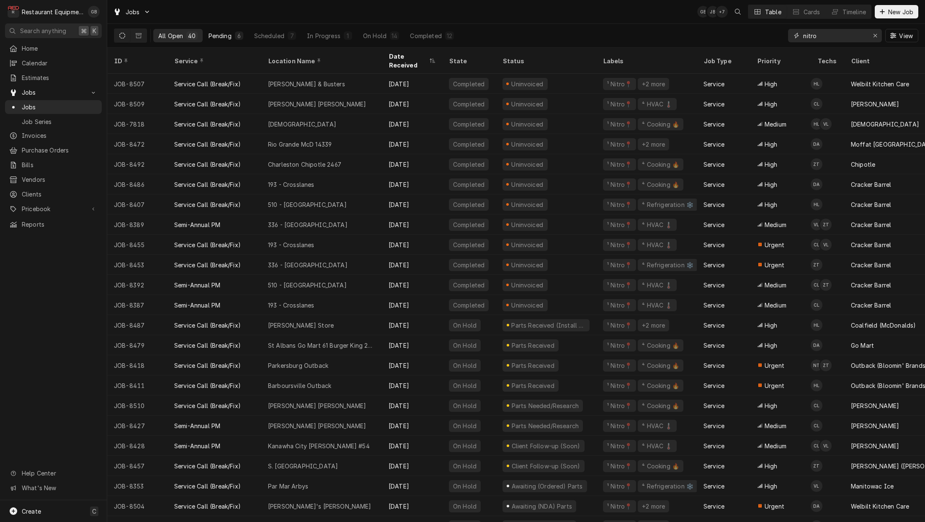
type input "nitro"
drag, startPoint x: 242, startPoint y: 36, endPoint x: 230, endPoint y: 36, distance: 11.7
click at [237, 36] on div "6" at bounding box center [239, 35] width 8 height 8
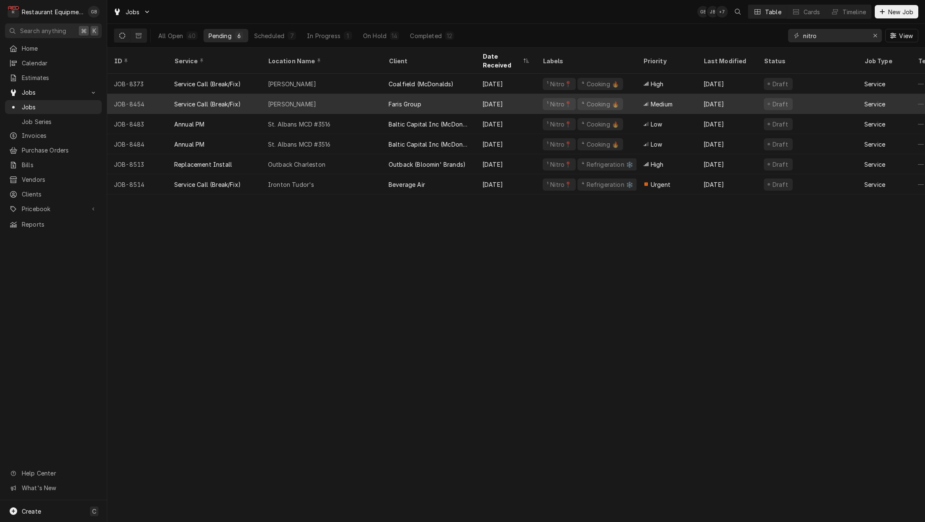
click at [329, 94] on div "Inez McDonald's" at bounding box center [321, 104] width 121 height 20
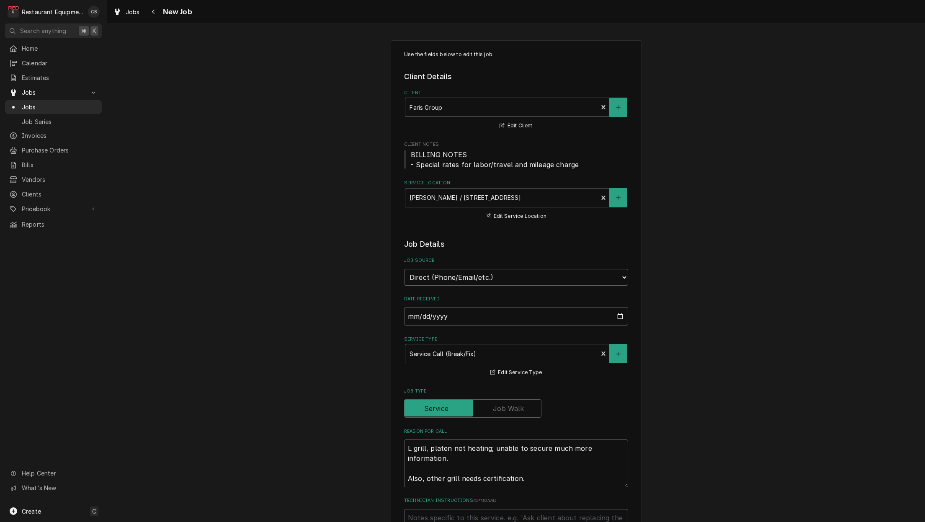
type textarea "x"
click at [154, 16] on button "Navigate back" at bounding box center [153, 11] width 13 height 13
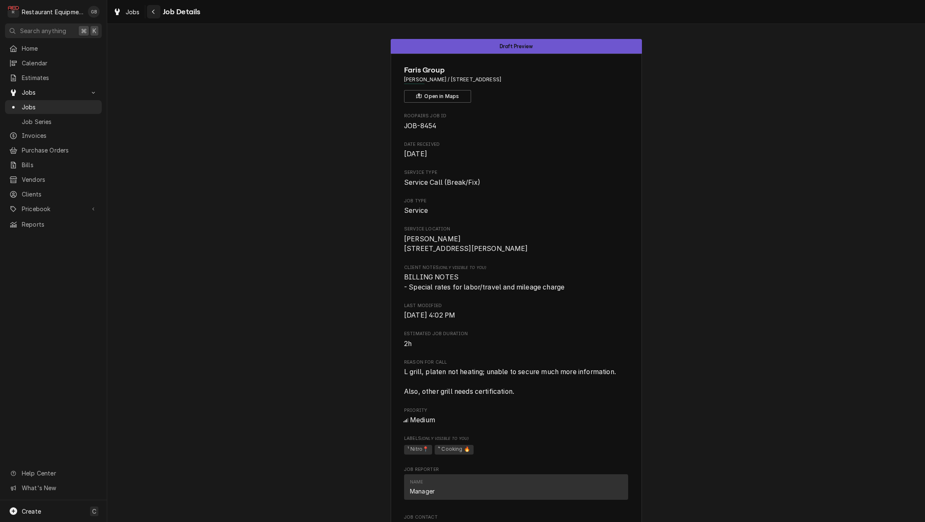
click at [157, 16] on button "Navigate back" at bounding box center [153, 11] width 13 height 13
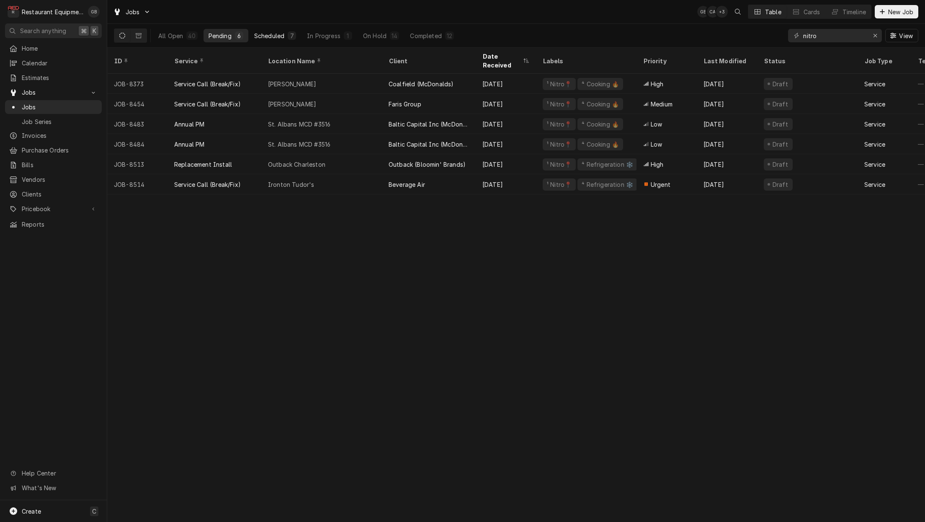
click at [268, 33] on div "Scheduled" at bounding box center [269, 35] width 30 height 9
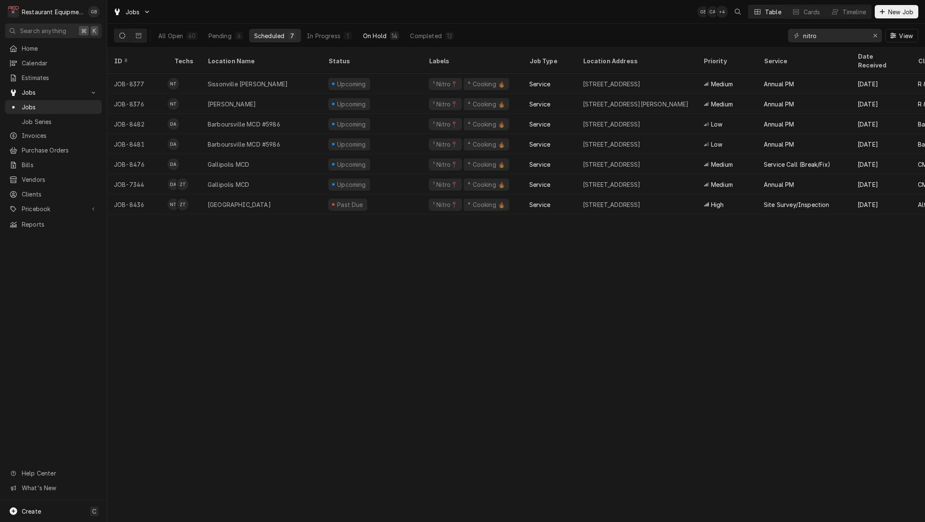
click at [377, 39] on div "On Hold" at bounding box center [374, 35] width 23 height 9
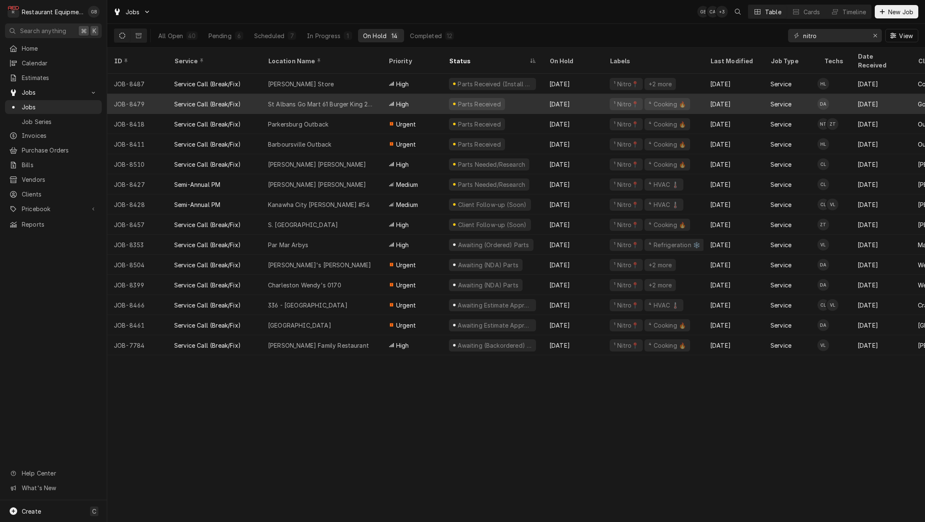
click at [434, 94] on div "High" at bounding box center [412, 104] width 60 height 20
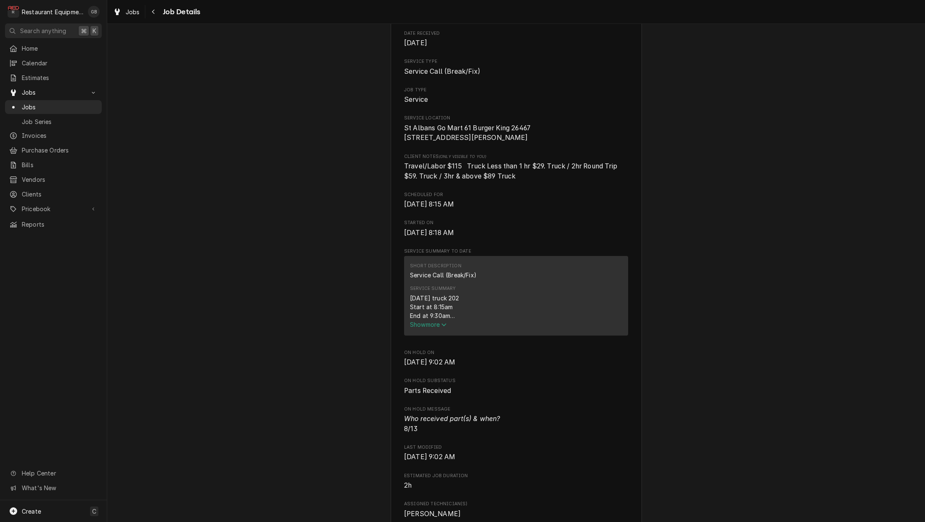
scroll to position [113, 0]
click at [418, 325] on span "Show more" at bounding box center [428, 321] width 37 height 7
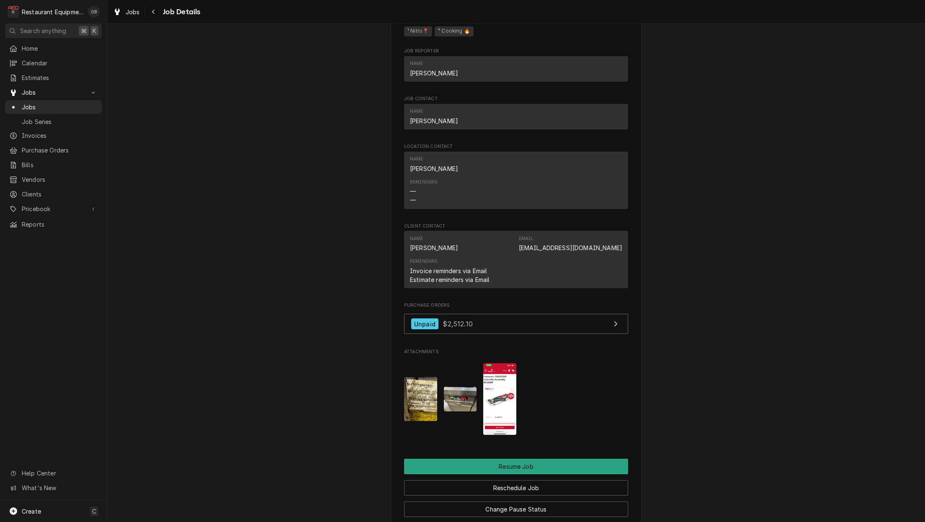
scroll to position [742, 0]
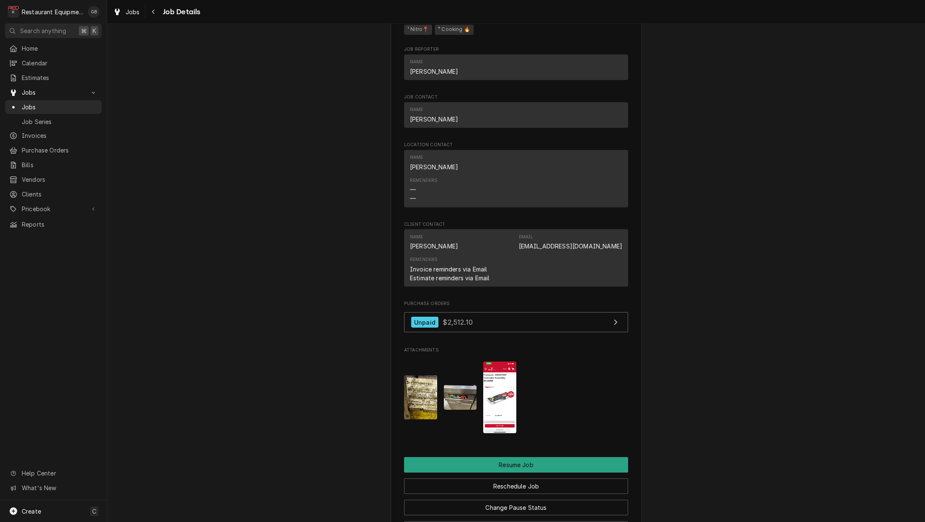
click at [496, 390] on img "Attachments" at bounding box center [499, 396] width 33 height 71
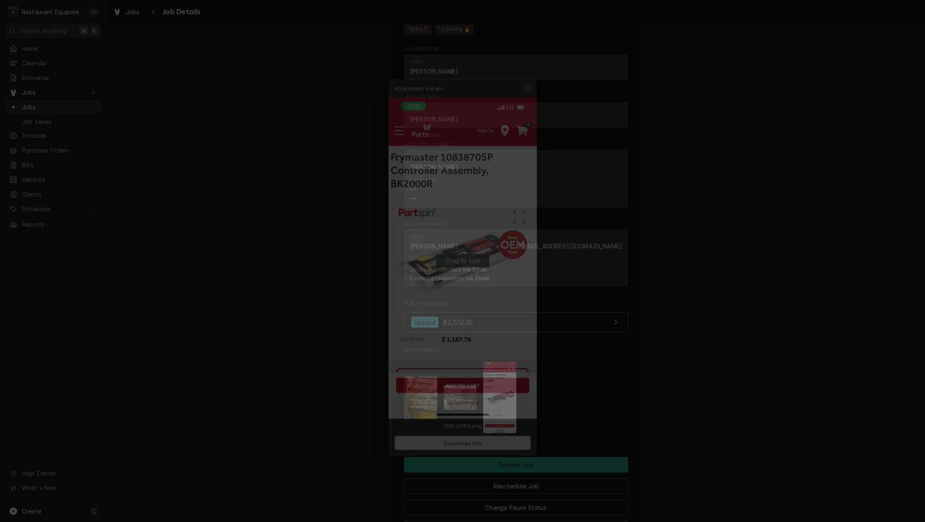
click at [532, 64] on icon "button" at bounding box center [532, 67] width 5 height 6
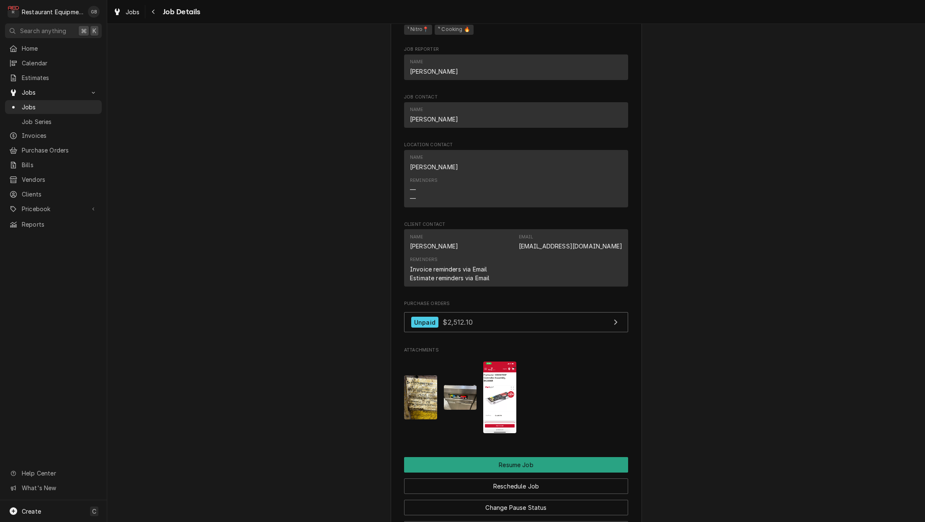
click at [455, 387] on img "Attachments" at bounding box center [460, 397] width 33 height 25
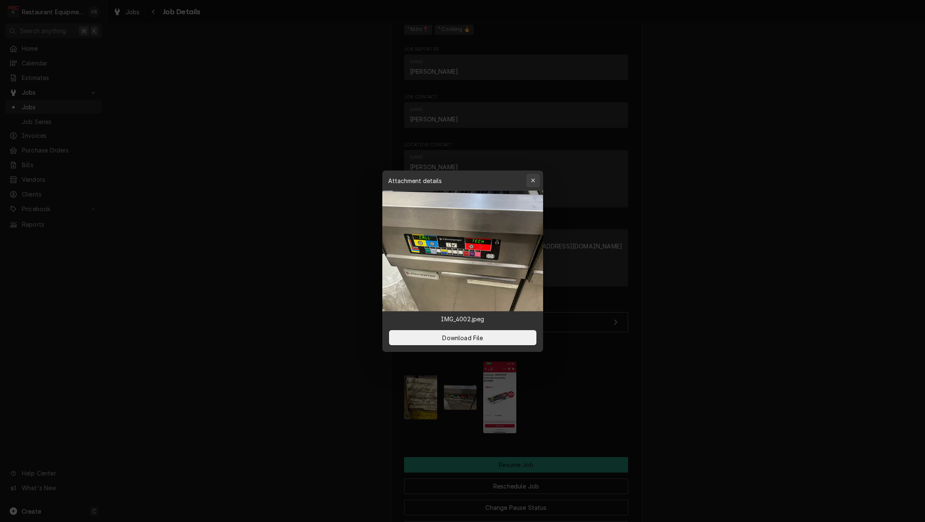
click at [538, 180] on button "button" at bounding box center [532, 180] width 13 height 13
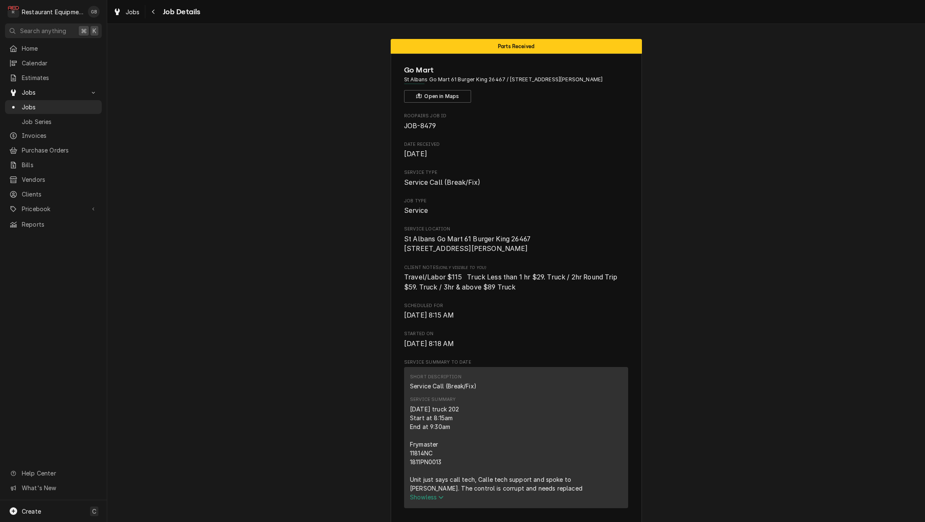
scroll to position [0, 0]
click at [153, 12] on icon "Navigate back" at bounding box center [154, 12] width 4 height 6
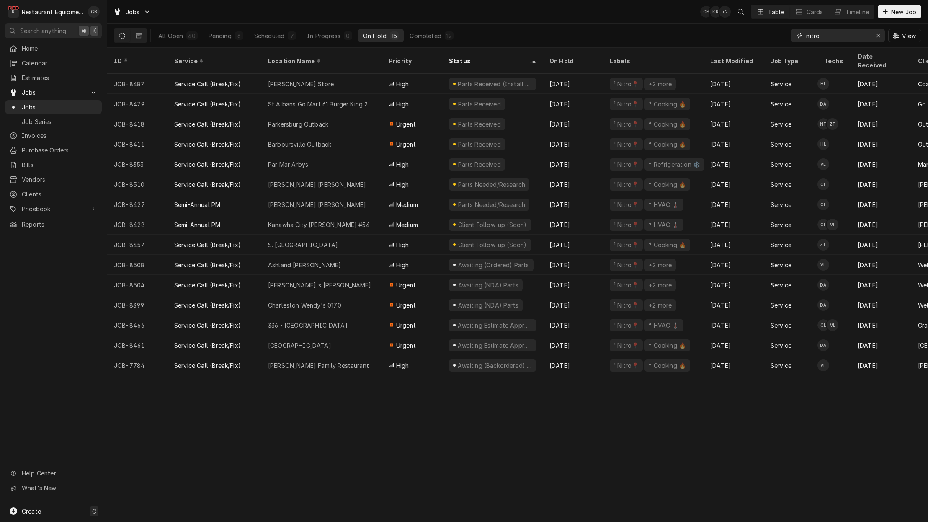
click at [881, 38] on div "Erase input" at bounding box center [878, 35] width 8 height 8
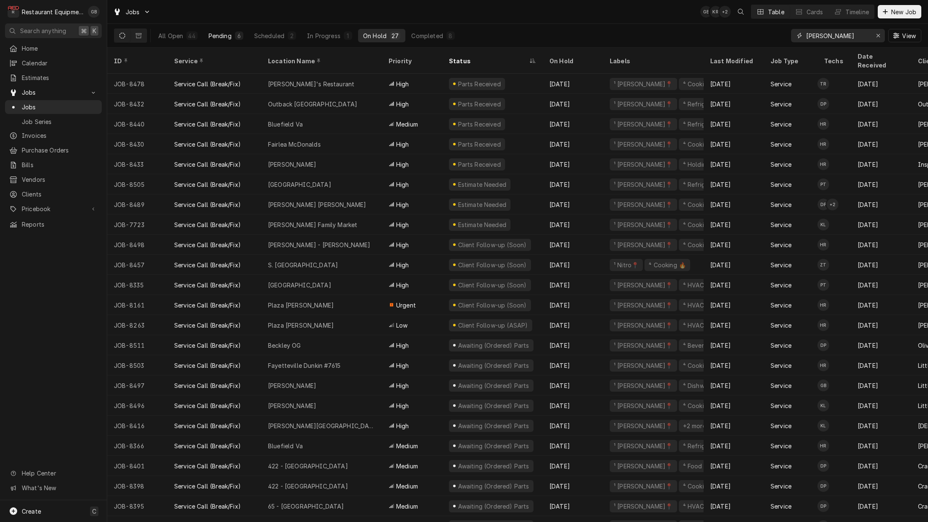
type input "[PERSON_NAME]"
click at [212, 39] on div "Pending" at bounding box center [219, 35] width 23 height 9
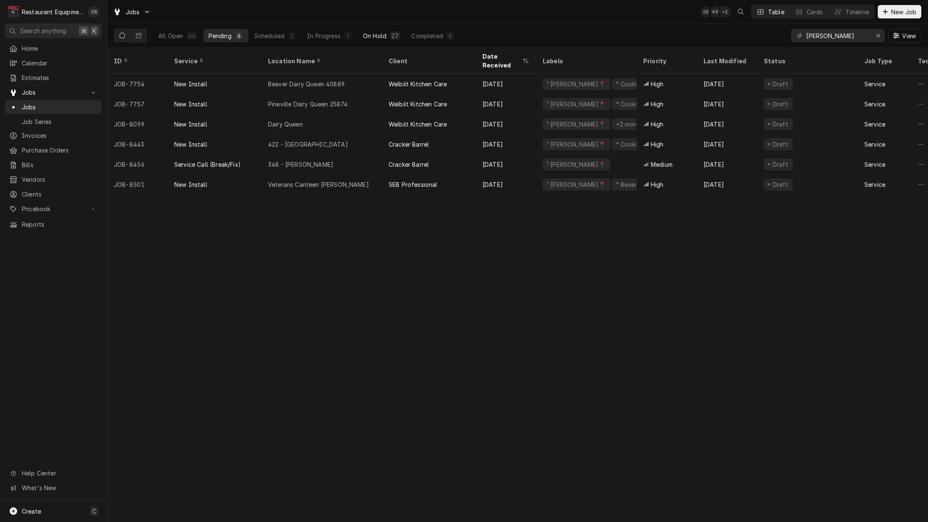
click at [363, 34] on div "On Hold" at bounding box center [374, 35] width 23 height 9
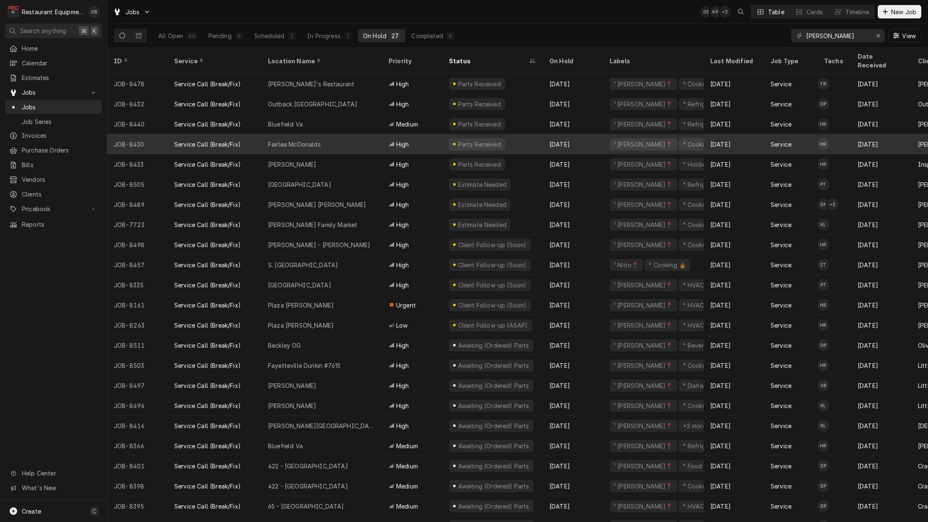
click at [342, 134] on div "Fairlea McDonalds" at bounding box center [321, 144] width 121 height 20
